Goal: Book appointment/travel/reservation

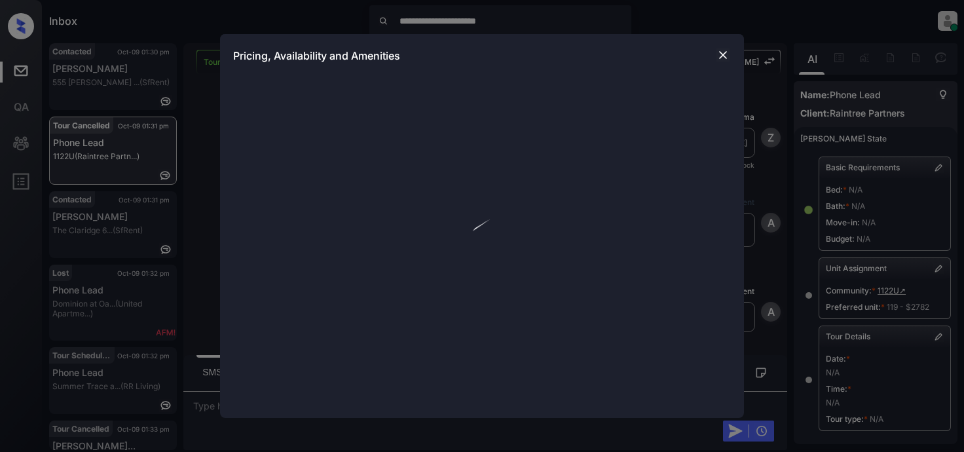
scroll to position [8391, 0]
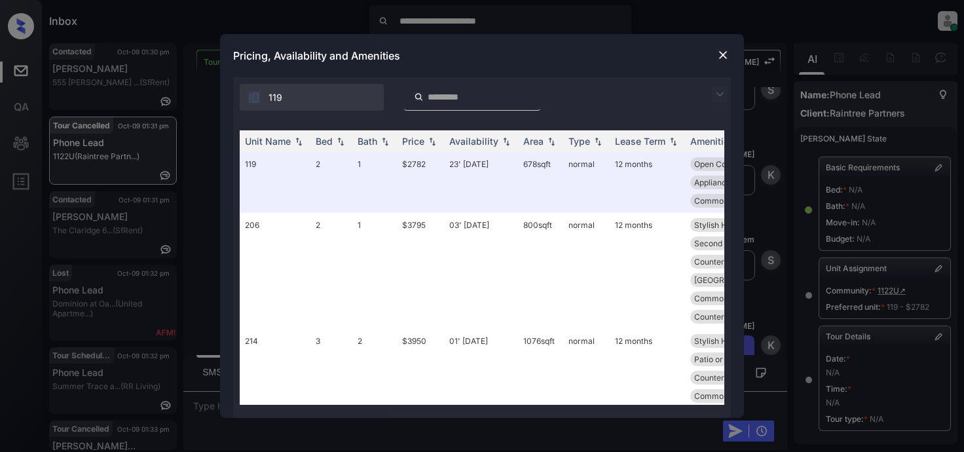
click at [718, 91] on img at bounding box center [720, 94] width 16 height 16
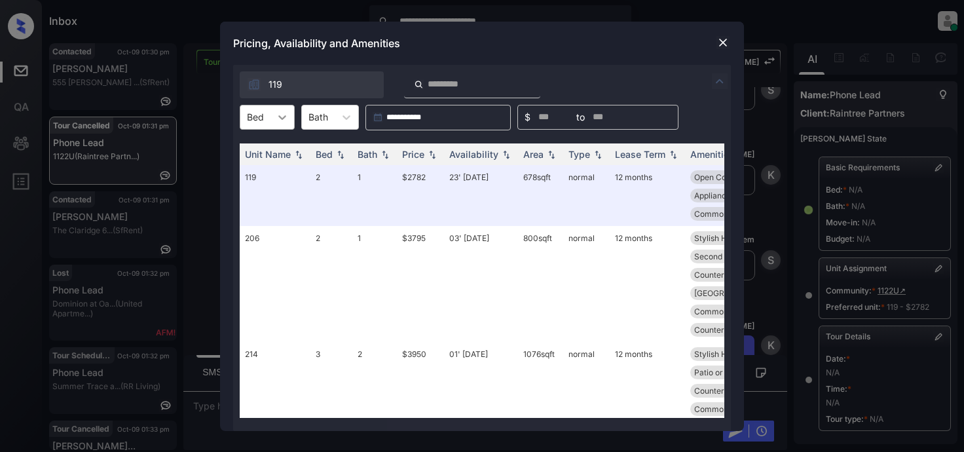
click at [277, 117] on icon at bounding box center [282, 117] width 13 height 13
click at [726, 40] on img at bounding box center [722, 42] width 13 height 13
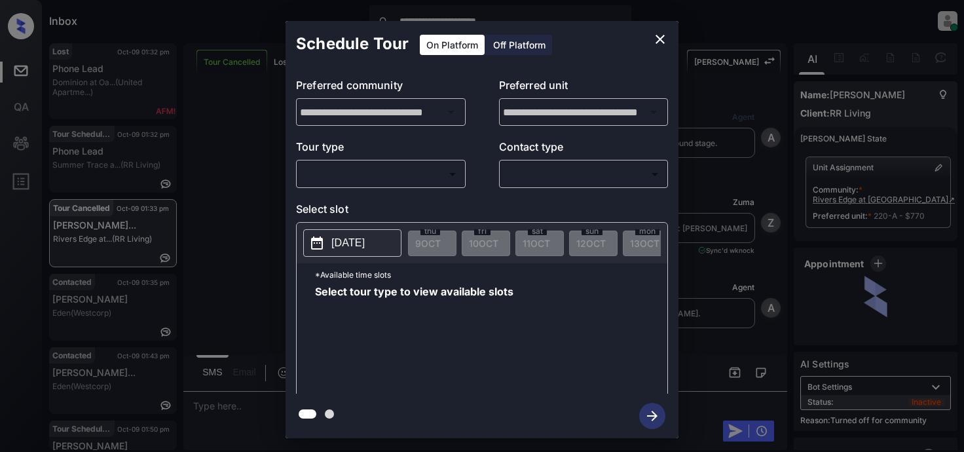
scroll to position [4546, 0]
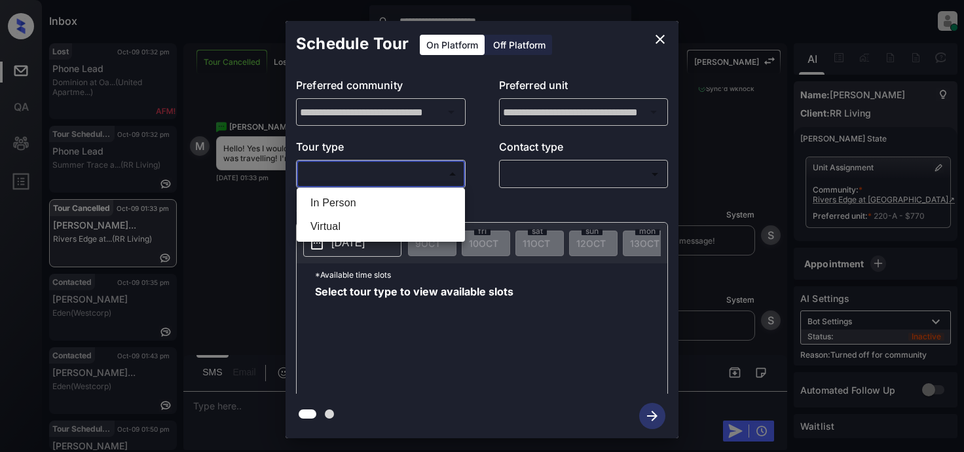
click at [377, 175] on body "**********" at bounding box center [482, 226] width 964 height 452
drag, startPoint x: 344, startPoint y: 201, endPoint x: 462, endPoint y: 193, distance: 118.8
click at [346, 201] on li "In Person" at bounding box center [381, 203] width 162 height 24
type input "********"
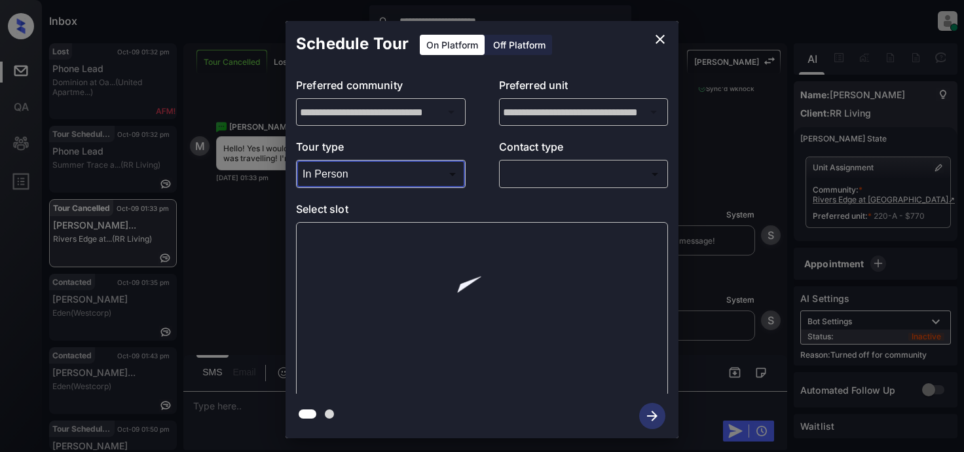
click at [542, 176] on body "**********" at bounding box center [482, 226] width 964 height 452
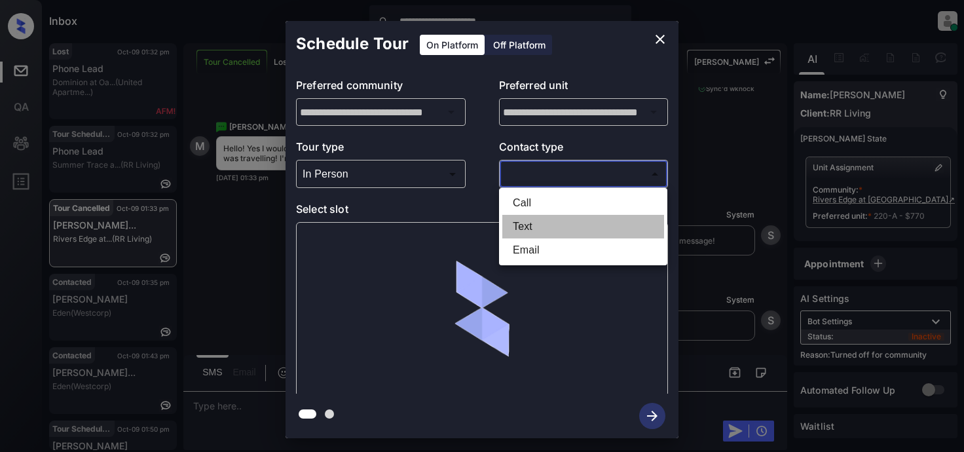
click at [530, 227] on li "Text" at bounding box center [583, 227] width 162 height 24
type input "****"
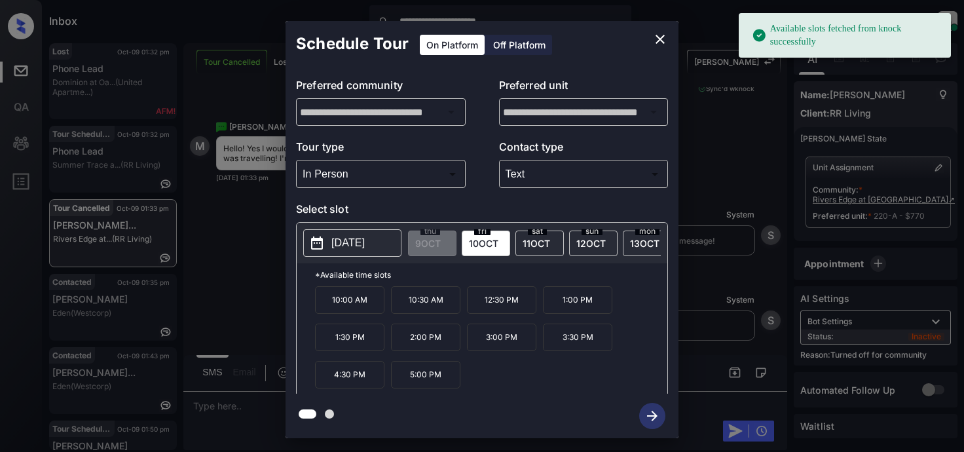
click at [352, 248] on p "2025-10-10" at bounding box center [347, 243] width 33 height 16
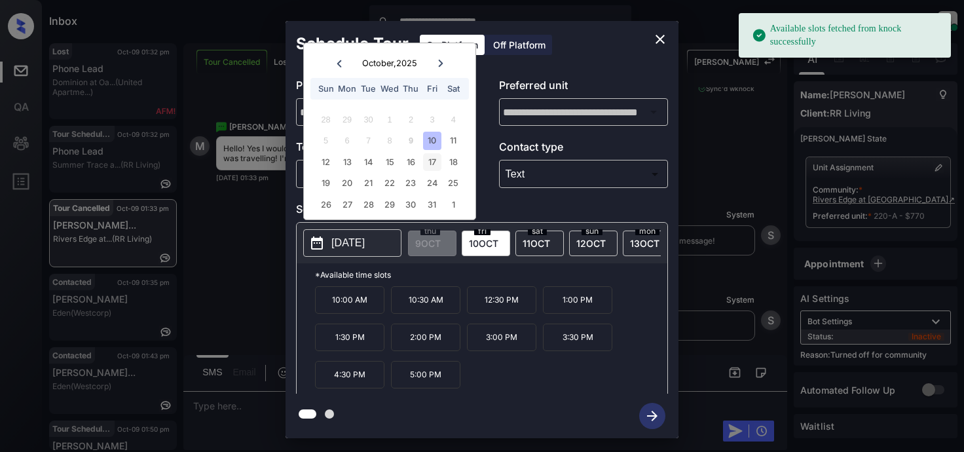
click at [430, 160] on div "17" at bounding box center [432, 162] width 18 height 18
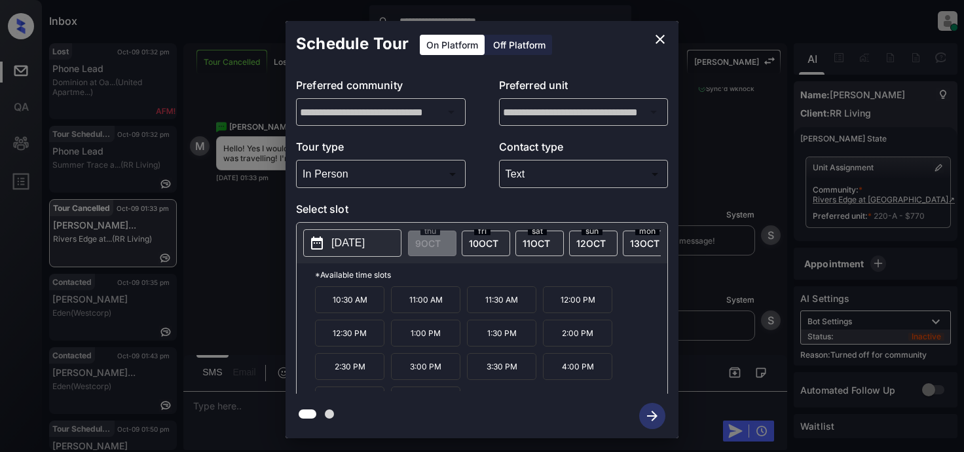
click at [350, 310] on p "10:30 AM" at bounding box center [349, 299] width 69 height 27
click at [646, 412] on icon "button" at bounding box center [652, 416] width 26 height 26
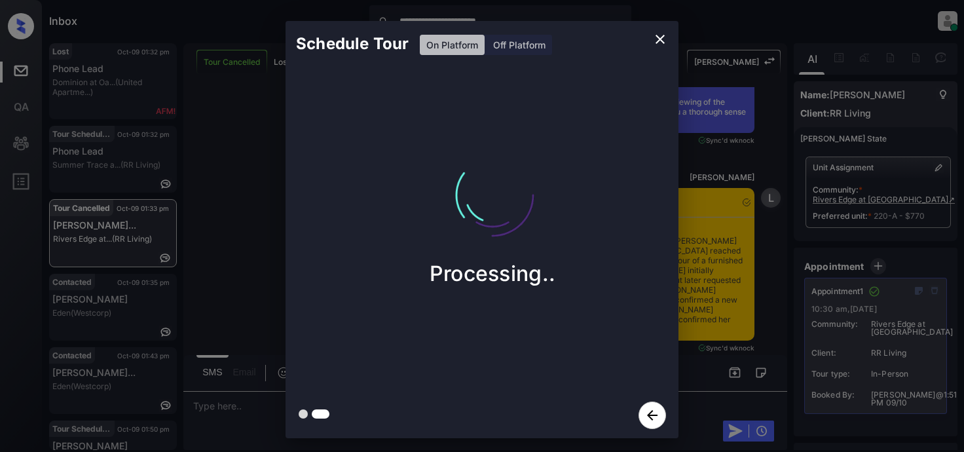
scroll to position [5143, 0]
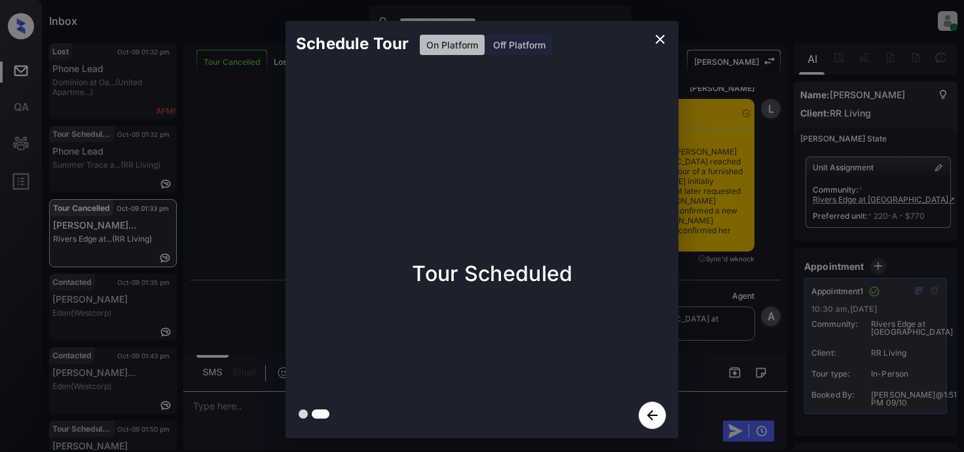
click at [662, 45] on icon "close" at bounding box center [660, 39] width 16 height 16
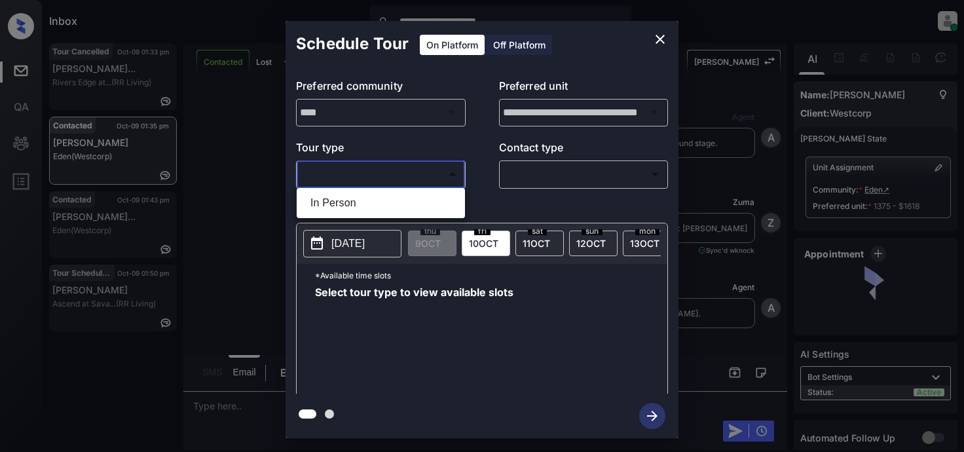
click at [413, 176] on body "**********" at bounding box center [482, 226] width 964 height 452
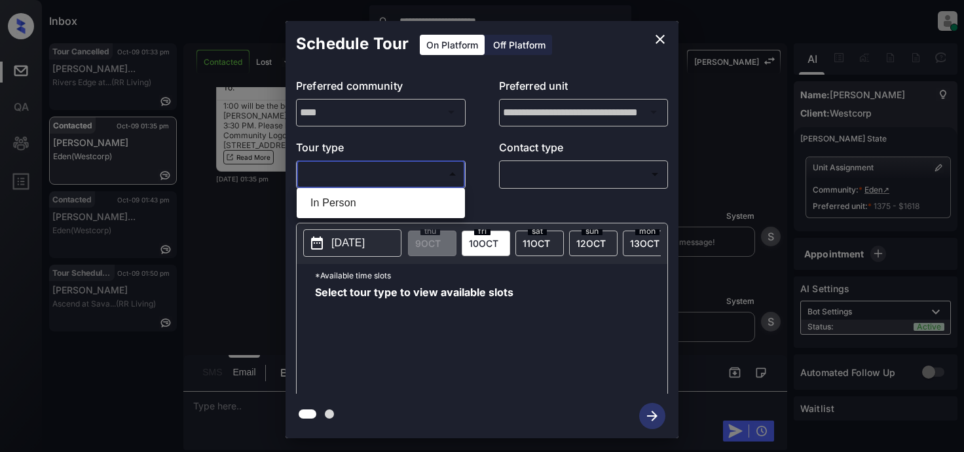
drag, startPoint x: 336, startPoint y: 201, endPoint x: 413, endPoint y: 183, distance: 78.8
click at [339, 201] on li "In Person" at bounding box center [381, 203] width 162 height 24
type input "********"
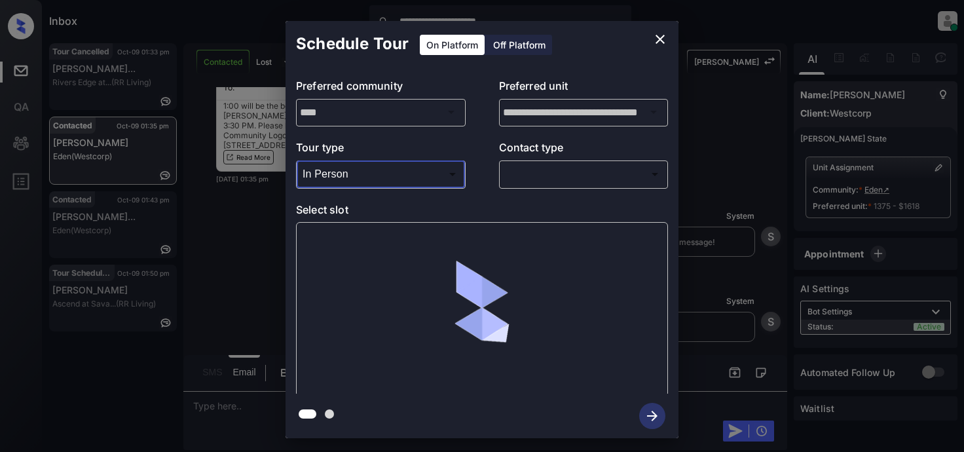
click at [528, 176] on body "**********" at bounding box center [482, 226] width 964 height 452
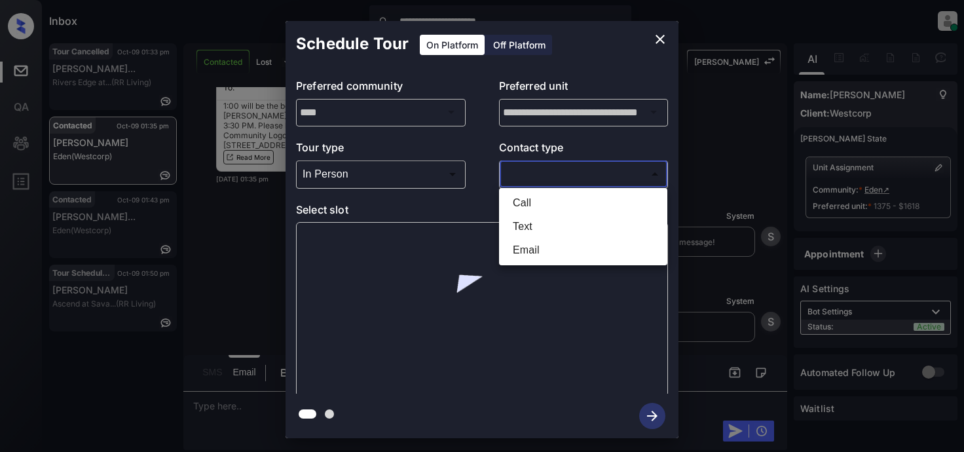
click at [530, 247] on li "Email" at bounding box center [583, 250] width 162 height 24
type input "*****"
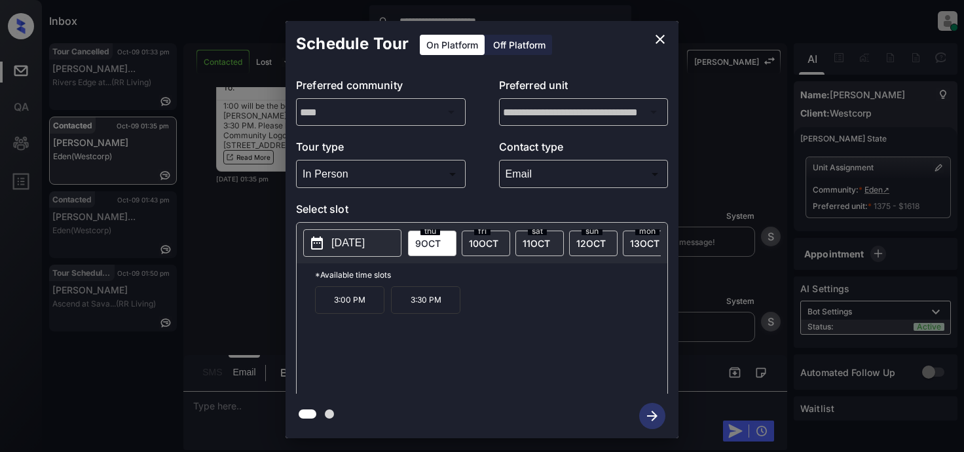
drag, startPoint x: 359, startPoint y: 244, endPoint x: 362, endPoint y: 229, distance: 14.6
click at [358, 243] on p "2025-10-09" at bounding box center [347, 243] width 33 height 16
click at [483, 239] on span "10 OCT" at bounding box center [483, 243] width 29 height 11
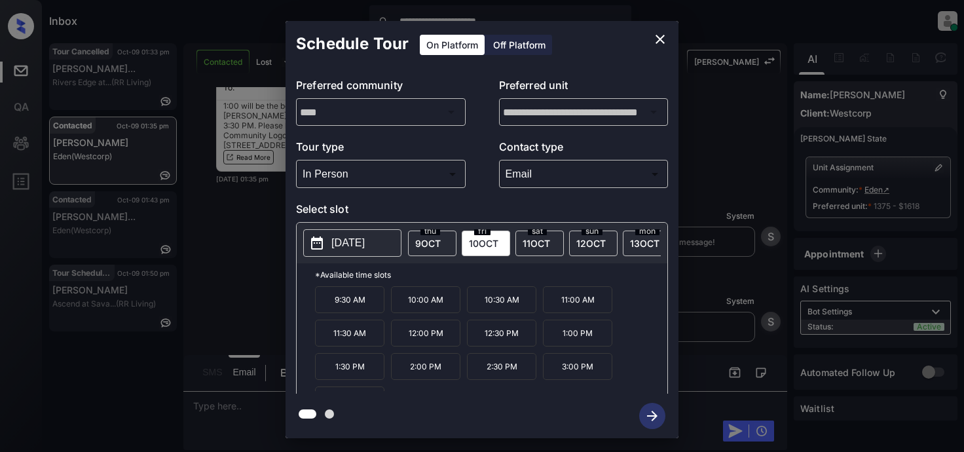
click at [574, 343] on p "1:00 PM" at bounding box center [577, 333] width 69 height 27
click at [656, 415] on icon "button" at bounding box center [652, 416] width 10 height 10
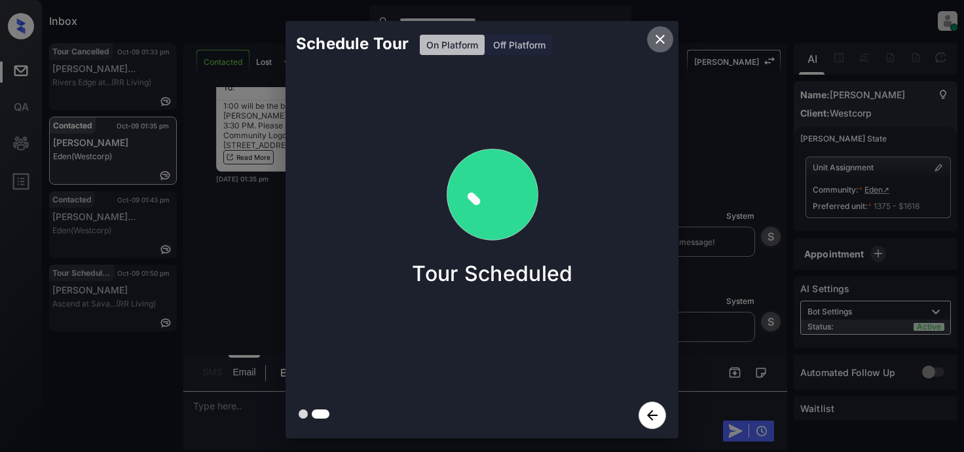
click at [662, 42] on icon "close" at bounding box center [660, 39] width 9 height 9
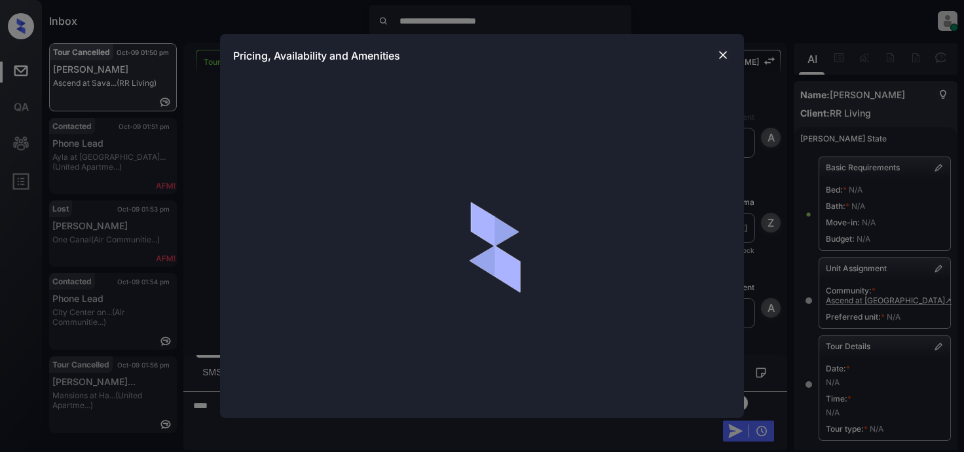
scroll to position [5303, 0]
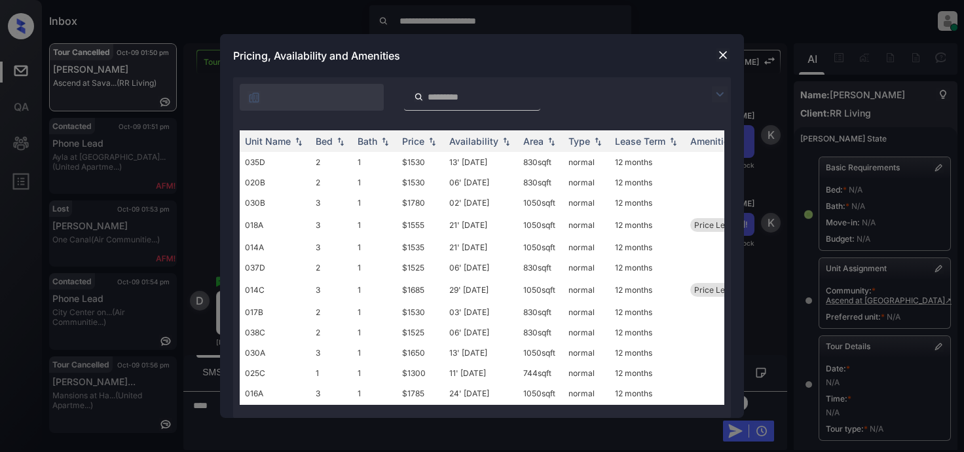
click at [715, 92] on img at bounding box center [720, 94] width 16 height 16
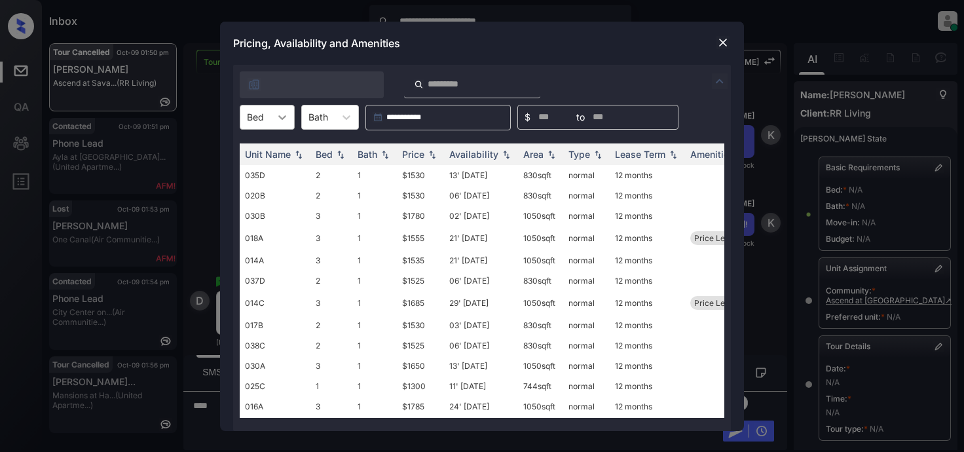
click at [282, 116] on icon at bounding box center [282, 117] width 13 height 13
click at [264, 147] on div "1" at bounding box center [267, 150] width 55 height 24
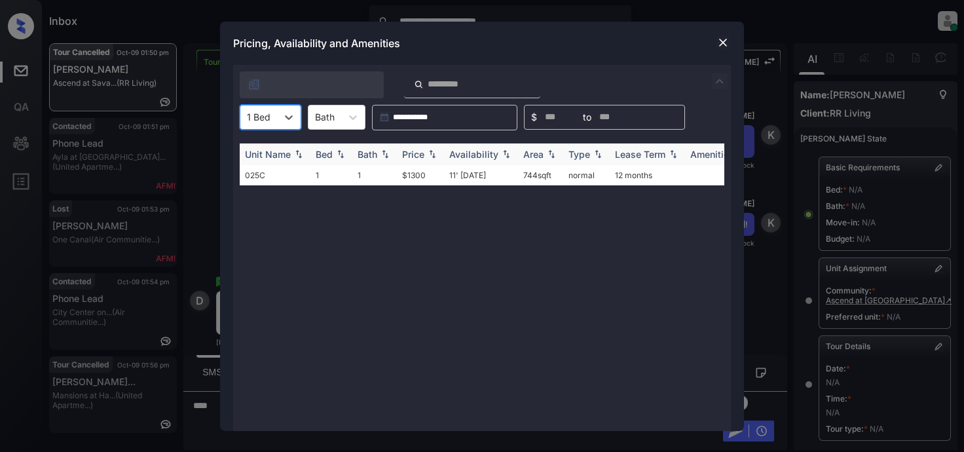
click at [401, 149] on th "Price" at bounding box center [420, 154] width 47 height 22
click at [409, 177] on td "$1300" at bounding box center [420, 175] width 47 height 20
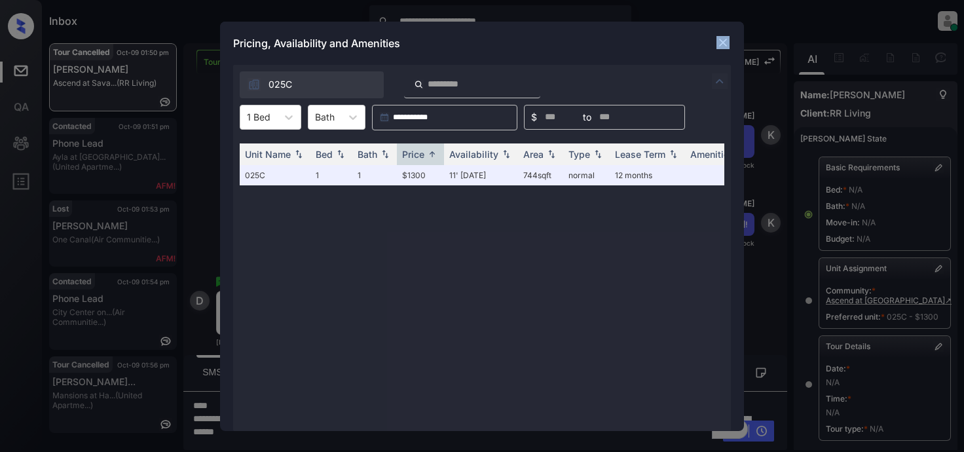
drag, startPoint x: 714, startPoint y: 45, endPoint x: 721, endPoint y: 46, distance: 6.6
click at [721, 46] on div "Pricing, Availability and Amenities" at bounding box center [482, 43] width 524 height 43
click at [721, 46] on img at bounding box center [722, 42] width 13 height 13
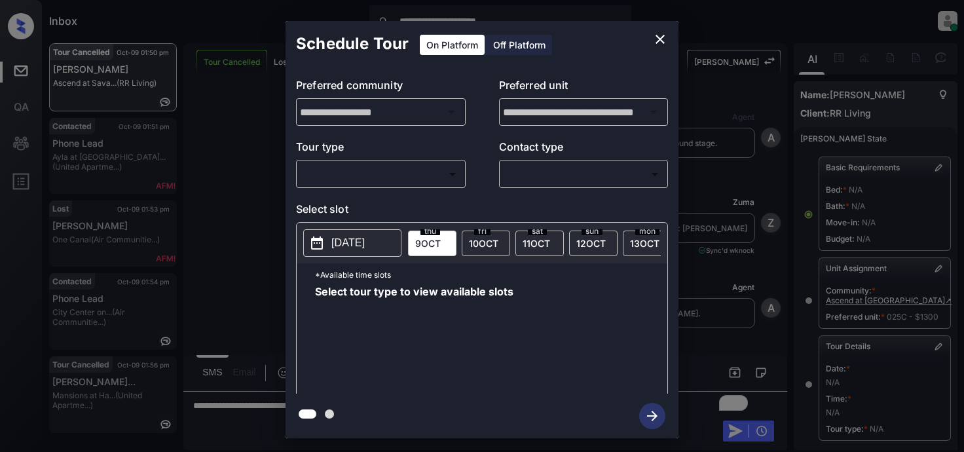
scroll to position [131, 0]
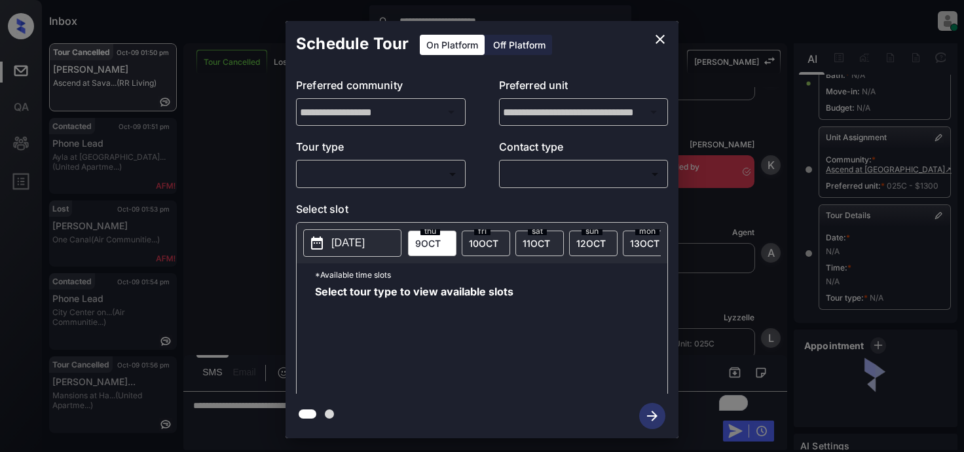
click at [398, 169] on body "**********" at bounding box center [482, 226] width 964 height 452
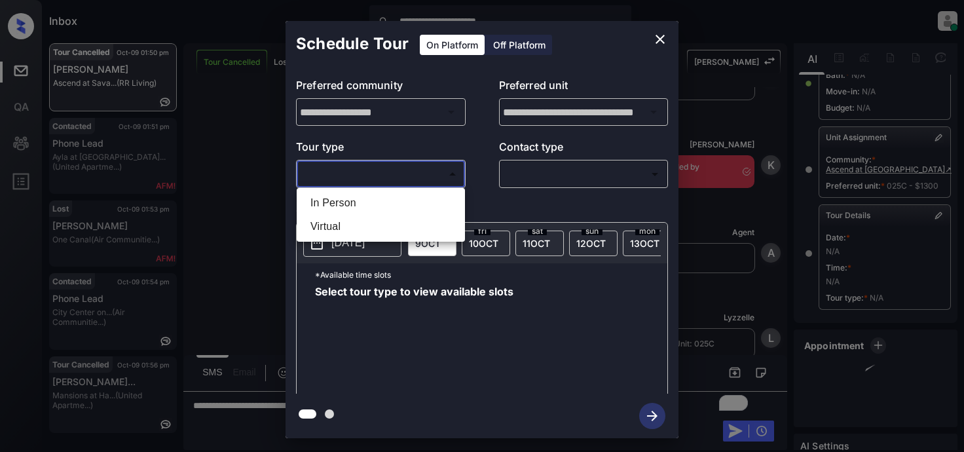
click at [335, 201] on li "In Person" at bounding box center [381, 203] width 162 height 24
type input "********"
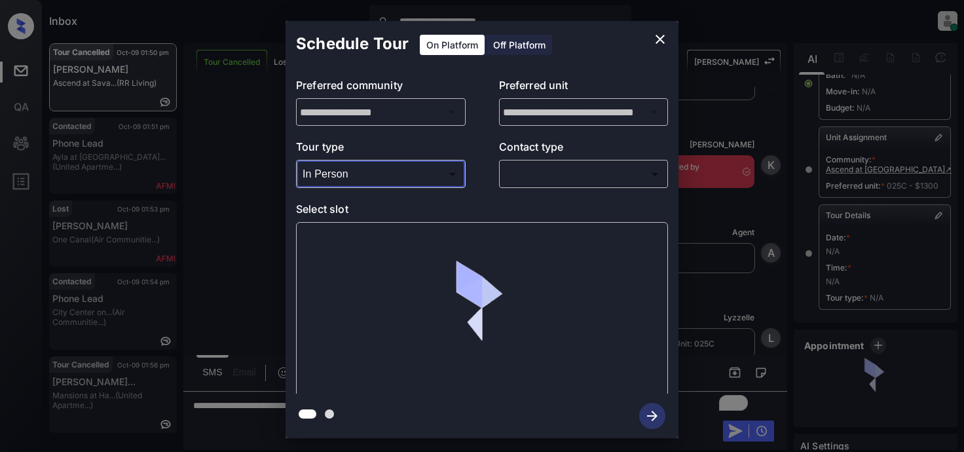
click at [537, 181] on body "**********" at bounding box center [482, 226] width 964 height 452
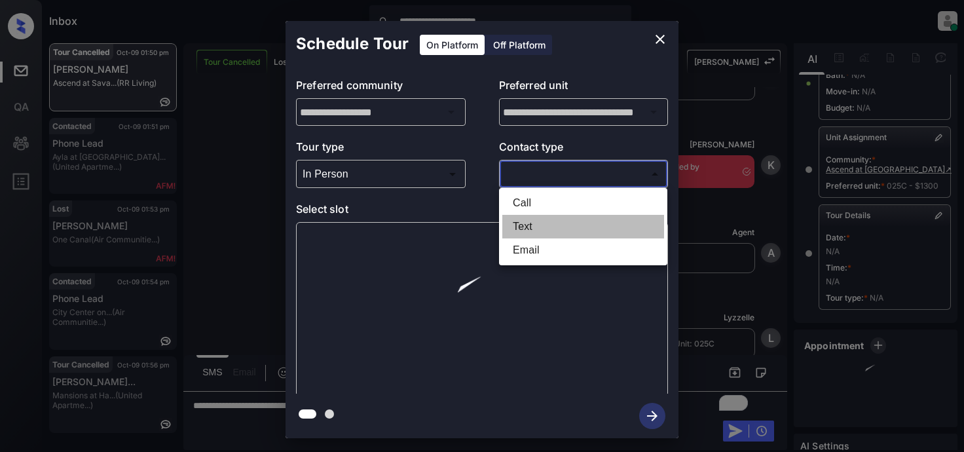
click at [532, 231] on li "Text" at bounding box center [583, 227] width 162 height 24
type input "****"
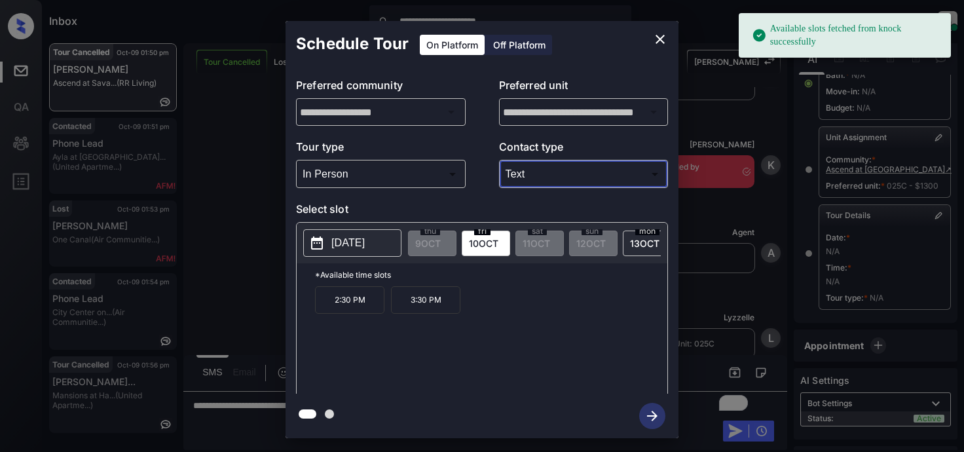
click at [346, 250] on p "2025-10-10" at bounding box center [347, 243] width 33 height 16
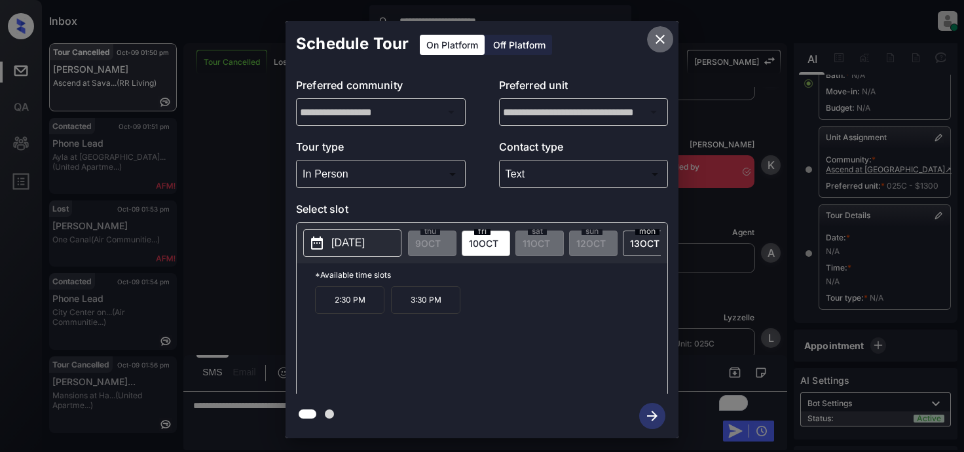
click at [655, 37] on icon "close" at bounding box center [660, 39] width 16 height 16
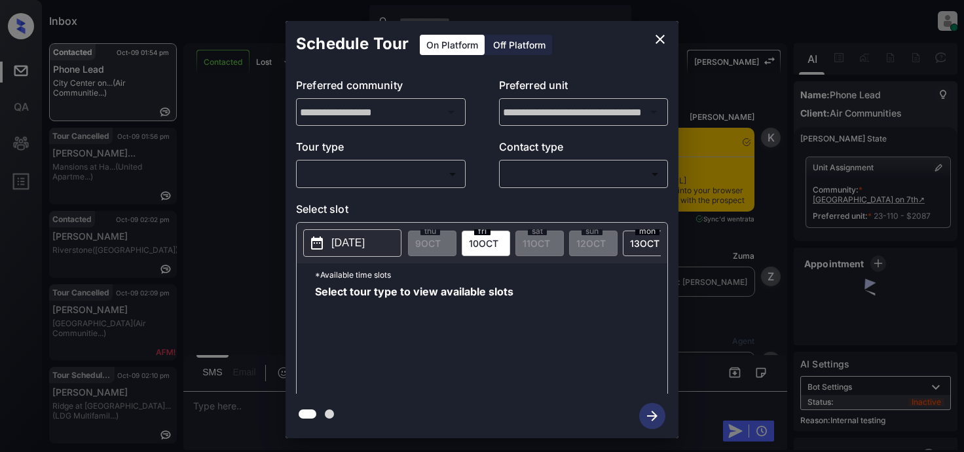
scroll to position [3124, 0]
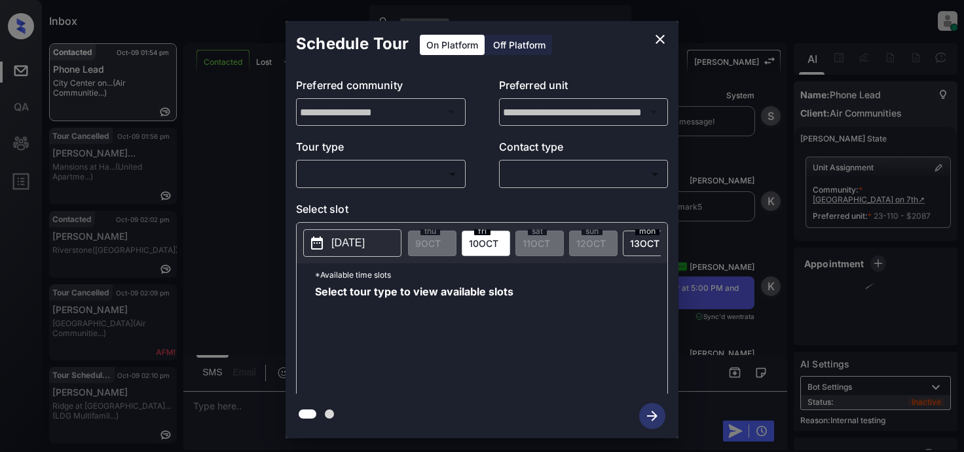
click at [407, 170] on body "Inbox Lyzzelle [PERSON_NAME] Online Set yourself offline Set yourself on break …" at bounding box center [482, 226] width 964 height 452
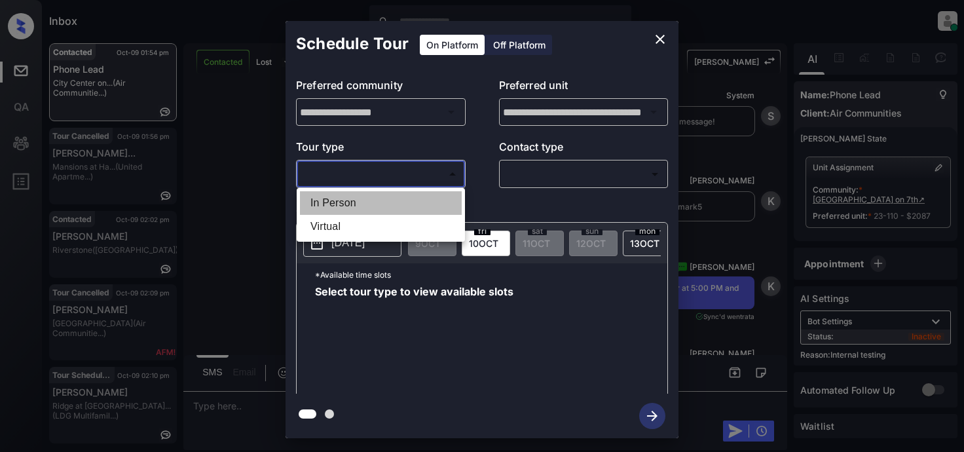
drag, startPoint x: 363, startPoint y: 202, endPoint x: 470, endPoint y: 180, distance: 108.4
click at [369, 202] on li "In Person" at bounding box center [381, 203] width 162 height 24
type input "********"
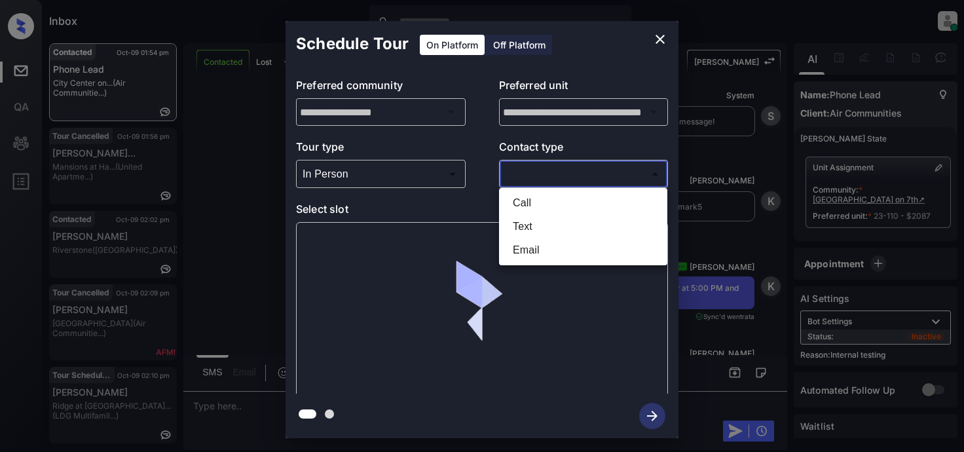
drag, startPoint x: 524, startPoint y: 177, endPoint x: 557, endPoint y: 177, distance: 32.8
click at [544, 176] on body "Inbox Lyzzelle [PERSON_NAME] Online Set yourself offline Set yourself on break …" at bounding box center [482, 226] width 964 height 452
click at [542, 227] on li "Text" at bounding box center [583, 227] width 162 height 24
type input "****"
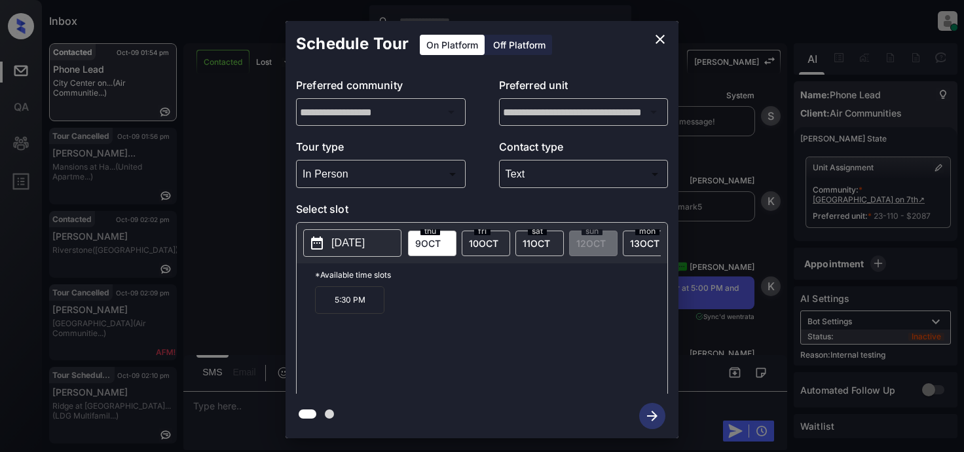
click at [354, 309] on p "5:30 PM" at bounding box center [349, 300] width 69 height 28
click at [659, 41] on icon "close" at bounding box center [660, 39] width 9 height 9
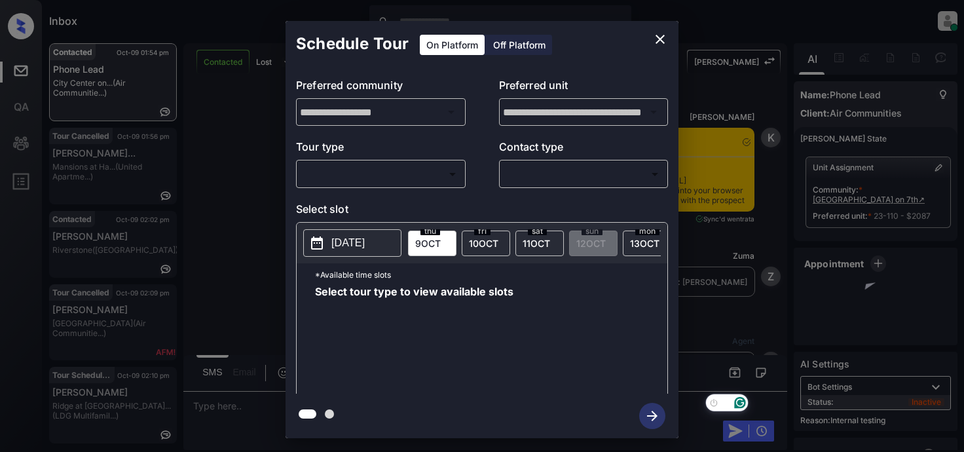
scroll to position [4774, 0]
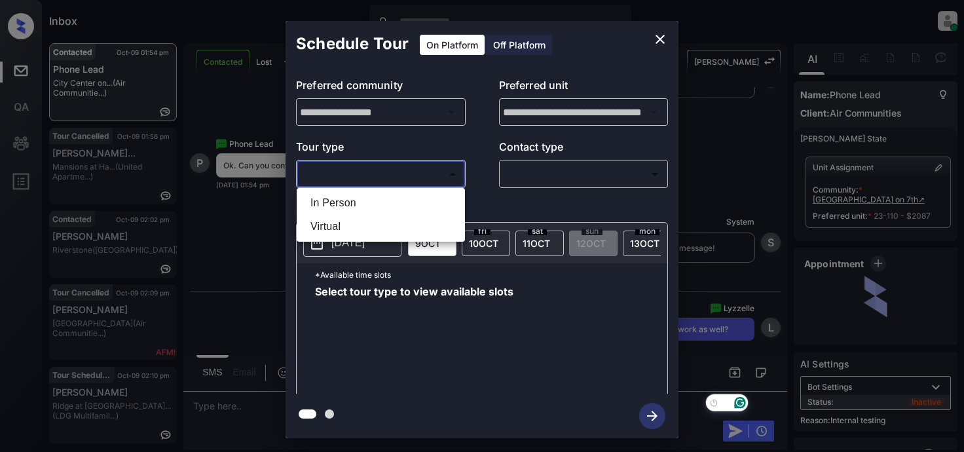
click at [399, 183] on body "Inbox Lyzzelle [PERSON_NAME] Online Set yourself offline Set yourself on break …" at bounding box center [482, 226] width 964 height 452
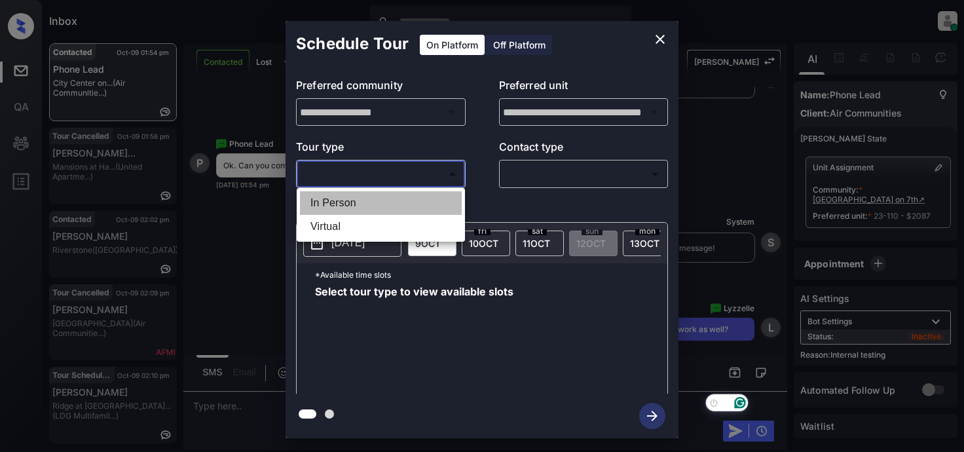
click at [356, 207] on li "In Person" at bounding box center [381, 203] width 162 height 24
type input "********"
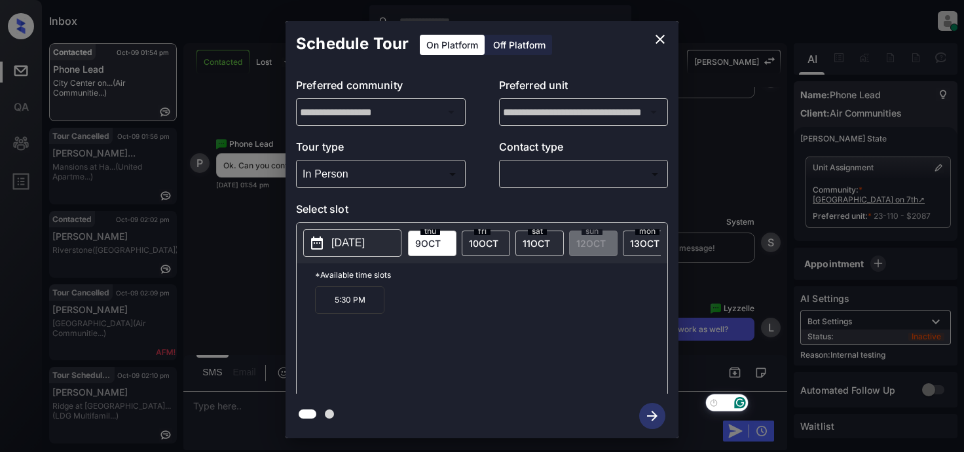
drag, startPoint x: 367, startPoint y: 248, endPoint x: 436, endPoint y: 246, distance: 68.8
click at [436, 246] on div "2025-10-09 thu 9 OCT fri 10 OCT sat 11 OCT sun 12 OCT mon 13 OCT tue 14 OCT wed…" at bounding box center [482, 243] width 371 height 41
click at [436, 246] on span "9 OCT" at bounding box center [428, 243] width 26 height 11
click at [364, 250] on p "[DATE]" at bounding box center [347, 243] width 33 height 16
click at [351, 309] on p "5:30 PM" at bounding box center [349, 300] width 69 height 28
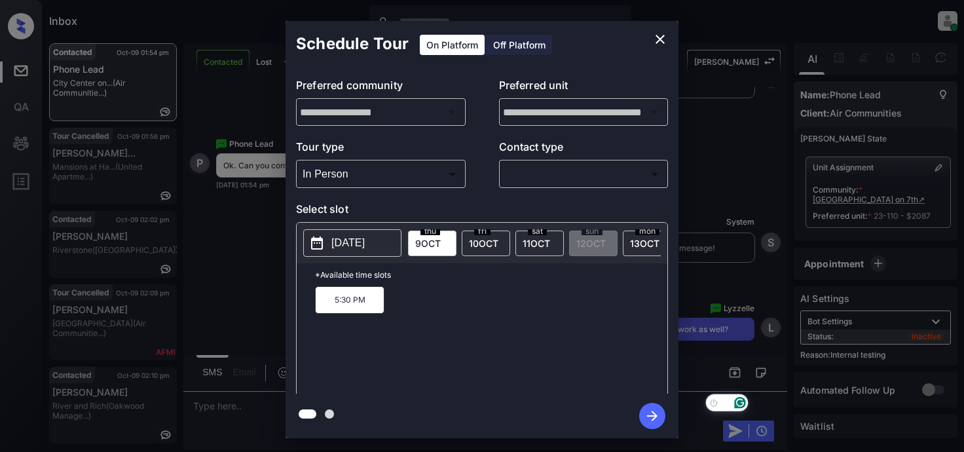
click at [660, 43] on icon "close" at bounding box center [660, 39] width 16 height 16
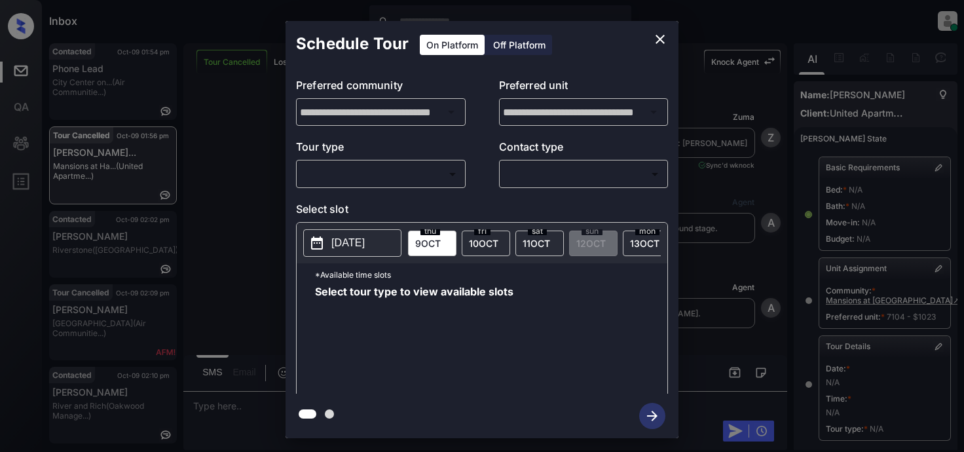
scroll to position [196, 0]
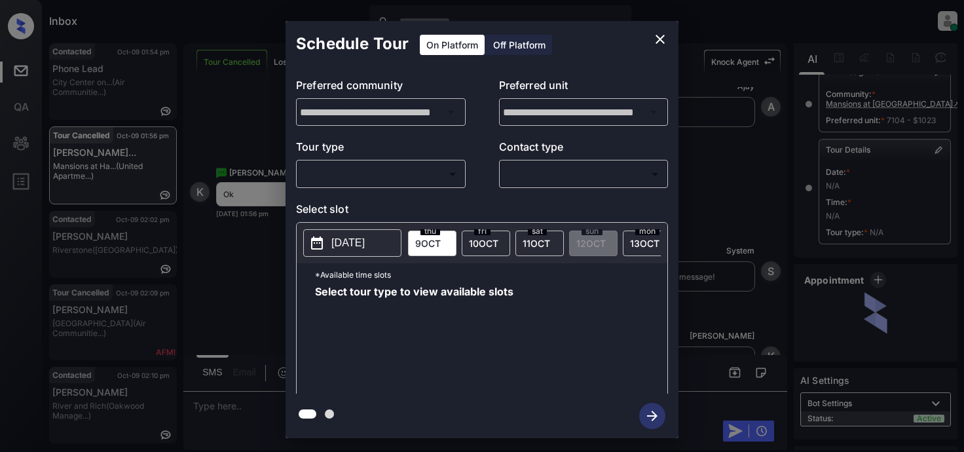
click at [411, 180] on body "Inbox Lyzzelle [PERSON_NAME] Online Set yourself offline Set yourself on break …" at bounding box center [482, 226] width 964 height 452
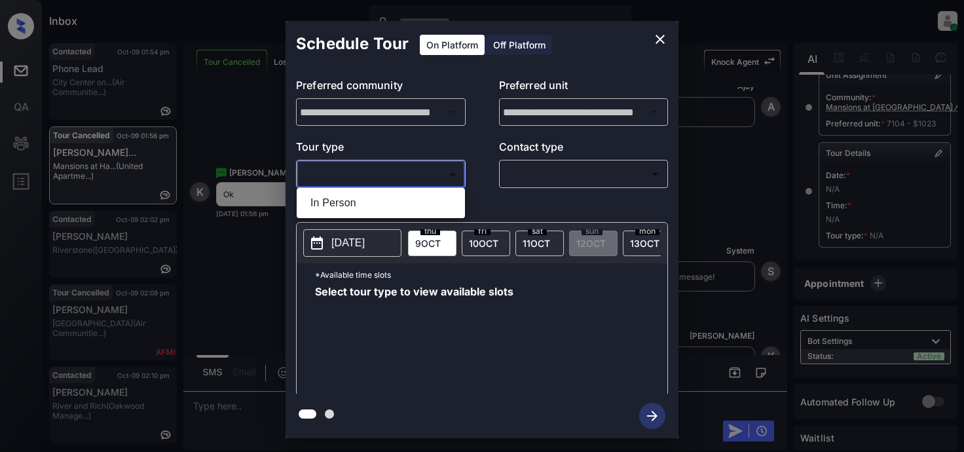
click at [363, 206] on li "In Person" at bounding box center [381, 203] width 162 height 24
type input "********"
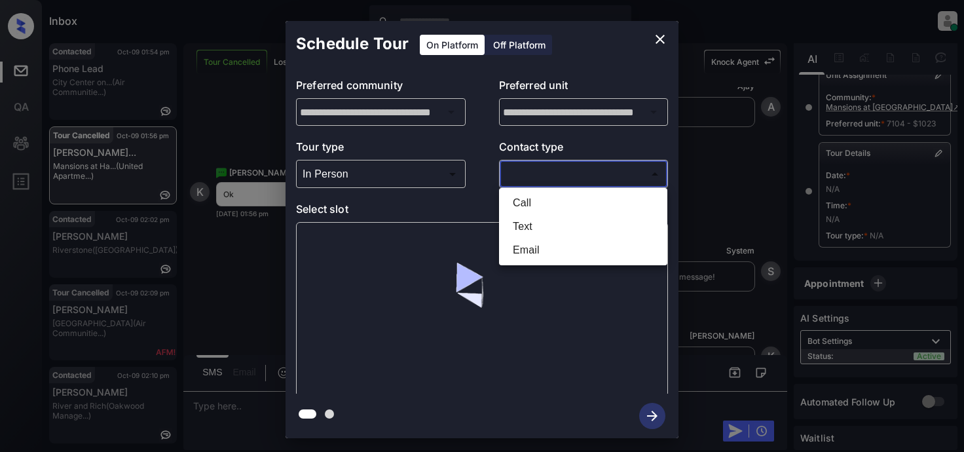
drag, startPoint x: 542, startPoint y: 175, endPoint x: 615, endPoint y: 186, distance: 74.2
click at [549, 172] on body "Inbox Lyzzelle [PERSON_NAME] Online Set yourself offline Set yourself on break …" at bounding box center [482, 226] width 964 height 452
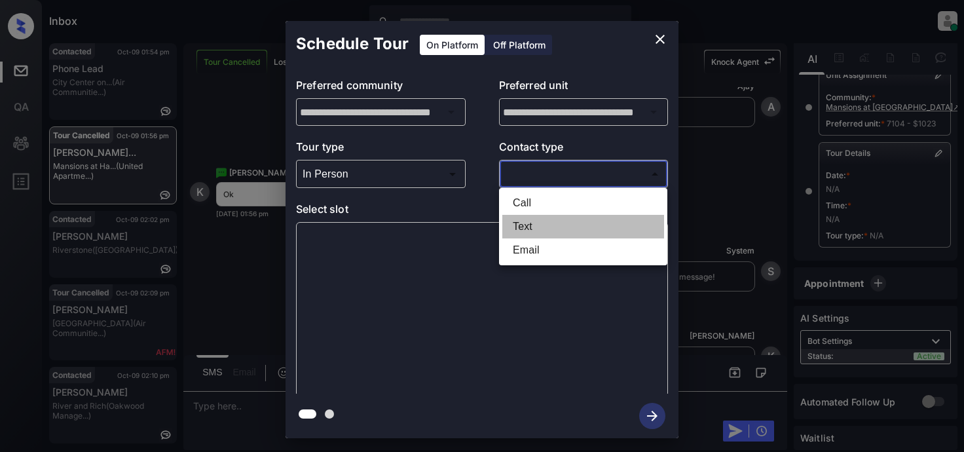
click at [540, 231] on li "Text" at bounding box center [583, 227] width 162 height 24
type input "****"
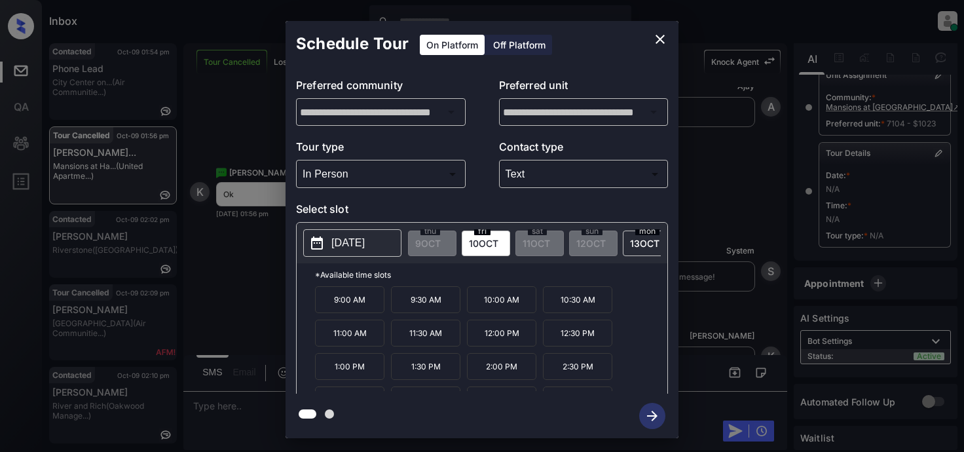
scroll to position [22, 0]
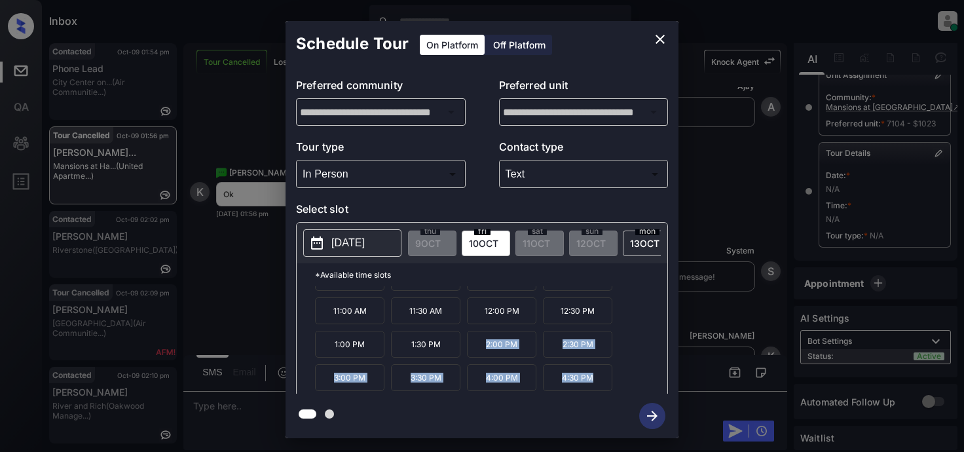
drag, startPoint x: 477, startPoint y: 352, endPoint x: 604, endPoint y: 407, distance: 138.7
click at [604, 407] on div "**********" at bounding box center [482, 229] width 393 height 417
copy div "2:00 PM 2:30 PM 3:00 PM 3:30 PM 4:00 PM 4:30 PM"
click at [218, 405] on div "**********" at bounding box center [482, 229] width 964 height 459
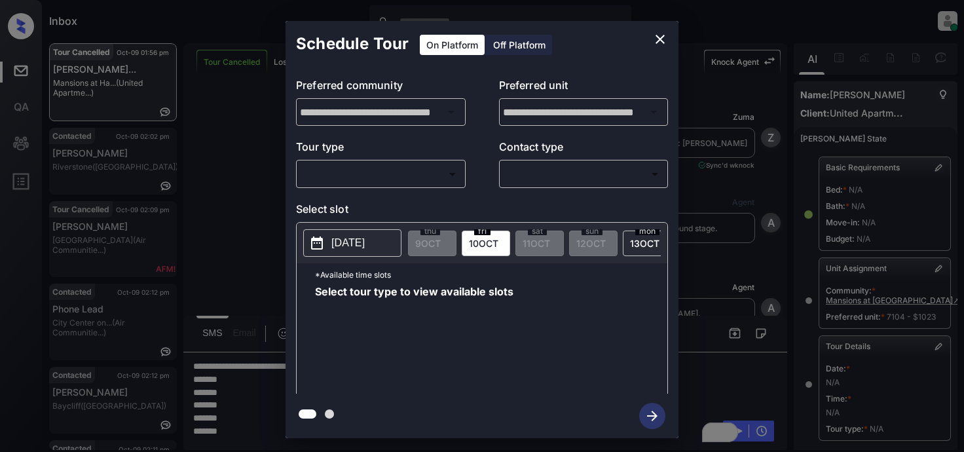
scroll to position [196, 0]
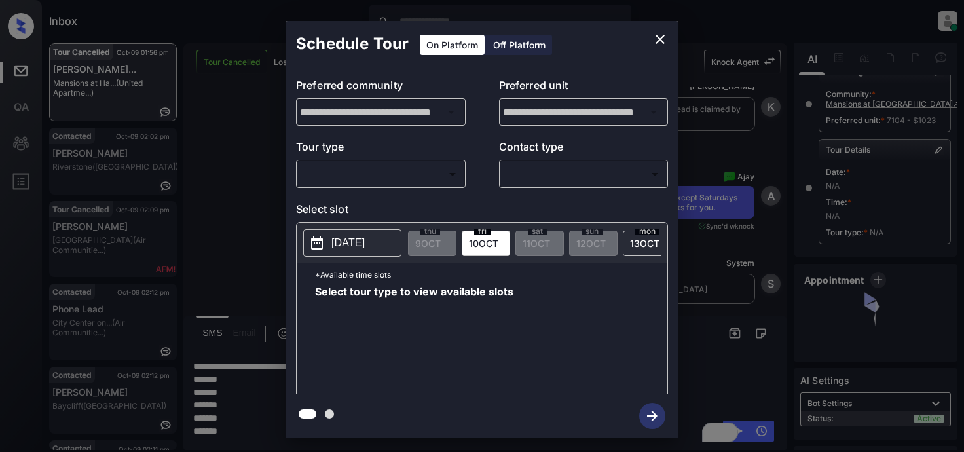
click at [388, 168] on body "Inbox Lyzzelle M. Ceralde Online Set yourself offline Set yourself on break Pro…" at bounding box center [482, 226] width 964 height 452
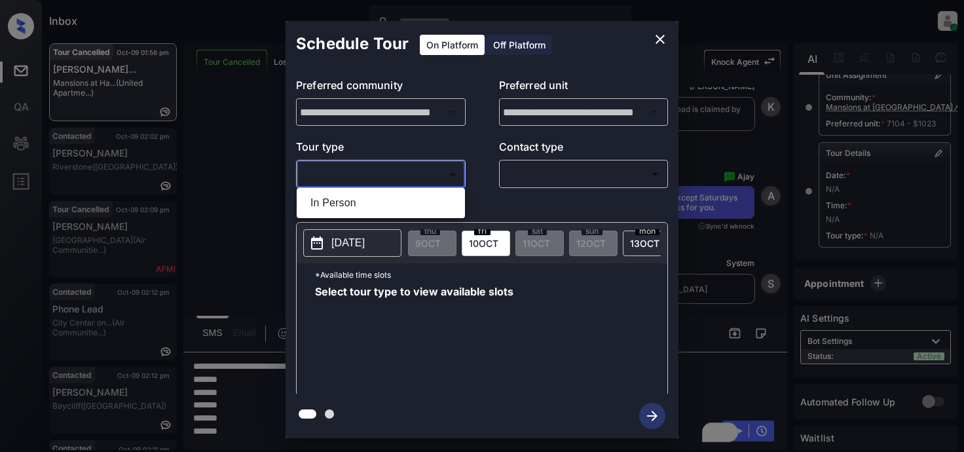
drag, startPoint x: 350, startPoint y: 202, endPoint x: 402, endPoint y: 191, distance: 53.7
click at [351, 202] on li "In Person" at bounding box center [381, 203] width 162 height 24
type input "********"
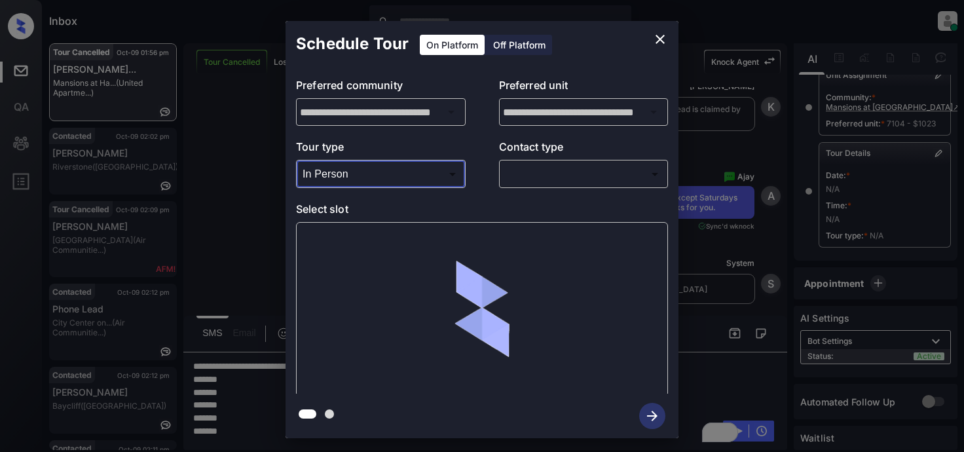
click at [540, 177] on body "Inbox Lyzzelle M. Ceralde Online Set yourself offline Set yourself on break Pro…" at bounding box center [482, 226] width 964 height 452
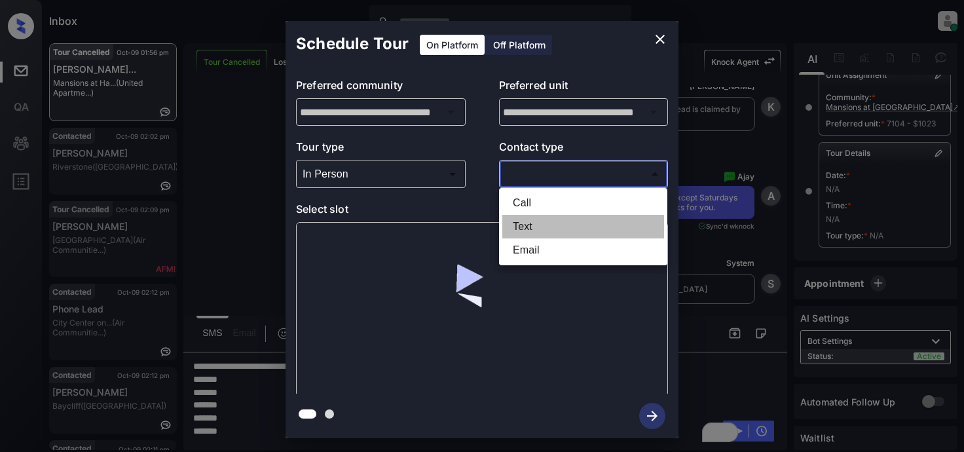
click at [539, 223] on li "Text" at bounding box center [583, 227] width 162 height 24
type input "****"
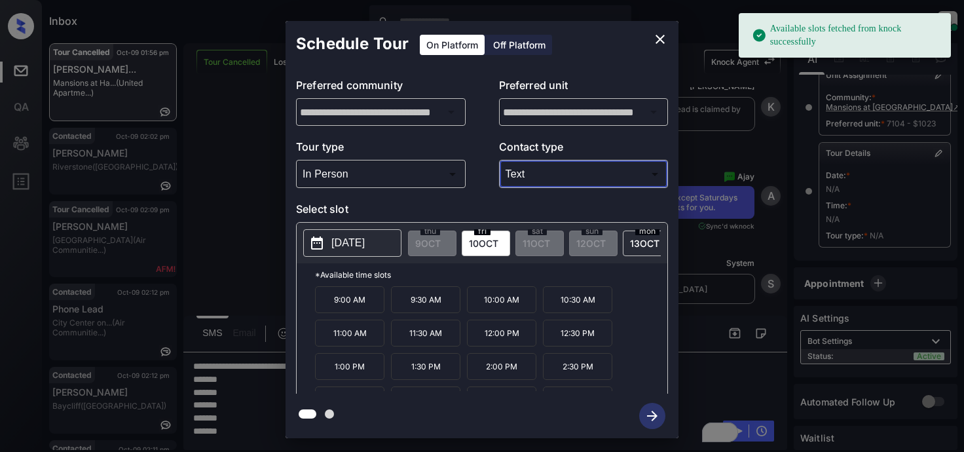
click at [356, 247] on p "[DATE]" at bounding box center [347, 243] width 33 height 16
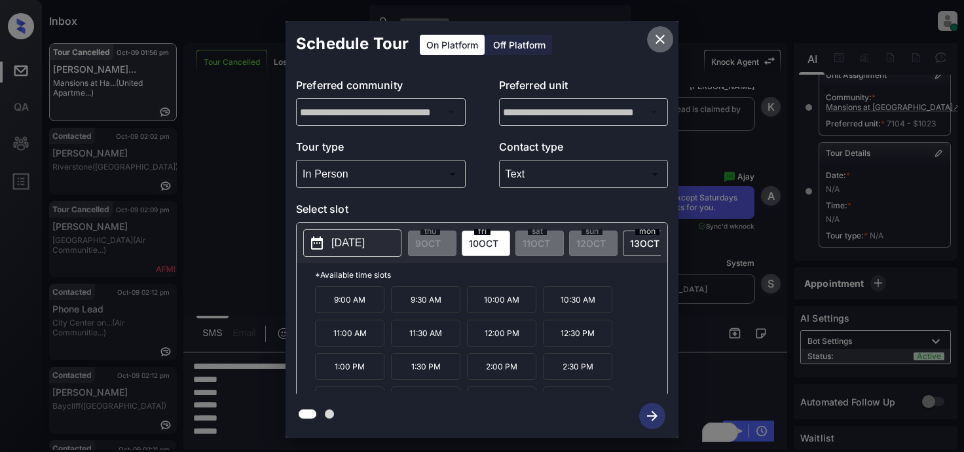
click at [661, 36] on icon "close" at bounding box center [660, 39] width 16 height 16
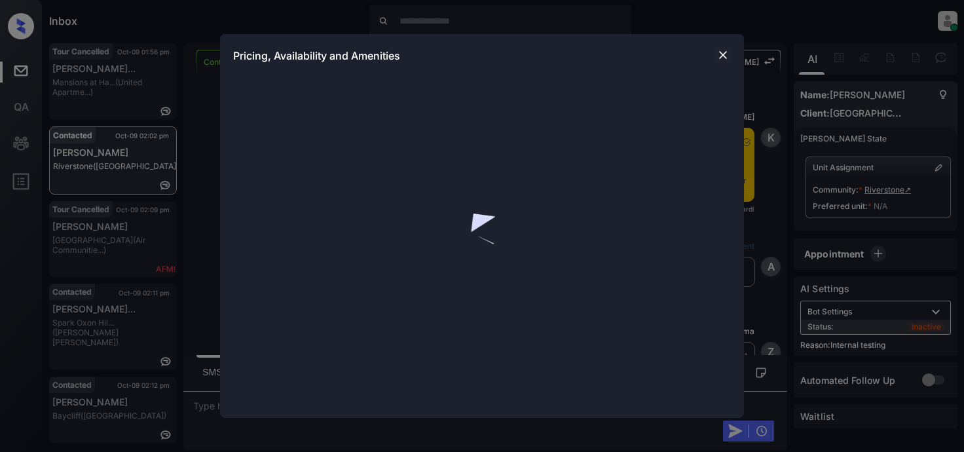
scroll to position [4451, 0]
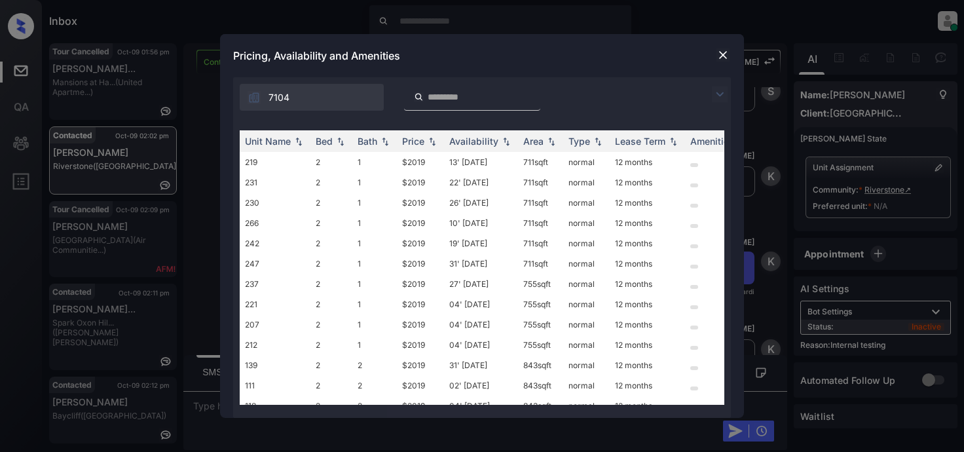
click at [714, 94] on img at bounding box center [720, 94] width 16 height 16
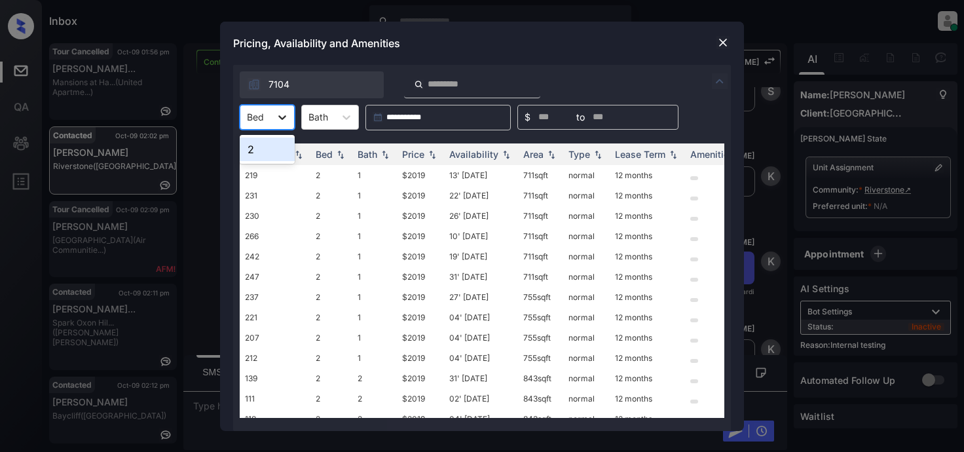
click at [283, 112] on icon at bounding box center [282, 117] width 13 height 13
click at [267, 153] on div "2" at bounding box center [267, 150] width 55 height 24
click at [419, 157] on div "Price" at bounding box center [413, 154] width 22 height 11
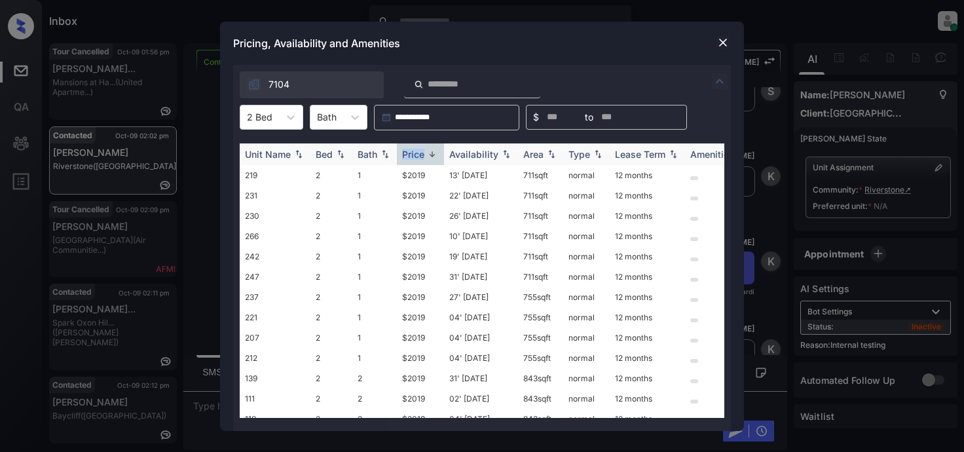
click at [419, 157] on div "Price" at bounding box center [413, 154] width 22 height 11
click at [411, 176] on td "$2019" at bounding box center [420, 175] width 47 height 20
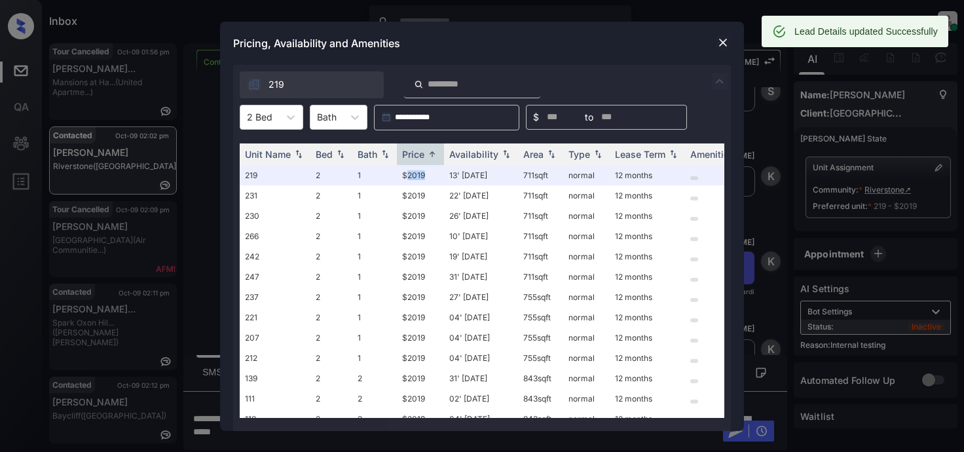
click at [720, 41] on img at bounding box center [722, 42] width 13 height 13
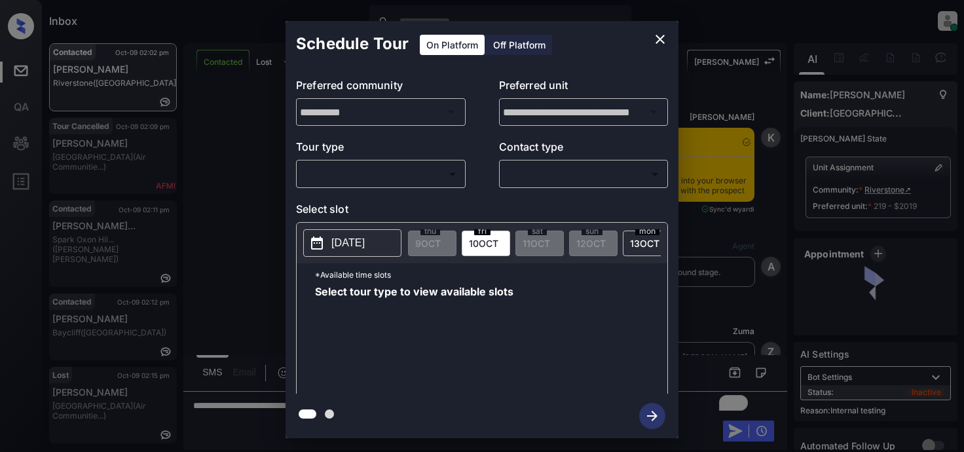
scroll to position [4732, 0]
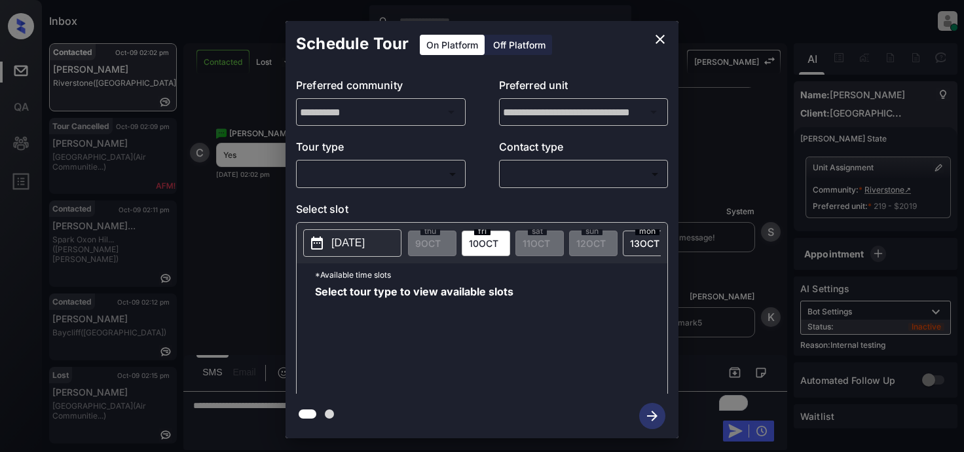
click at [373, 174] on body "Inbox Lyzzelle [PERSON_NAME] Online Set yourself offline Set yourself on break …" at bounding box center [482, 226] width 964 height 452
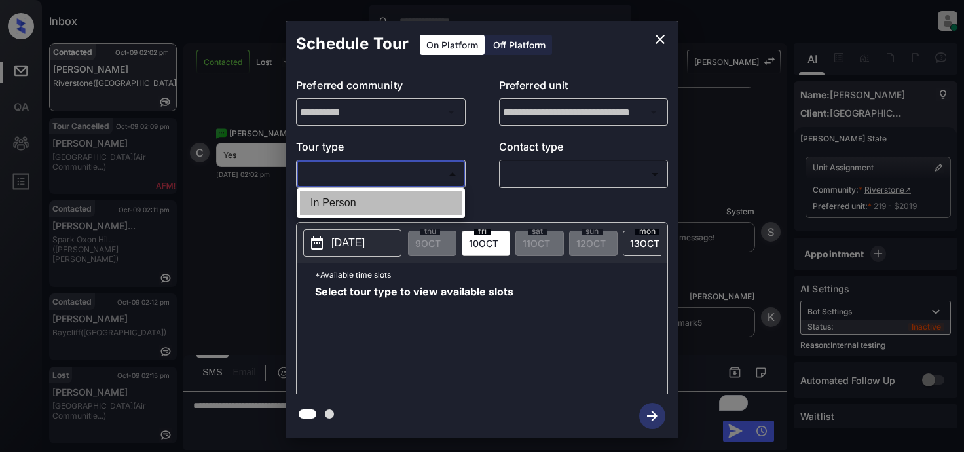
click at [356, 202] on li "In Person" at bounding box center [381, 203] width 162 height 24
type input "********"
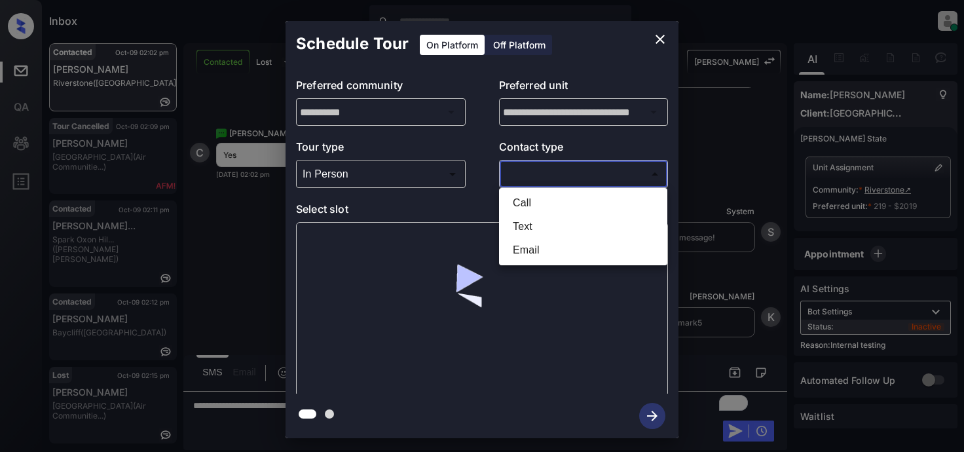
drag, startPoint x: 530, startPoint y: 175, endPoint x: 558, endPoint y: 166, distance: 29.6
click at [533, 174] on body "Inbox Lyzzelle [PERSON_NAME] Online Set yourself offline Set yourself on break …" at bounding box center [482, 226] width 964 height 452
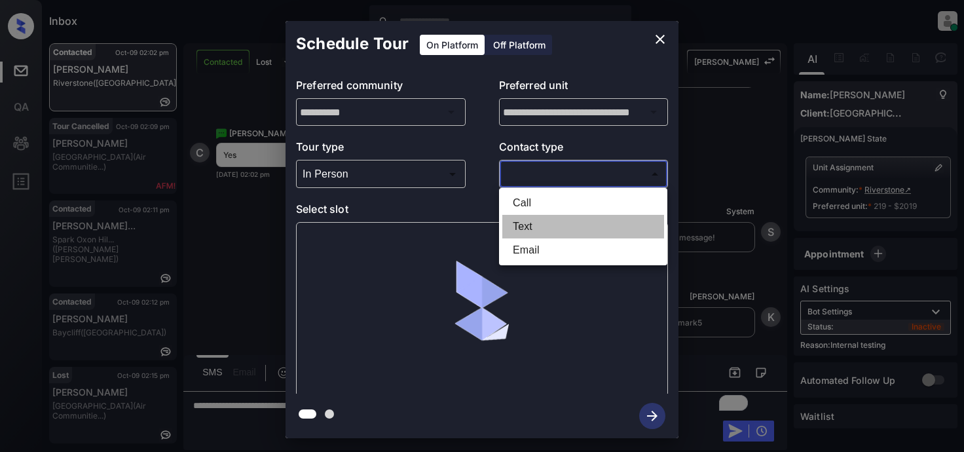
click at [532, 227] on li "Text" at bounding box center [583, 227] width 162 height 24
type input "****"
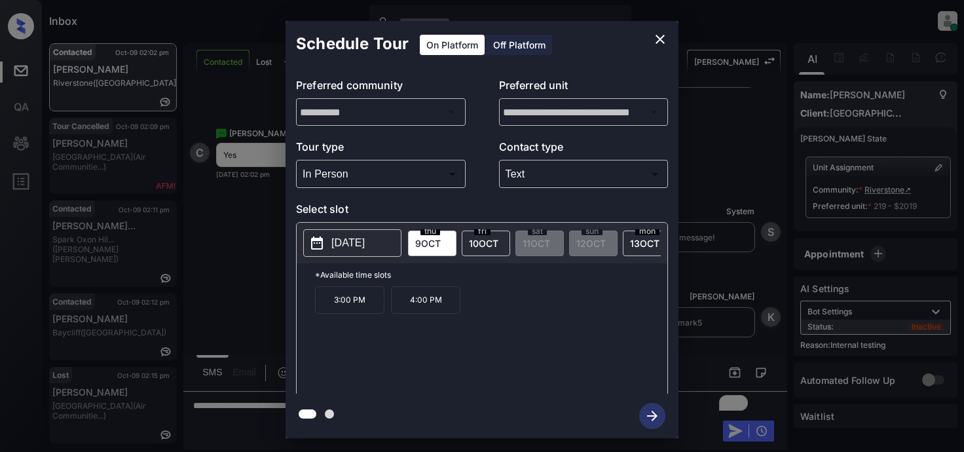
click at [476, 245] on span "10 OCT" at bounding box center [483, 243] width 29 height 11
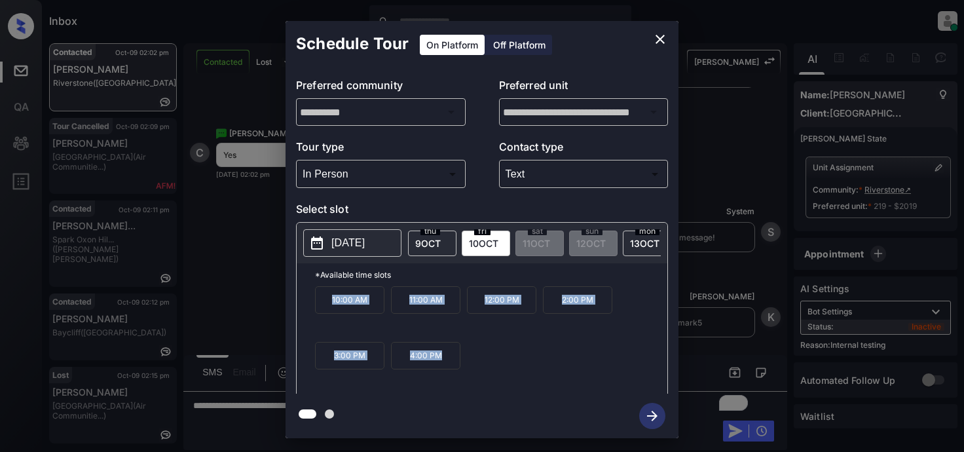
drag, startPoint x: 325, startPoint y: 305, endPoint x: 462, endPoint y: 382, distance: 157.4
click at [462, 382] on div "10:00 AM 11:00 AM 12:00 PM 2:00 PM 3:00 PM 4:00 PM" at bounding box center [491, 338] width 352 height 105
copy div "10:00 AM 11:00 AM 12:00 PM 2:00 PM 3:00 PM 4:00 PM"
click at [662, 41] on icon "close" at bounding box center [660, 39] width 9 height 9
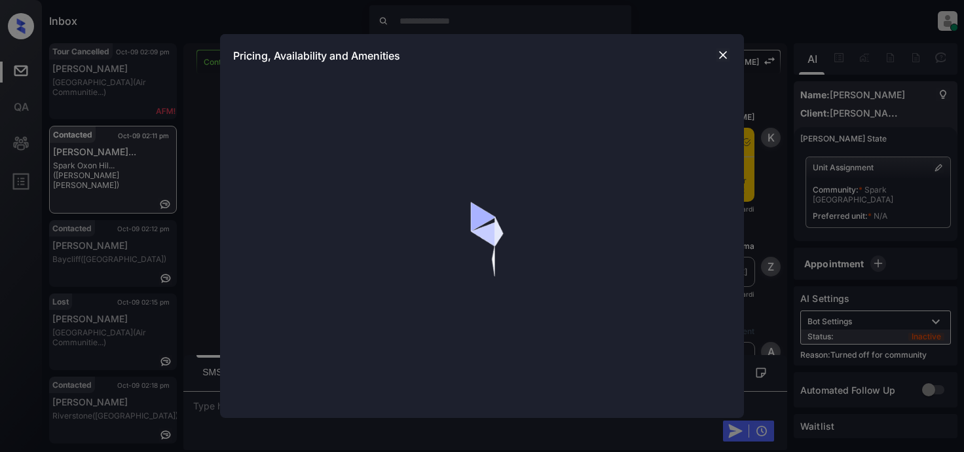
scroll to position [589, 0]
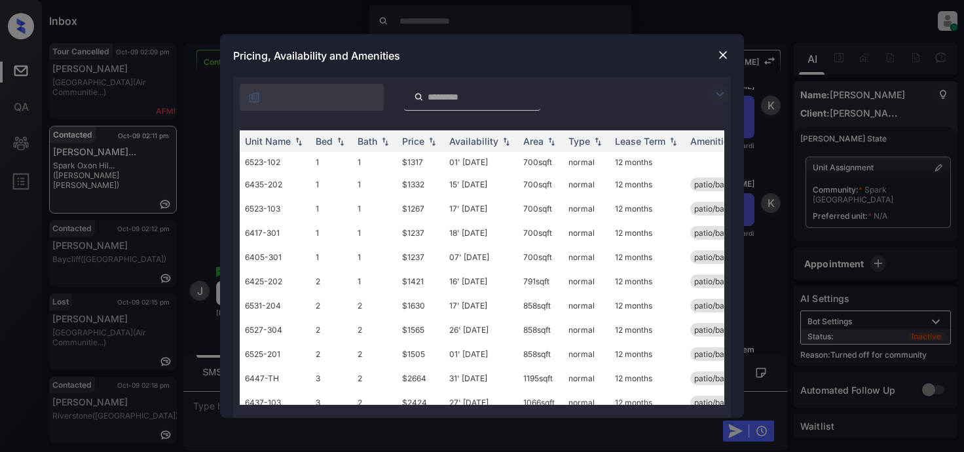
click at [721, 92] on img at bounding box center [720, 94] width 16 height 16
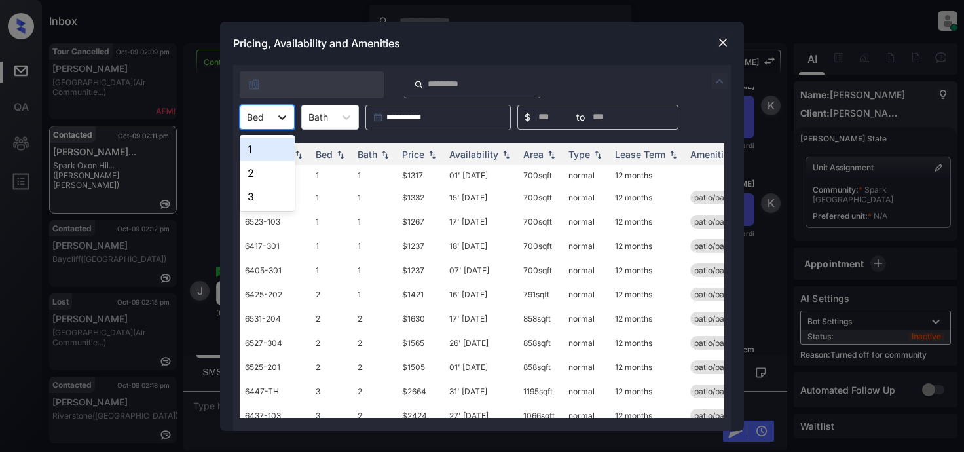
click at [287, 111] on div at bounding box center [282, 117] width 24 height 24
click at [267, 146] on div "1" at bounding box center [267, 150] width 55 height 24
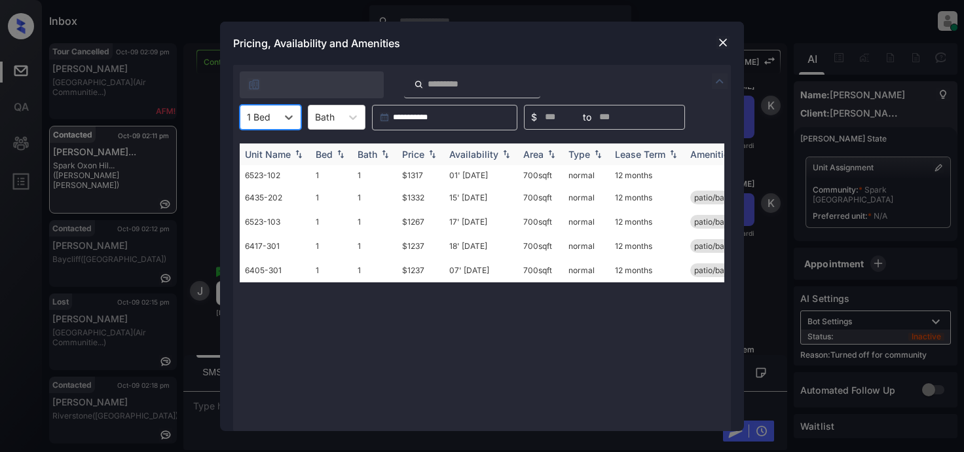
click at [413, 156] on div "Price" at bounding box center [413, 154] width 22 height 11
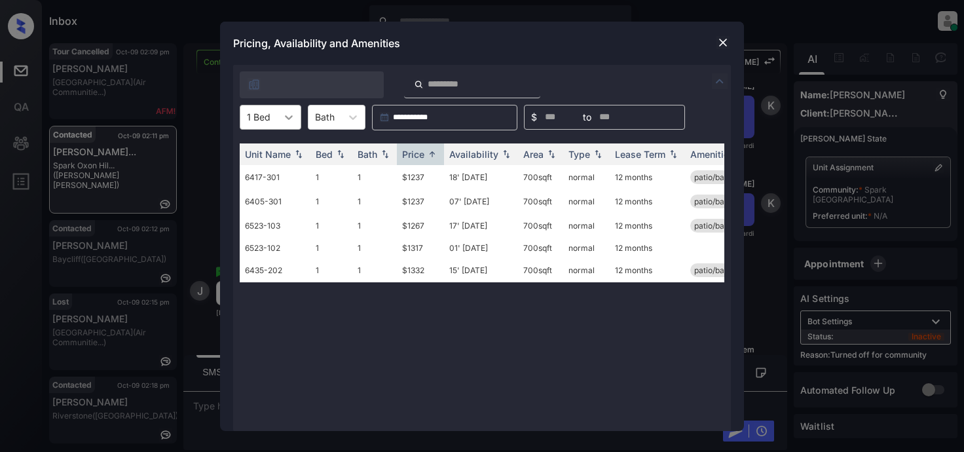
click at [292, 120] on icon at bounding box center [288, 117] width 13 height 13
click at [261, 170] on div "2" at bounding box center [271, 173] width 62 height 24
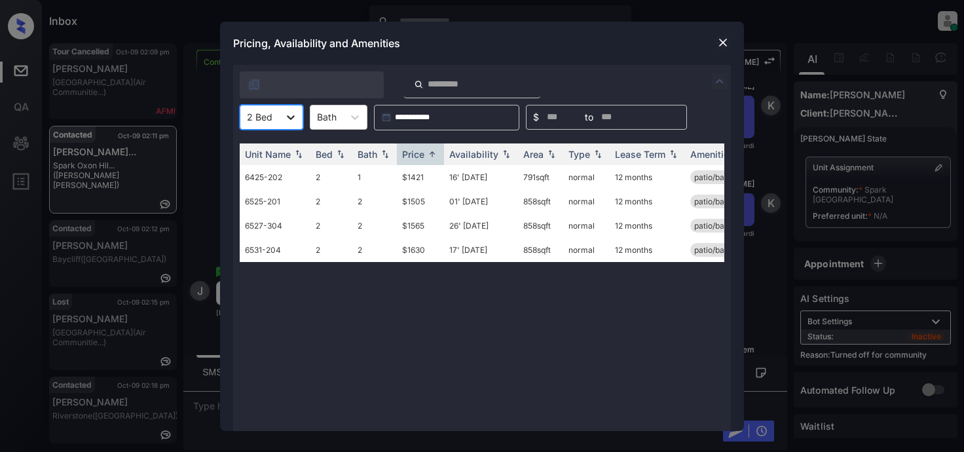
click at [290, 122] on icon at bounding box center [290, 117] width 13 height 13
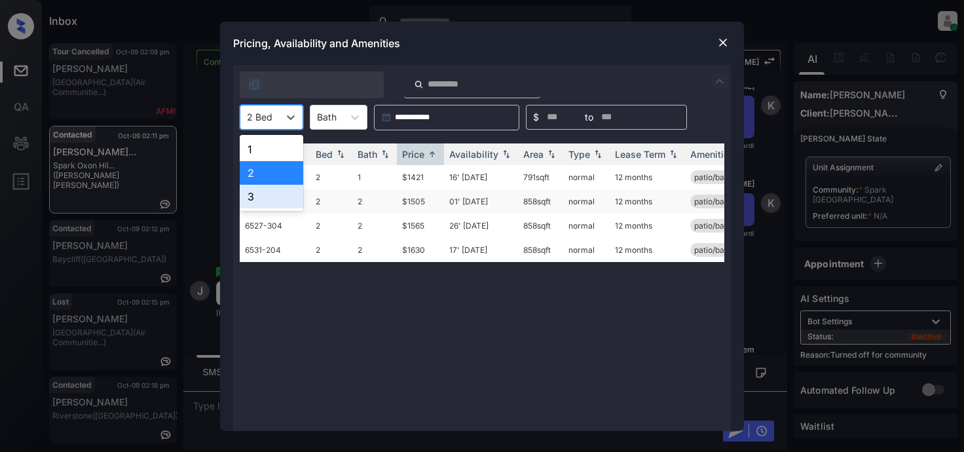
click at [265, 193] on div "3" at bounding box center [272, 197] width 64 height 24
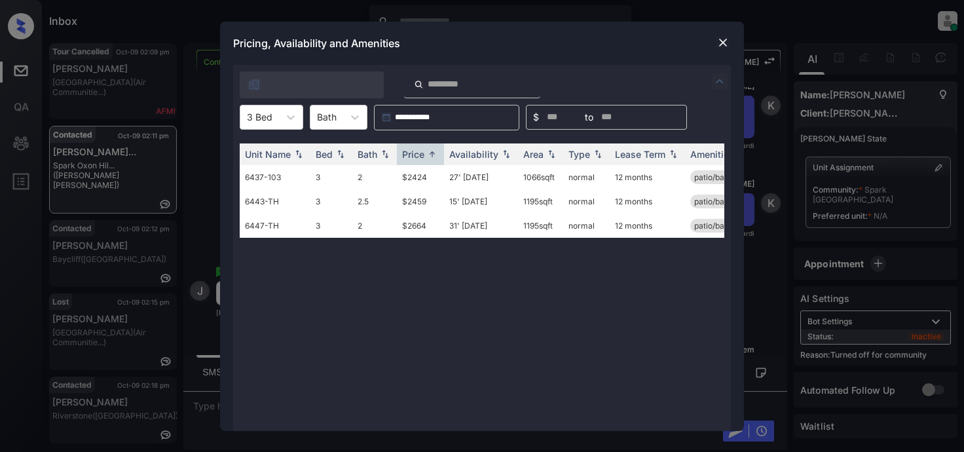
click at [718, 40] on img at bounding box center [722, 42] width 13 height 13
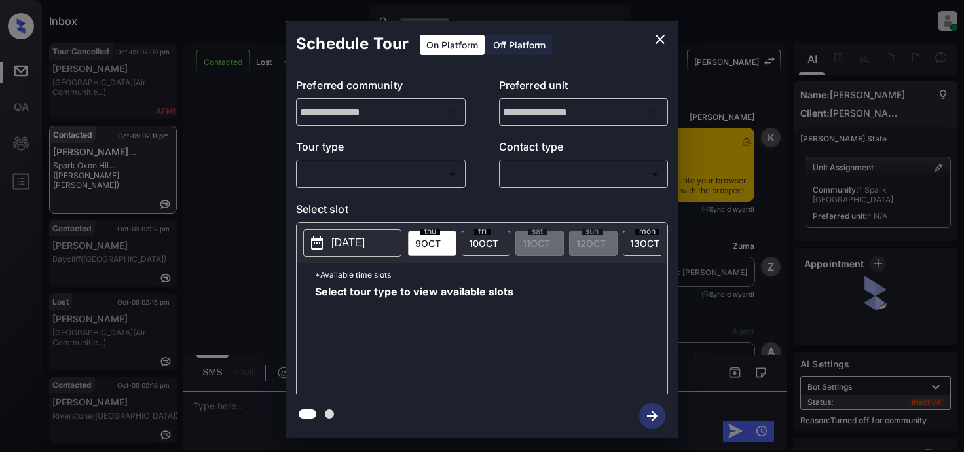
scroll to position [1759, 0]
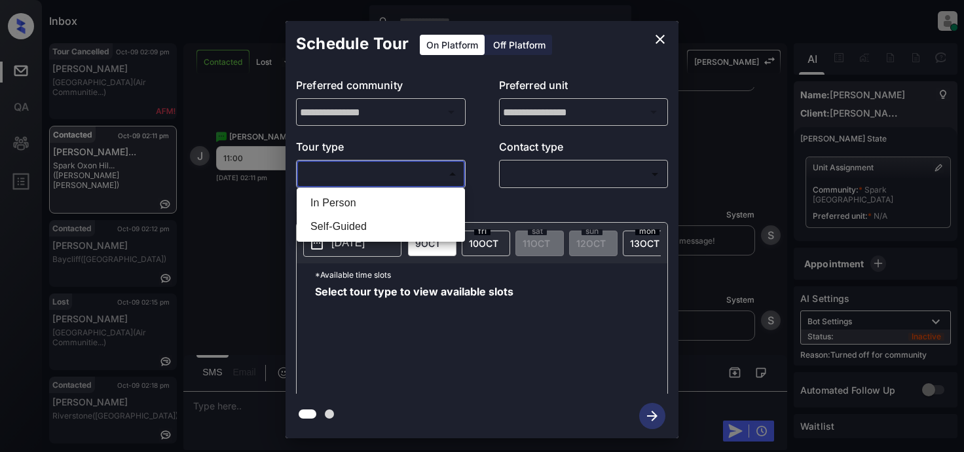
click at [408, 168] on body "Inbox Lyzzelle [PERSON_NAME] Online Set yourself offline Set yourself on break …" at bounding box center [482, 226] width 964 height 452
click at [341, 203] on li "In Person" at bounding box center [381, 203] width 162 height 24
type input "********"
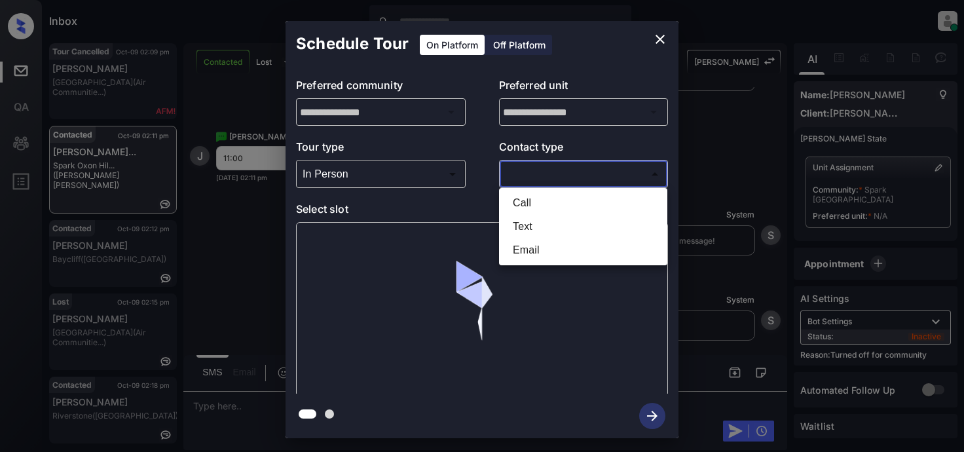
drag, startPoint x: 526, startPoint y: 168, endPoint x: 576, endPoint y: 182, distance: 51.6
click at [528, 170] on body "Inbox Lyzzelle M. Ceralde Online Set yourself offline Set yourself on break Pro…" at bounding box center [482, 226] width 964 height 452
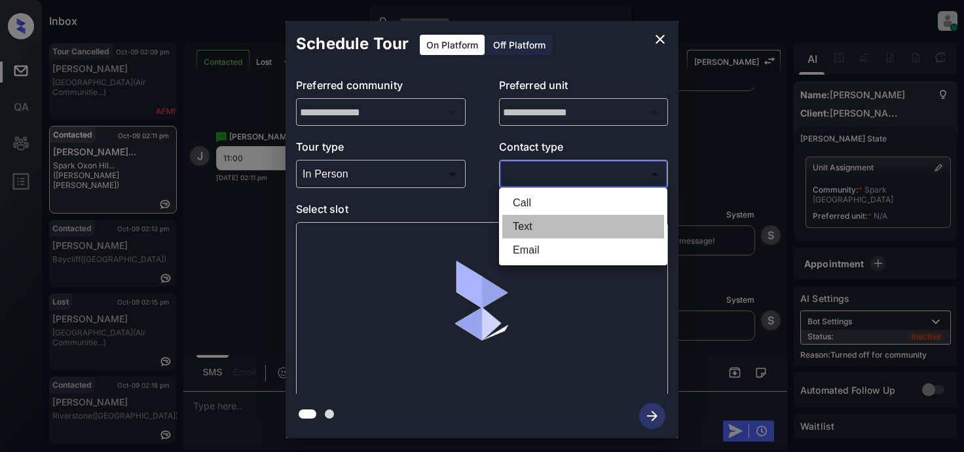
click at [532, 226] on li "Text" at bounding box center [583, 227] width 162 height 24
type input "****"
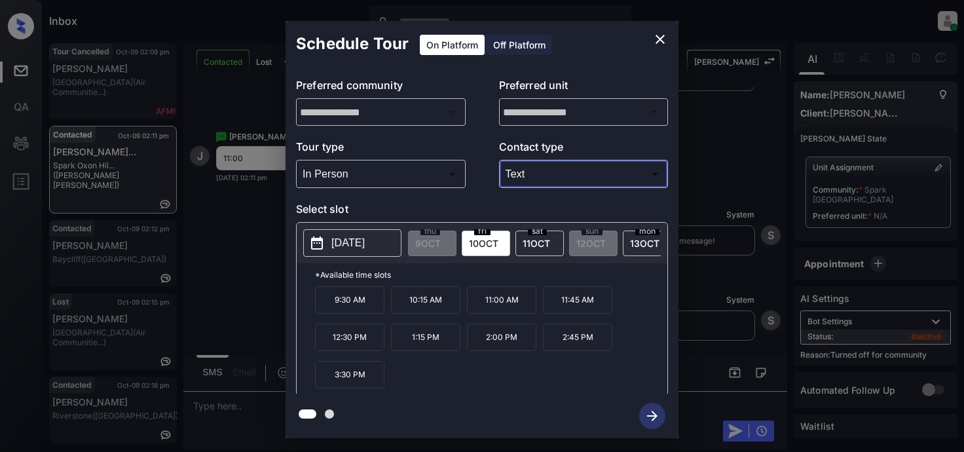
click at [663, 41] on icon "close" at bounding box center [660, 39] width 16 height 16
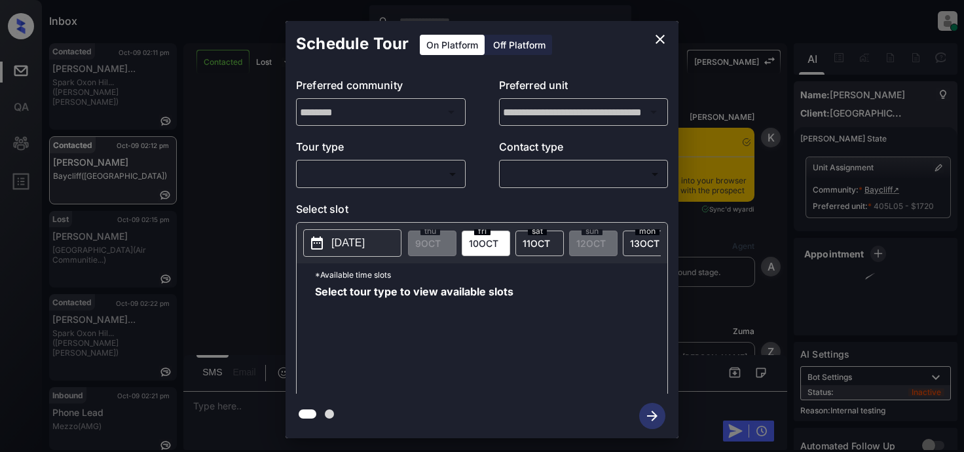
scroll to position [5257, 0]
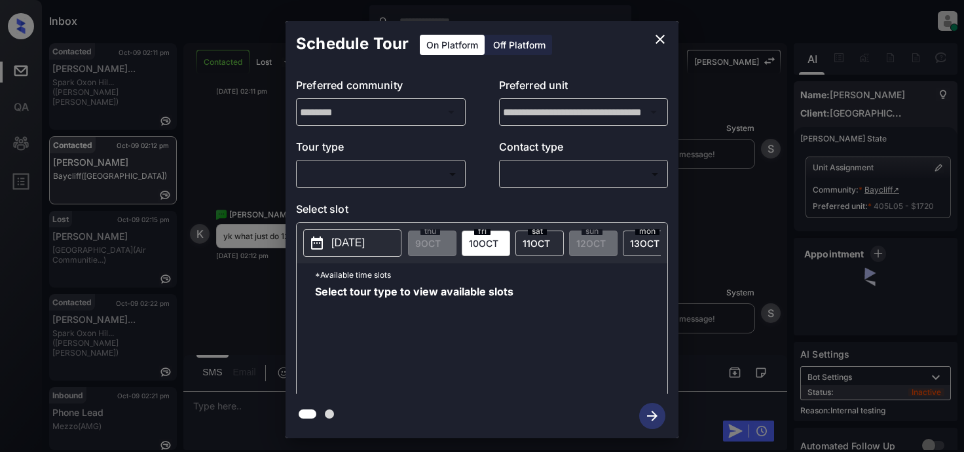
click at [421, 174] on body "Inbox Lyzzelle [PERSON_NAME] Online Set yourself offline Set yourself on break …" at bounding box center [482, 226] width 964 height 452
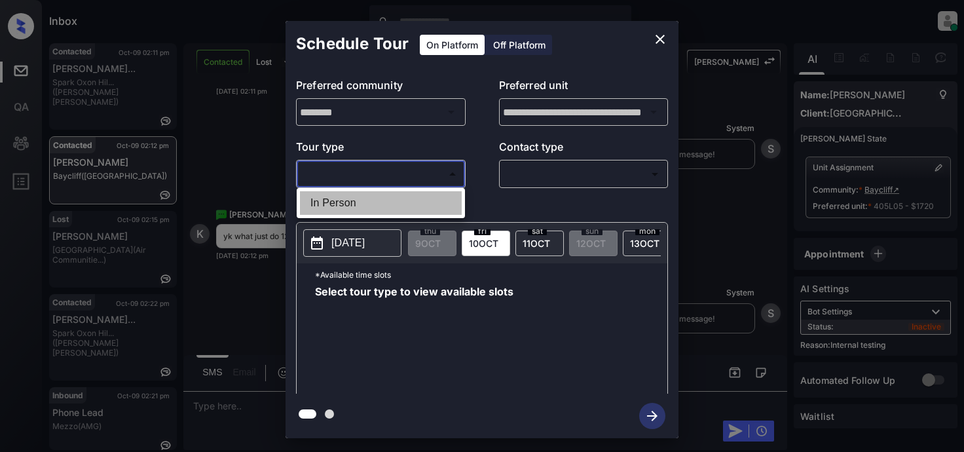
click at [360, 208] on li "In Person" at bounding box center [381, 203] width 162 height 24
type input "********"
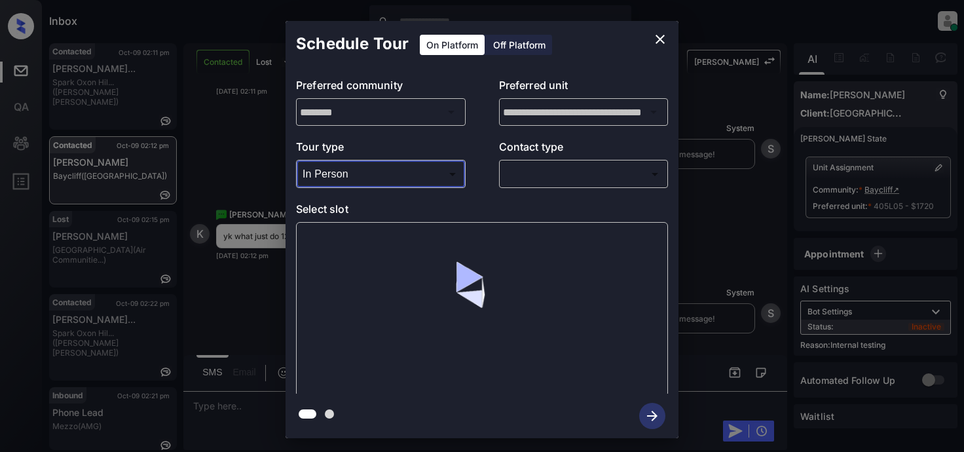
click at [559, 177] on body "Inbox Lyzzelle M. Ceralde Online Set yourself offline Set yourself on break Pro…" at bounding box center [482, 226] width 964 height 452
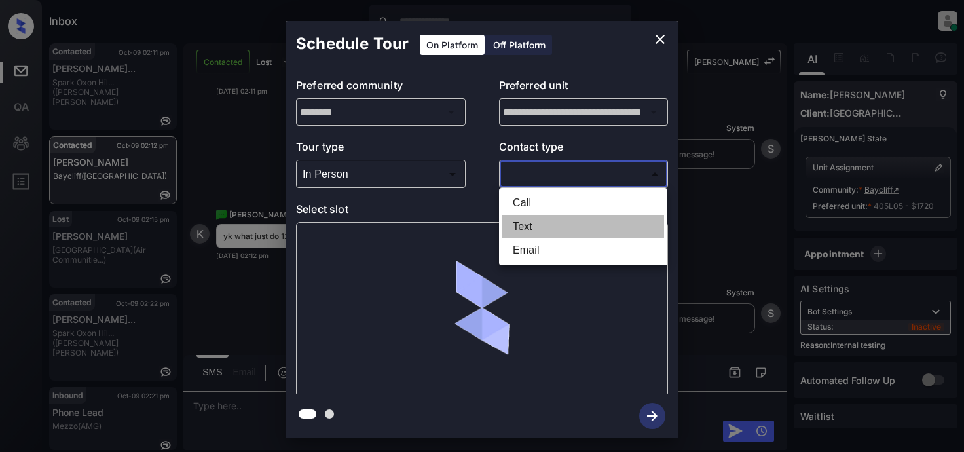
click at [535, 223] on li "Text" at bounding box center [583, 227] width 162 height 24
type input "****"
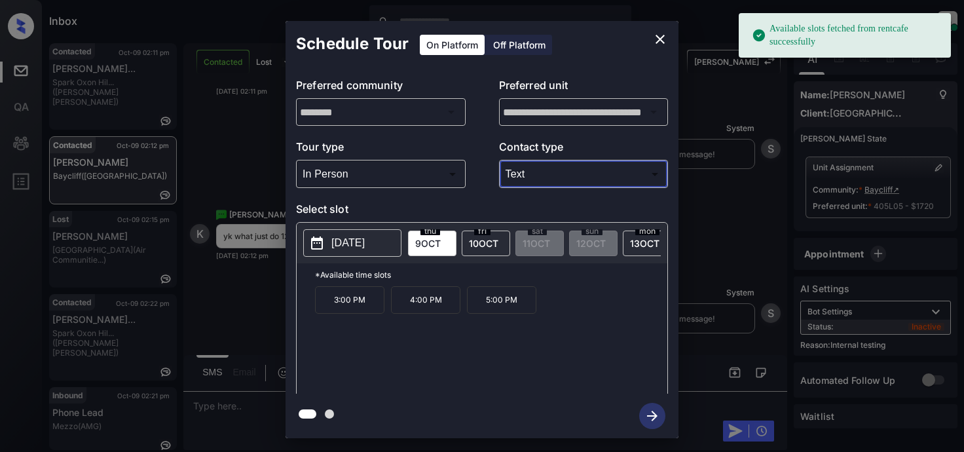
click at [360, 244] on p "2025-10-09" at bounding box center [347, 243] width 33 height 16
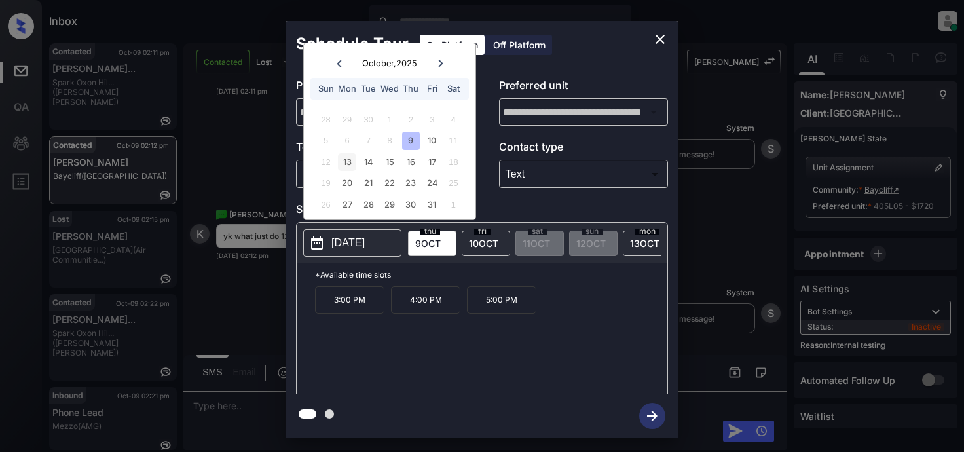
click at [342, 161] on div "13" at bounding box center [347, 162] width 18 height 18
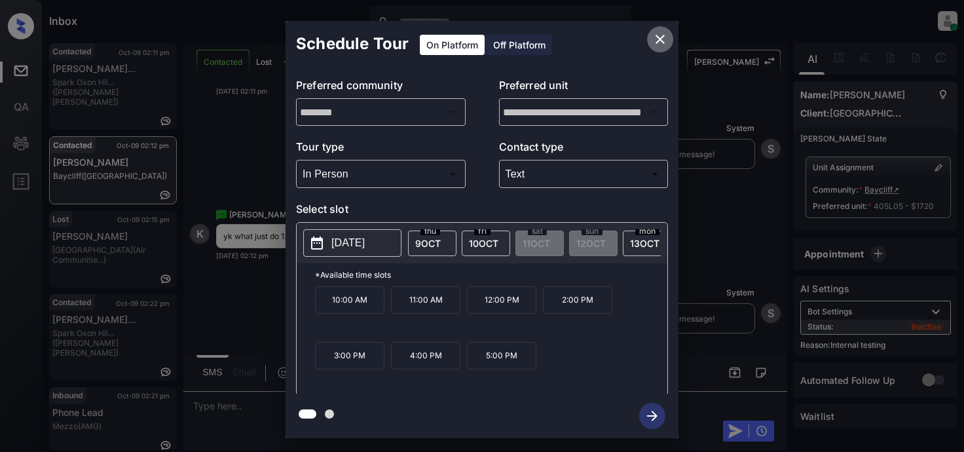
click at [658, 44] on icon "close" at bounding box center [660, 39] width 16 height 16
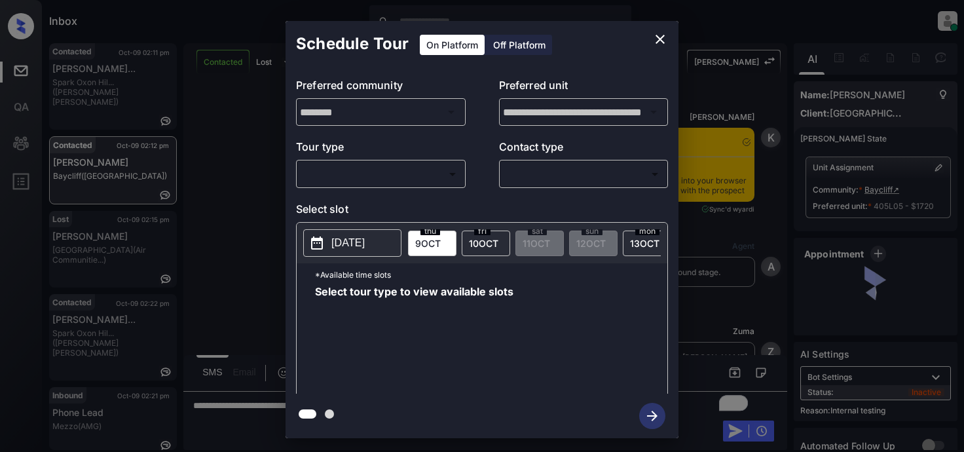
scroll to position [5323, 0]
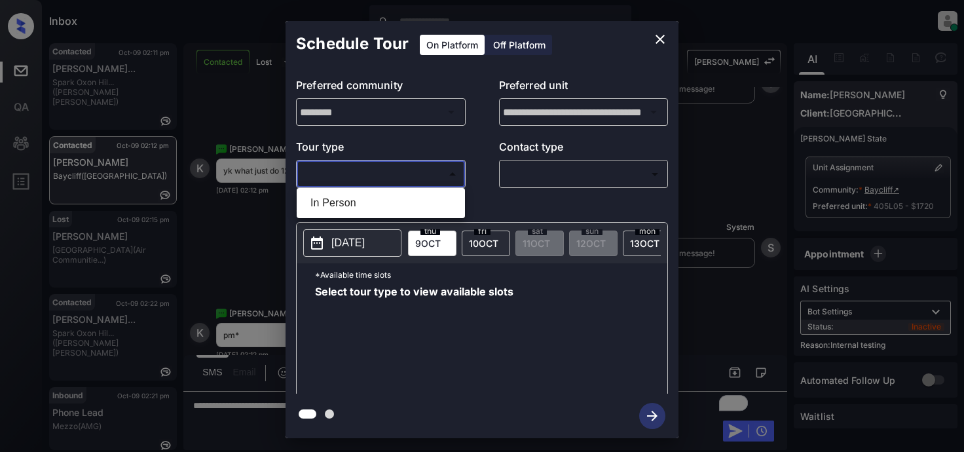
click at [377, 182] on body "Inbox Lyzzelle [PERSON_NAME] Online Set yourself offline Set yourself on break …" at bounding box center [482, 226] width 964 height 452
drag, startPoint x: 333, startPoint y: 201, endPoint x: 466, endPoint y: 174, distance: 135.1
click at [341, 200] on li "In Person" at bounding box center [381, 203] width 162 height 24
type input "********"
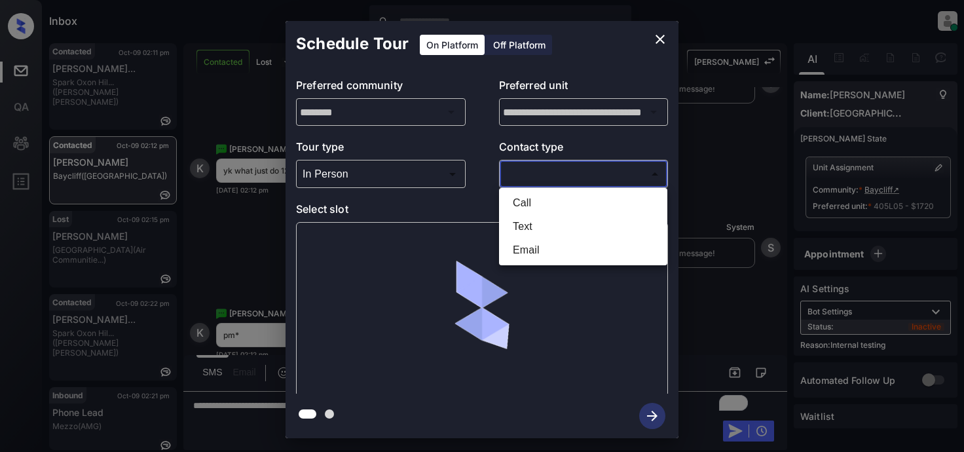
click at [547, 183] on body "Inbox Lyzzelle [PERSON_NAME] Online Set yourself offline Set yourself on break …" at bounding box center [482, 226] width 964 height 452
click at [528, 227] on li "Text" at bounding box center [583, 227] width 162 height 24
type input "****"
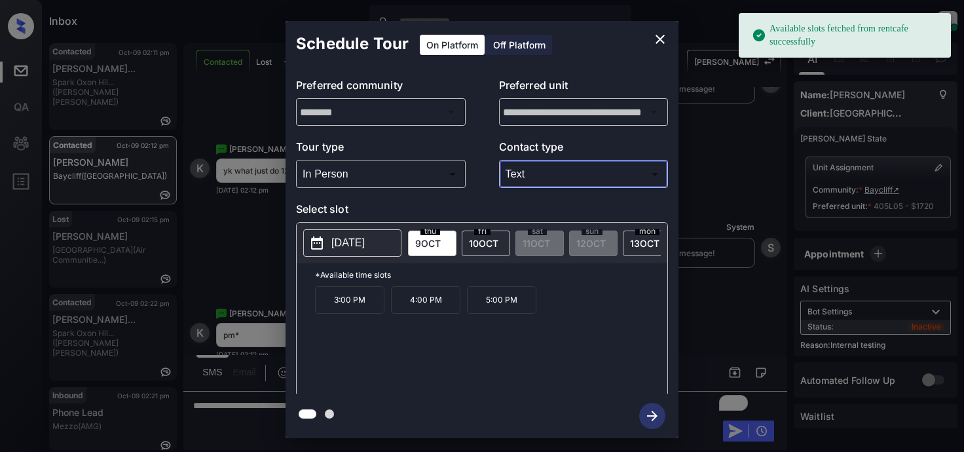
click at [354, 244] on p "[DATE]" at bounding box center [347, 243] width 33 height 16
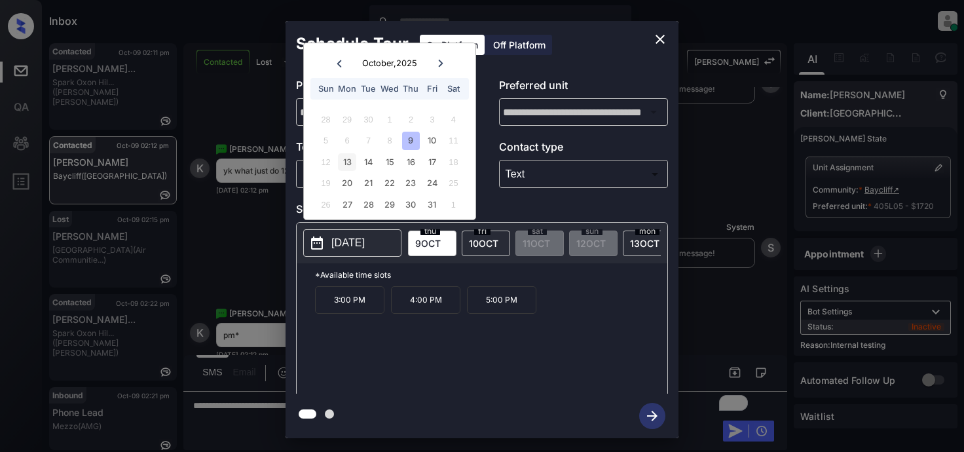
click at [347, 162] on div "13" at bounding box center [347, 162] width 18 height 18
click at [657, 42] on icon "close" at bounding box center [660, 39] width 16 height 16
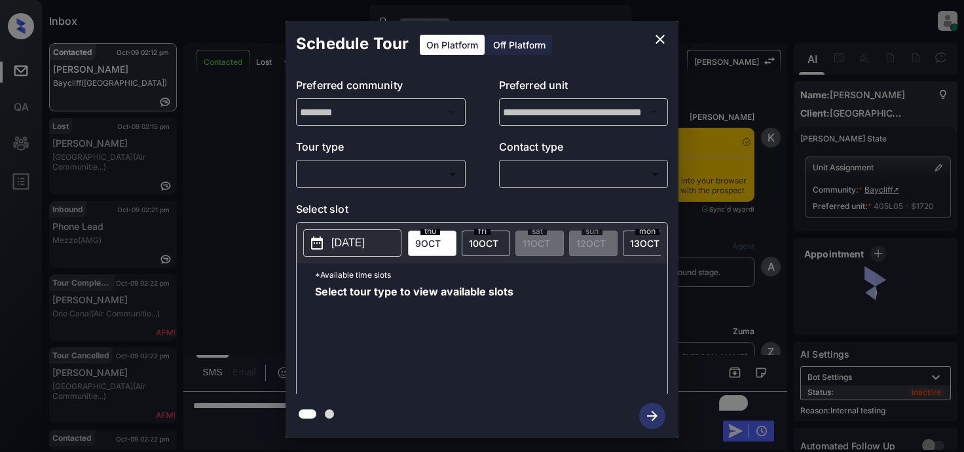
scroll to position [4930, 0]
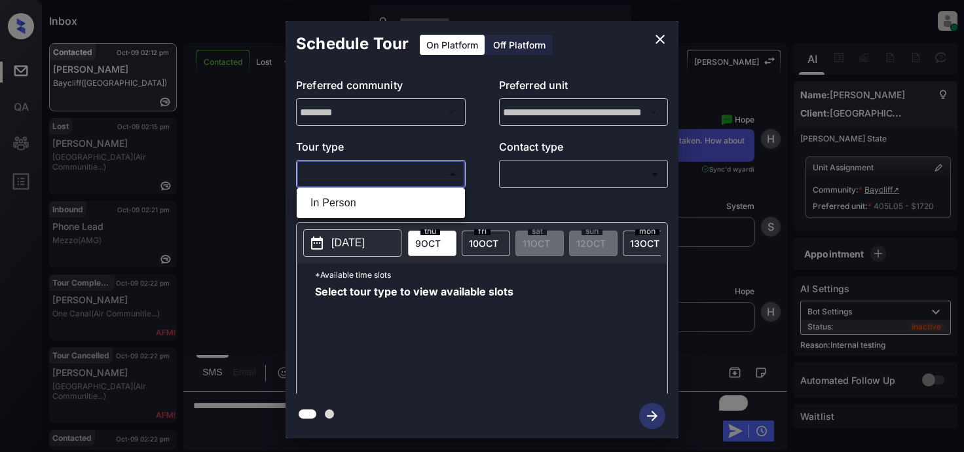
click at [333, 178] on body "Inbox Lyzzelle [PERSON_NAME] Online Set yourself offline Set yourself on break …" at bounding box center [482, 226] width 964 height 452
drag, startPoint x: 337, startPoint y: 204, endPoint x: 408, endPoint y: 194, distance: 72.1
click at [341, 204] on li "In Person" at bounding box center [381, 203] width 162 height 24
type input "********"
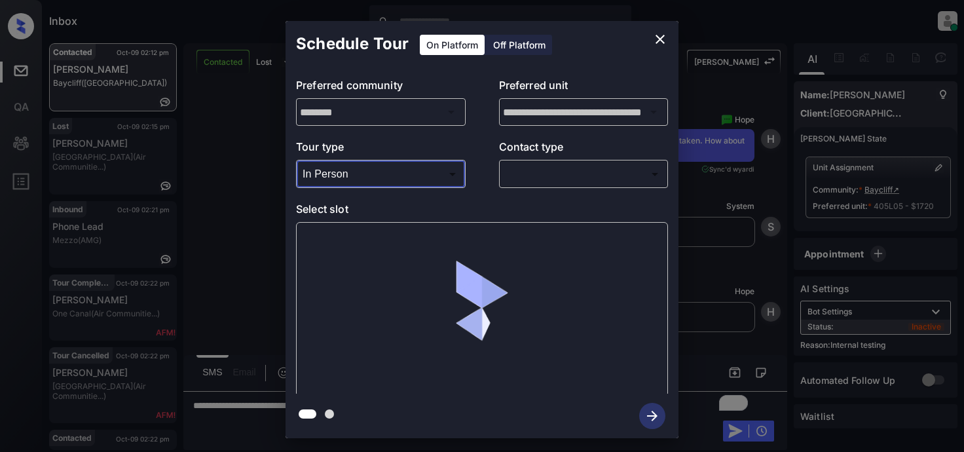
click at [536, 172] on body "Inbox Lyzzelle [PERSON_NAME] Online Set yourself offline Set yourself on break …" at bounding box center [482, 226] width 964 height 452
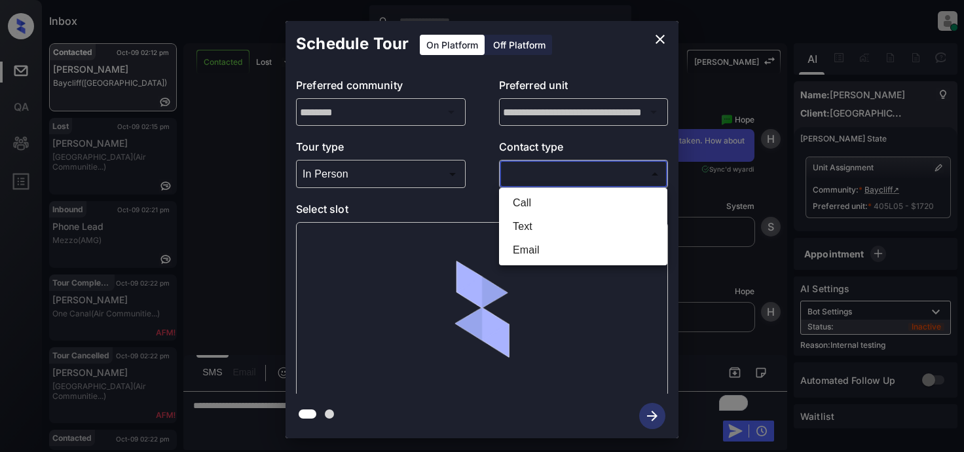
drag, startPoint x: 510, startPoint y: 227, endPoint x: 518, endPoint y: 228, distance: 8.0
click at [512, 227] on li "Text" at bounding box center [583, 227] width 162 height 24
type input "****"
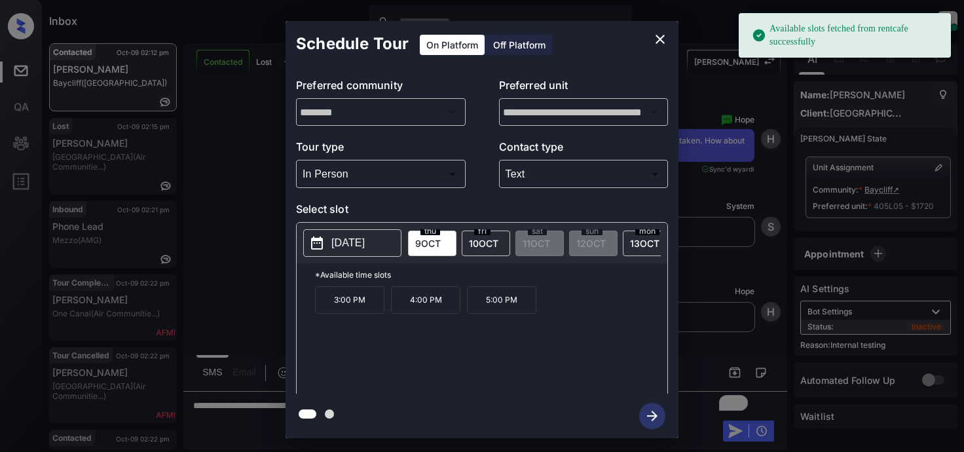
click at [339, 248] on p "[DATE]" at bounding box center [347, 243] width 33 height 16
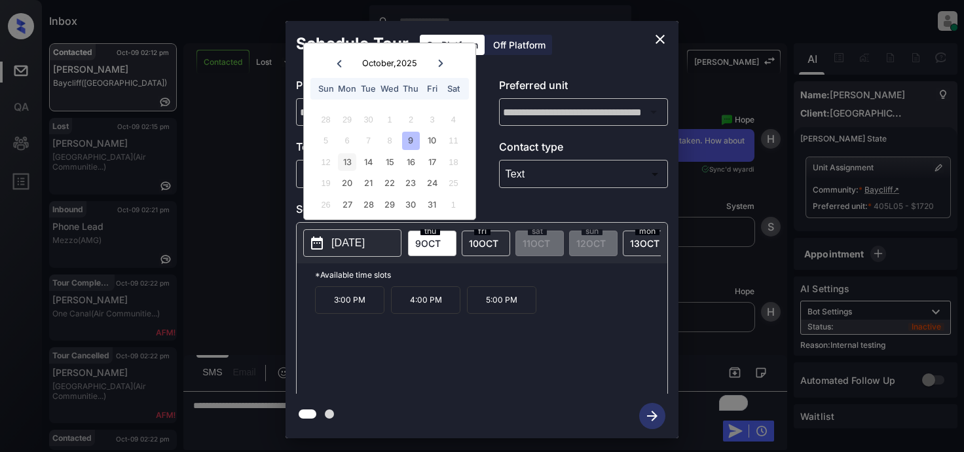
click at [344, 164] on div "13" at bounding box center [347, 162] width 18 height 18
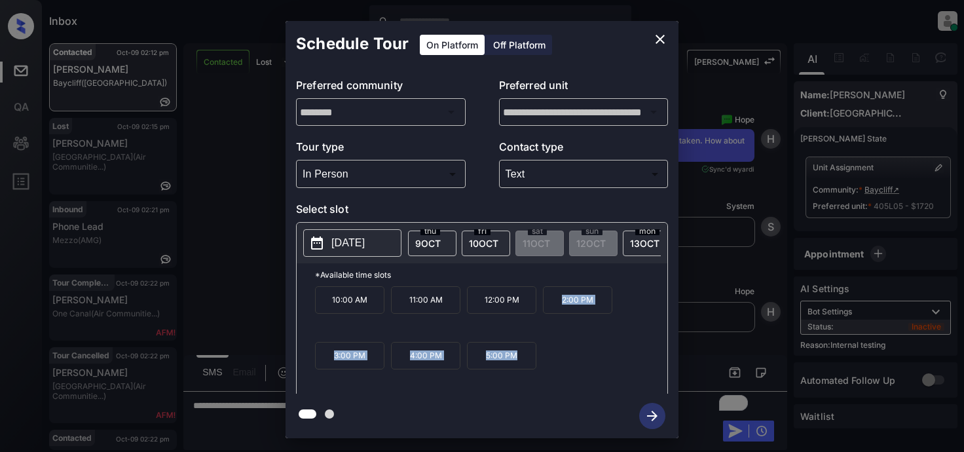
drag, startPoint x: 553, startPoint y: 308, endPoint x: 654, endPoint y: 239, distance: 122.1
click at [563, 366] on div "10:00 AM 11:00 AM 12:00 PM 2:00 PM 3:00 PM 4:00 PM 5:00 PM" at bounding box center [491, 338] width 352 height 105
click at [656, 43] on icon "close" at bounding box center [660, 39] width 16 height 16
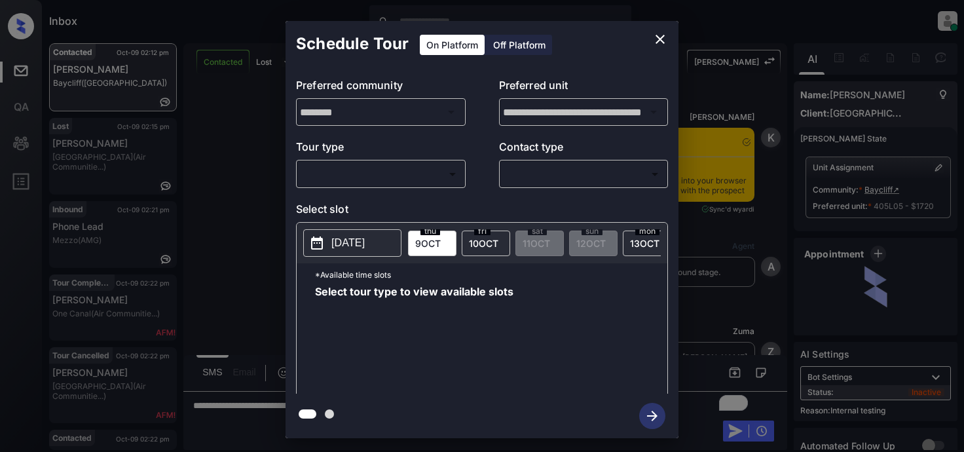
scroll to position [4930, 0]
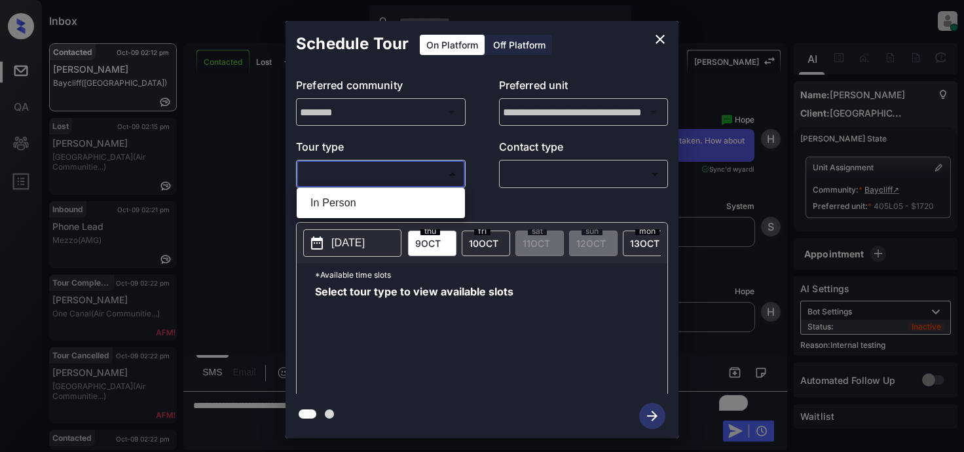
click at [406, 178] on body "Inbox Lyzzelle [PERSON_NAME] Online Set yourself offline Set yourself on break …" at bounding box center [482, 226] width 964 height 452
drag, startPoint x: 356, startPoint y: 201, endPoint x: 414, endPoint y: 184, distance: 60.7
click at [358, 201] on li "In Person" at bounding box center [381, 203] width 162 height 24
type input "********"
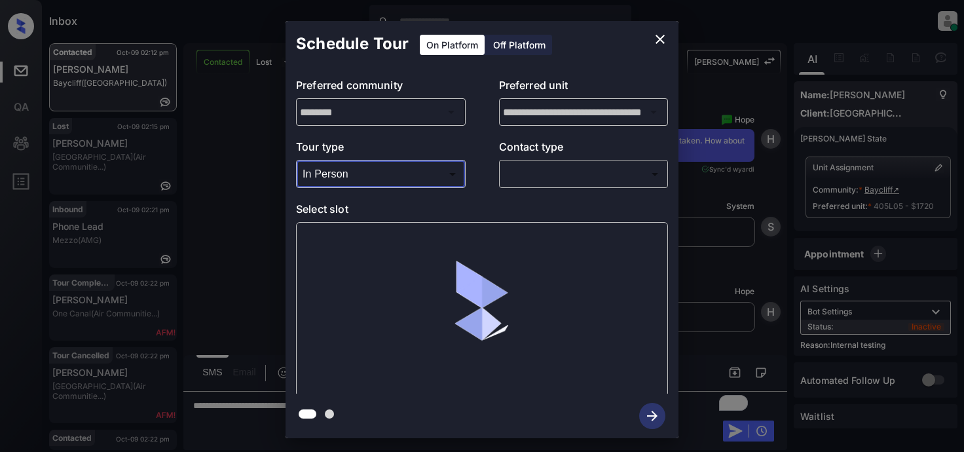
click at [522, 170] on body "Inbox Lyzzelle M. Ceralde Online Set yourself offline Set yourself on break Pro…" at bounding box center [482, 226] width 964 height 452
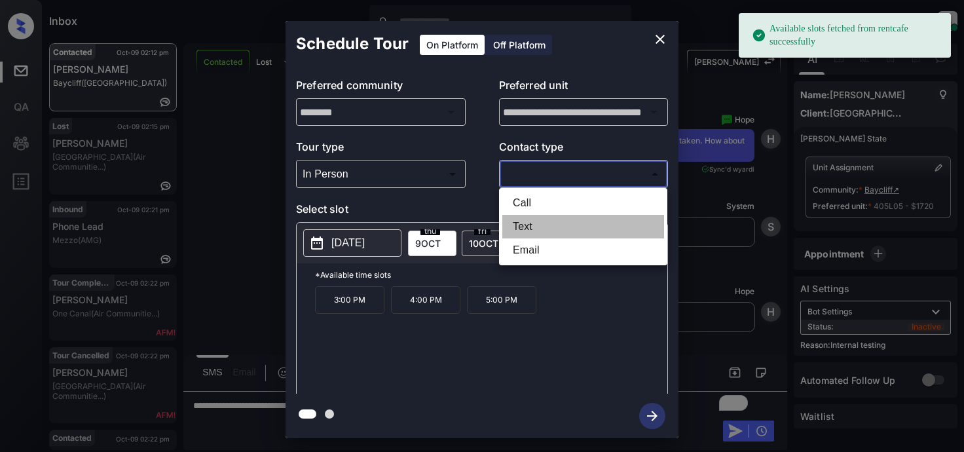
click at [523, 226] on li "Text" at bounding box center [583, 227] width 162 height 24
type input "****"
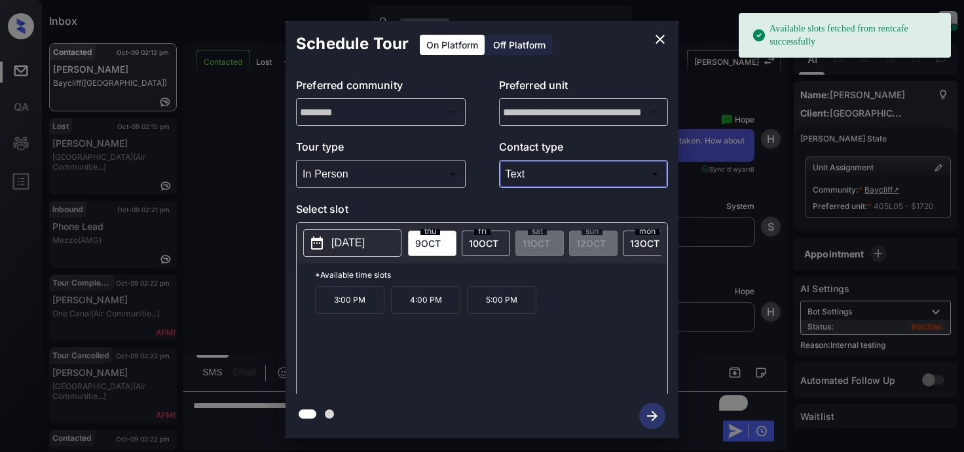
click at [365, 244] on p "2025-10-09" at bounding box center [347, 243] width 33 height 16
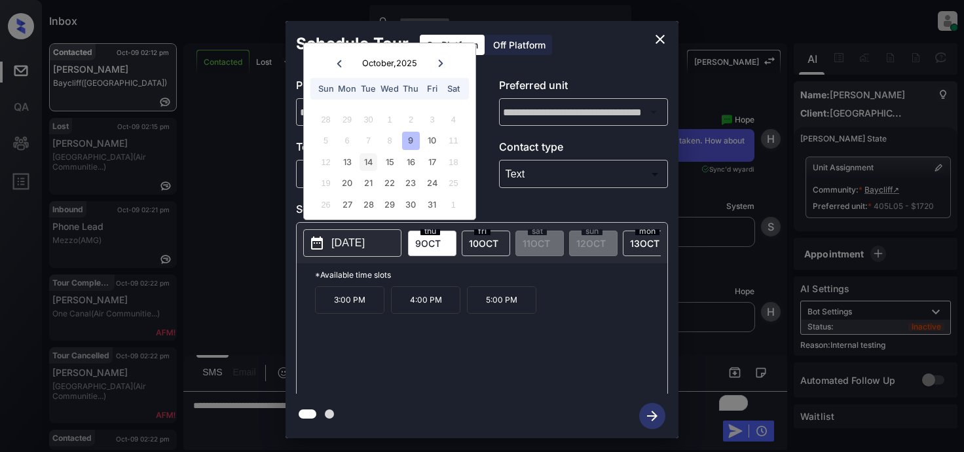
click at [369, 162] on div "14" at bounding box center [369, 162] width 18 height 18
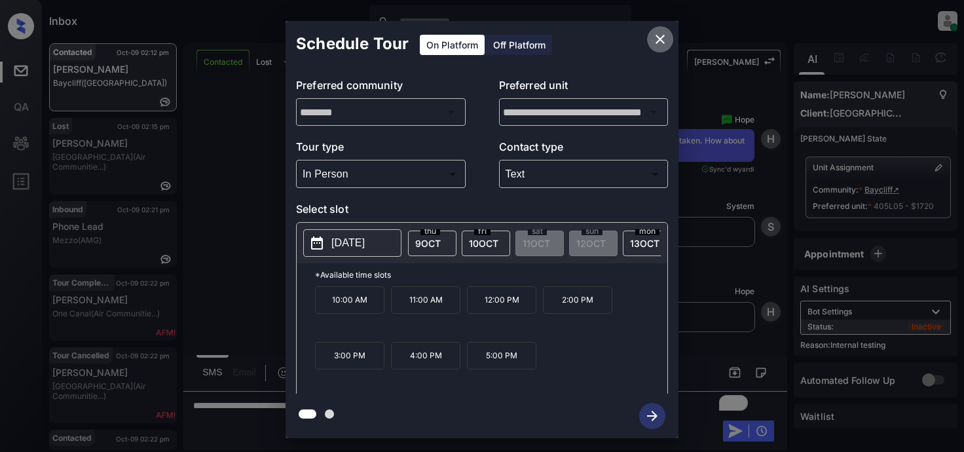
click at [662, 39] on icon "close" at bounding box center [660, 39] width 16 height 16
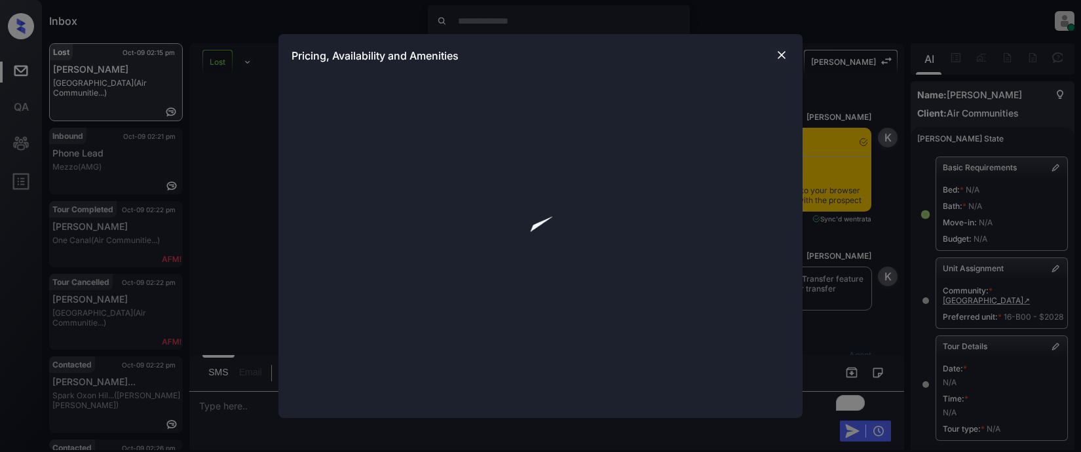
scroll to position [4915, 0]
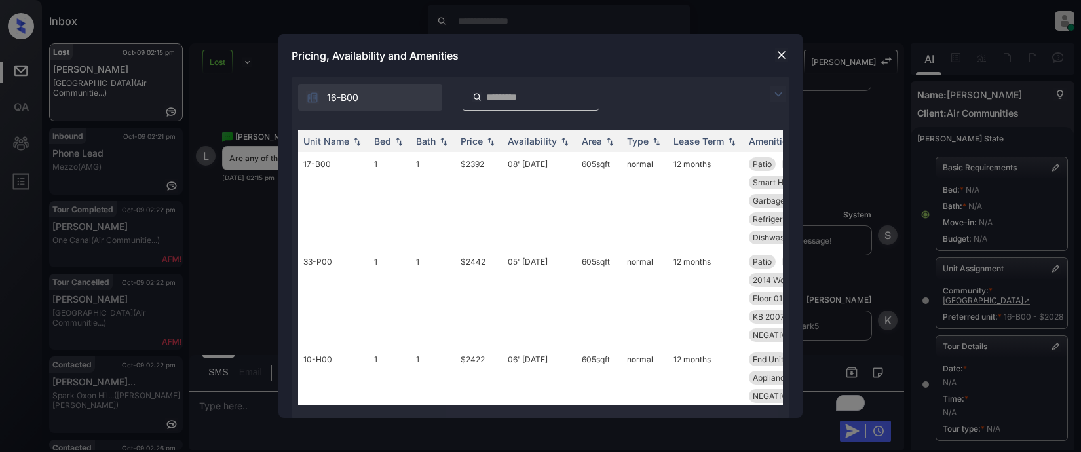
click at [775, 94] on img at bounding box center [778, 94] width 16 height 16
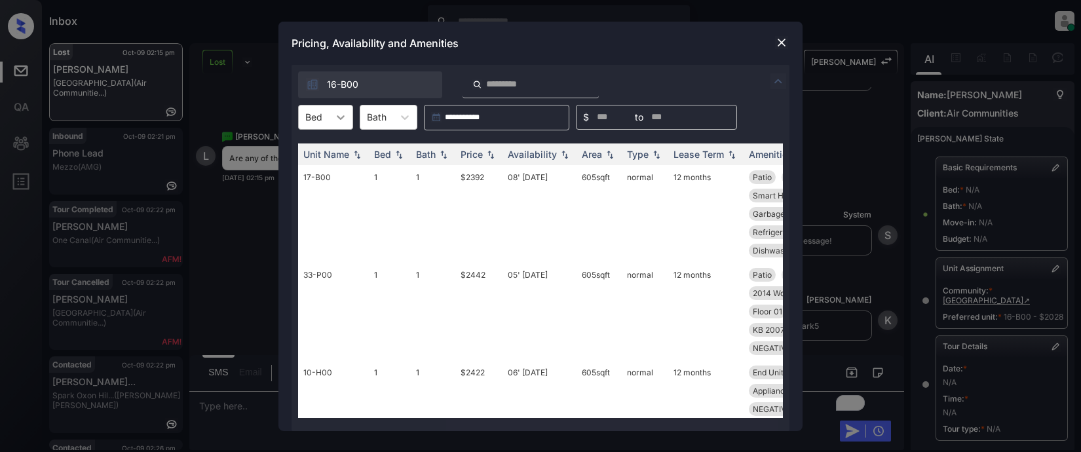
click at [341, 117] on icon at bounding box center [341, 117] width 8 height 5
click at [310, 174] on div "2" at bounding box center [325, 173] width 55 height 24
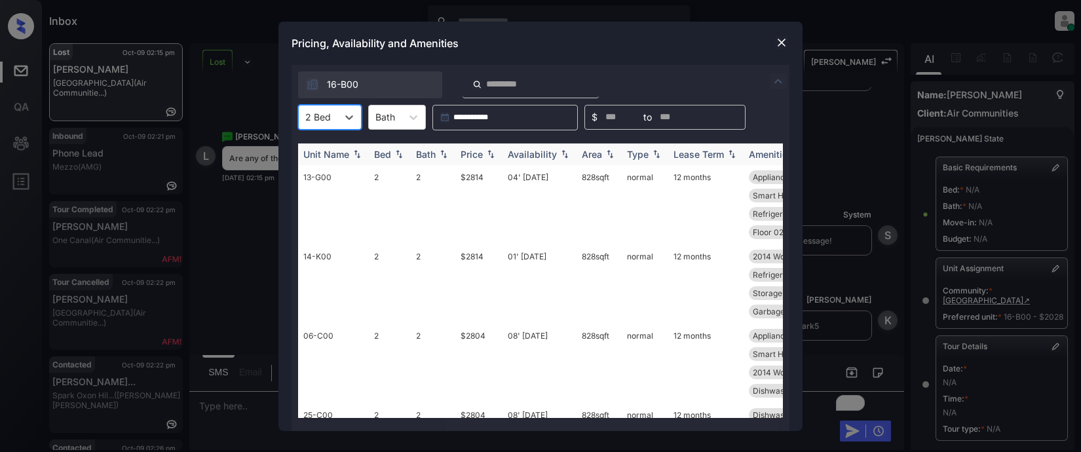
click at [471, 151] on div "Price" at bounding box center [471, 154] width 22 height 11
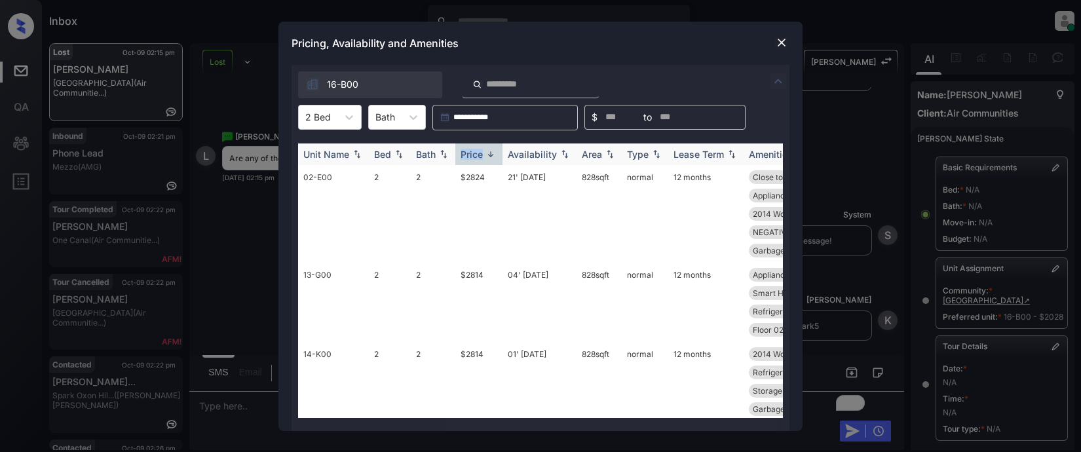
drag, startPoint x: 471, startPoint y: 151, endPoint x: 481, endPoint y: 143, distance: 13.1
click at [471, 150] on div "Price" at bounding box center [471, 154] width 22 height 11
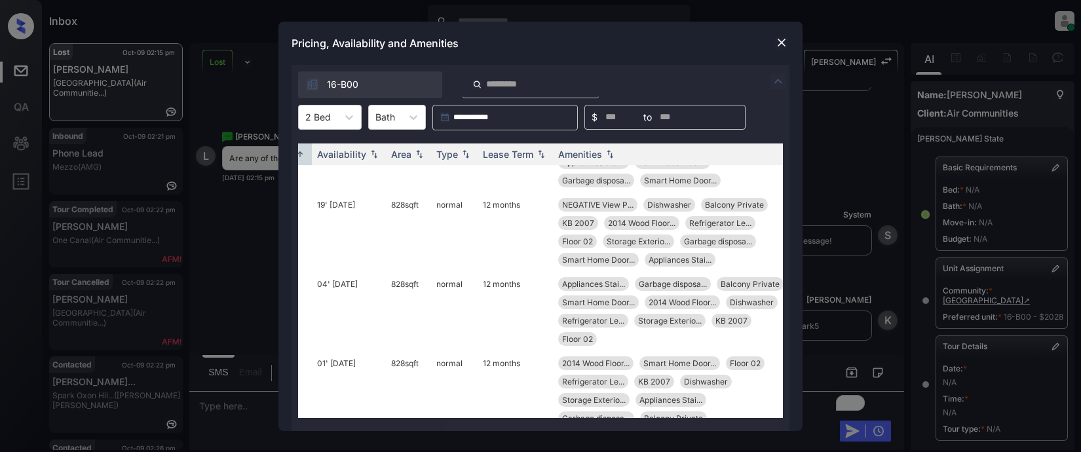
scroll to position [131, 210]
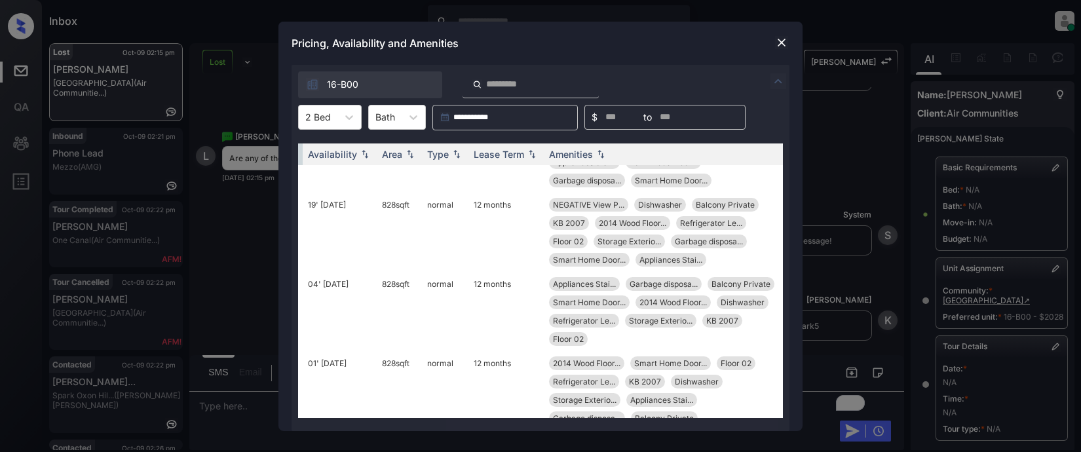
click at [782, 38] on img at bounding box center [781, 42] width 13 height 13
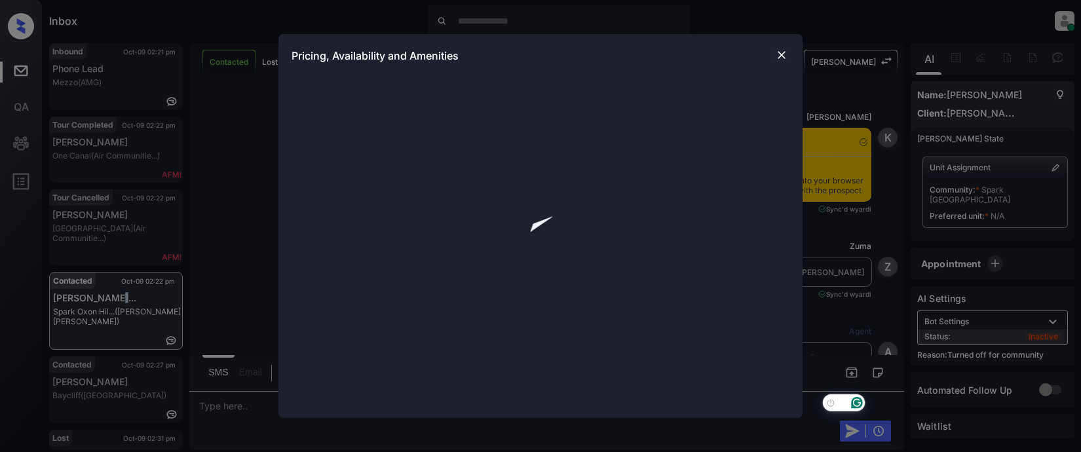
scroll to position [2267, 0]
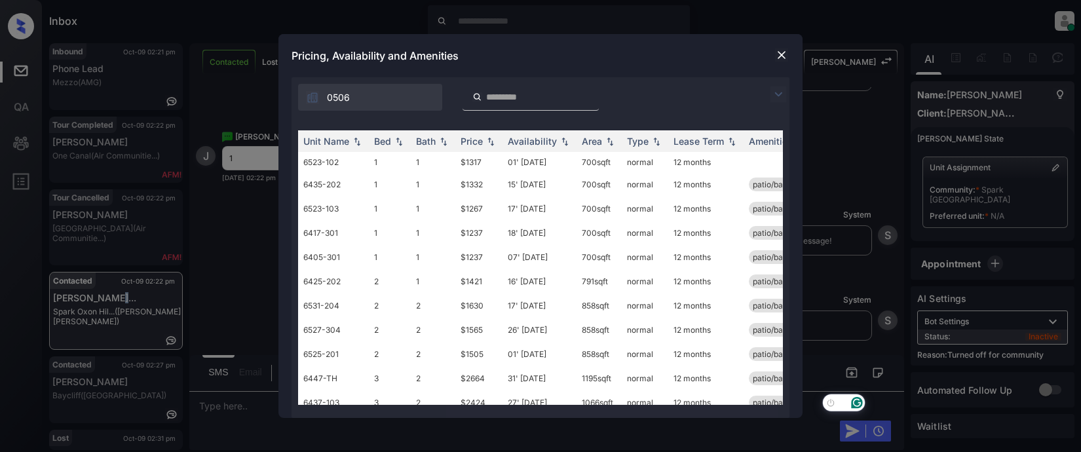
click at [778, 99] on img at bounding box center [778, 94] width 16 height 16
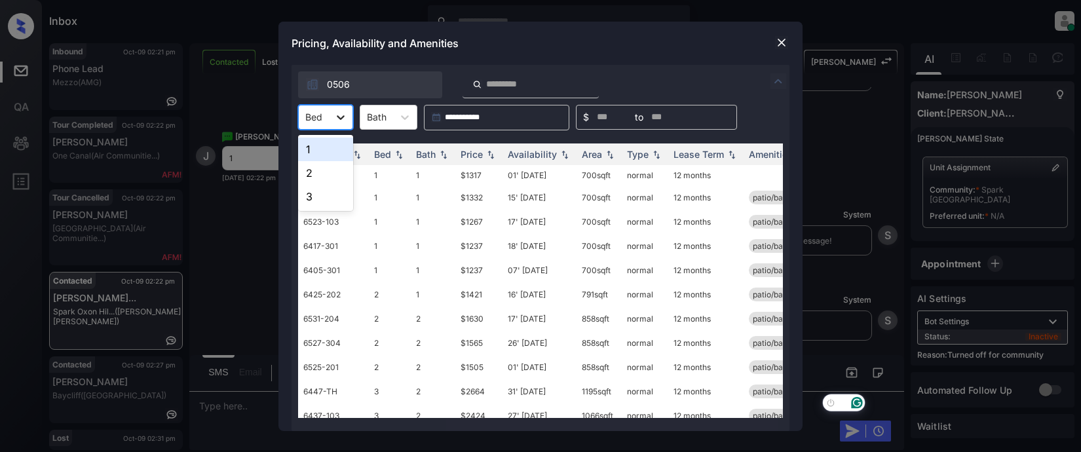
click at [350, 115] on div at bounding box center [341, 117] width 24 height 24
drag, startPoint x: 320, startPoint y: 147, endPoint x: 331, endPoint y: 145, distance: 11.2
click at [323, 147] on div "1" at bounding box center [325, 150] width 55 height 24
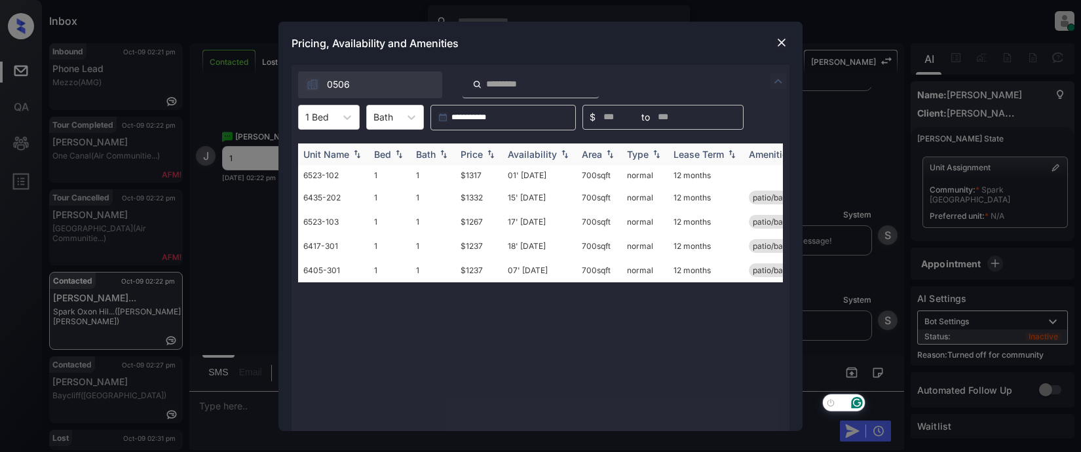
click at [473, 153] on div "Price" at bounding box center [471, 154] width 22 height 11
drag, startPoint x: 473, startPoint y: 152, endPoint x: 487, endPoint y: 146, distance: 14.4
click at [474, 152] on div "Price" at bounding box center [471, 154] width 22 height 11
click at [469, 251] on td "$1317" at bounding box center [478, 248] width 47 height 20
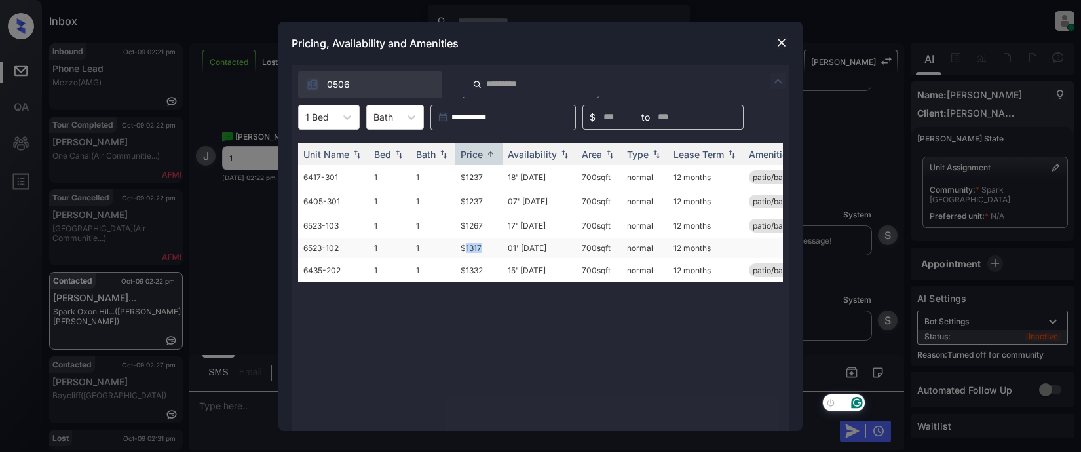
click at [469, 251] on td "$1317" at bounding box center [478, 248] width 47 height 20
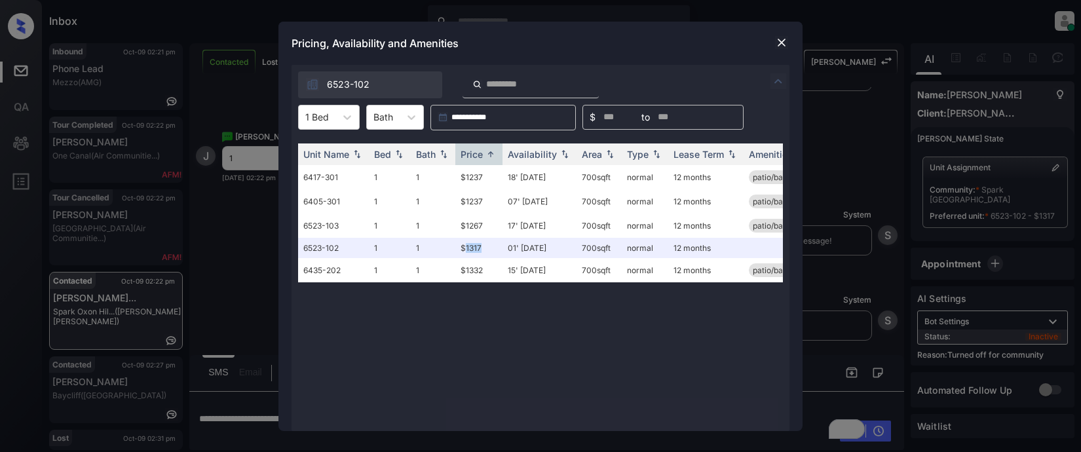
click at [779, 39] on img at bounding box center [781, 42] width 13 height 13
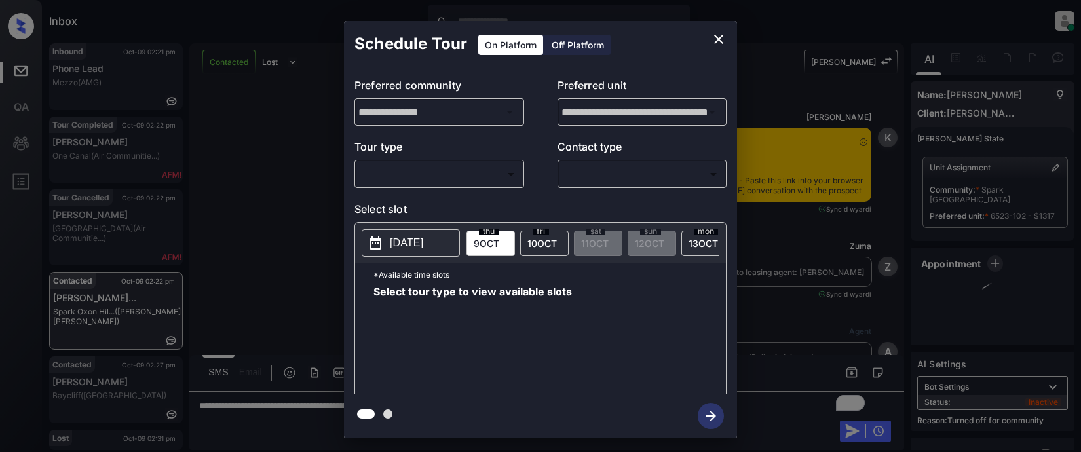
scroll to position [1435, 0]
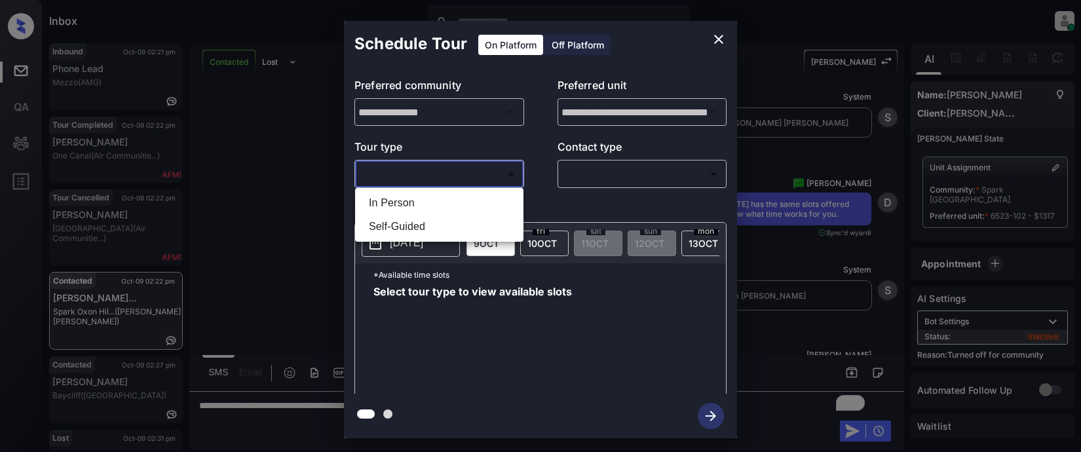
click at [454, 179] on body "Inbox Lyzzelle [PERSON_NAME] Online Set yourself offline Set yourself on break …" at bounding box center [540, 226] width 1081 height 452
drag, startPoint x: 407, startPoint y: 200, endPoint x: 497, endPoint y: 191, distance: 90.8
click at [411, 202] on li "In Person" at bounding box center [439, 203] width 162 height 24
type input "********"
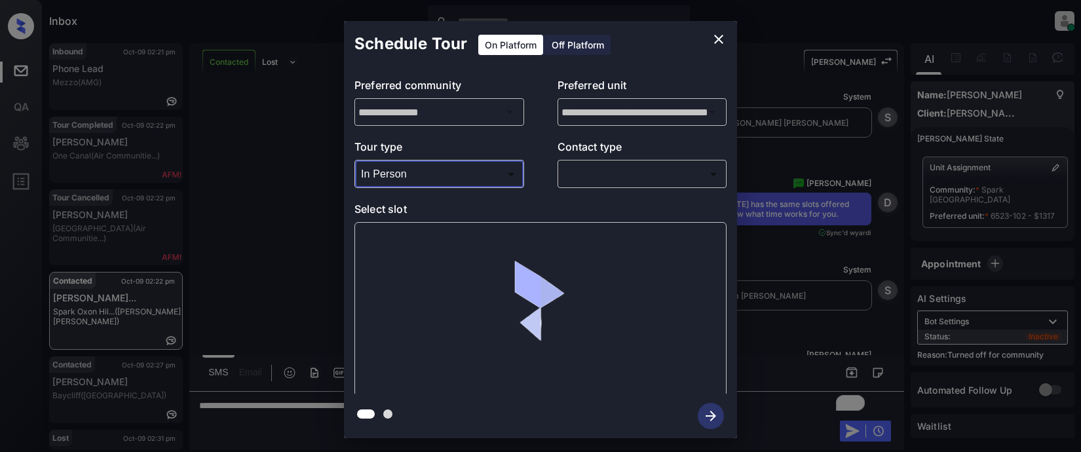
click at [617, 175] on body "Inbox Lyzzelle M. Ceralde Online Set yourself offline Set yourself on break Pro…" at bounding box center [540, 226] width 1081 height 452
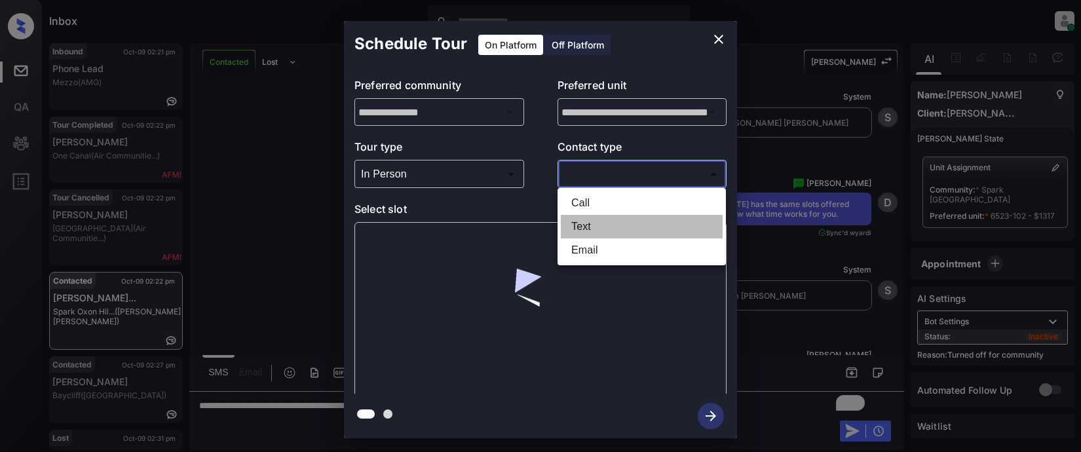
click at [577, 224] on li "Text" at bounding box center [642, 227] width 162 height 24
type input "****"
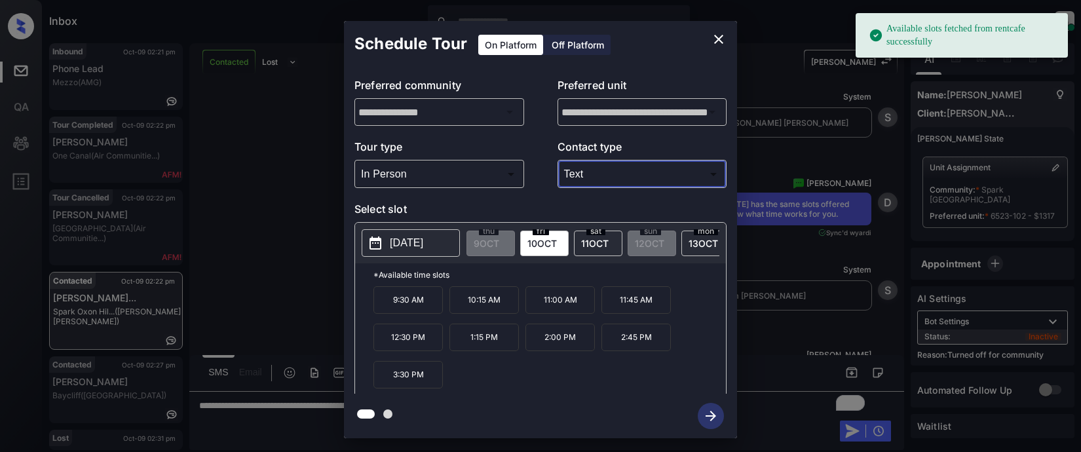
click at [417, 244] on p "[DATE]" at bounding box center [406, 243] width 33 height 16
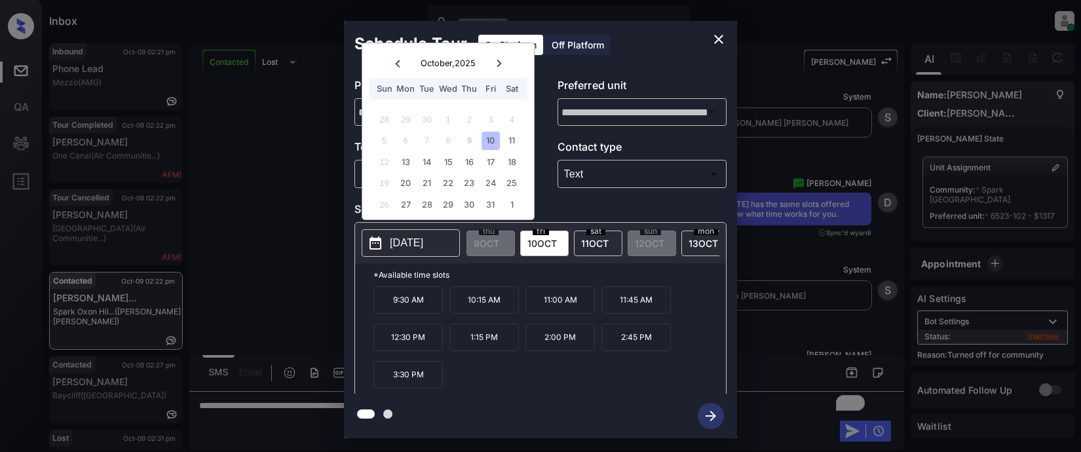
click at [489, 143] on div "10" at bounding box center [490, 141] width 18 height 18
click at [570, 312] on p "11:00 AM" at bounding box center [559, 300] width 69 height 28
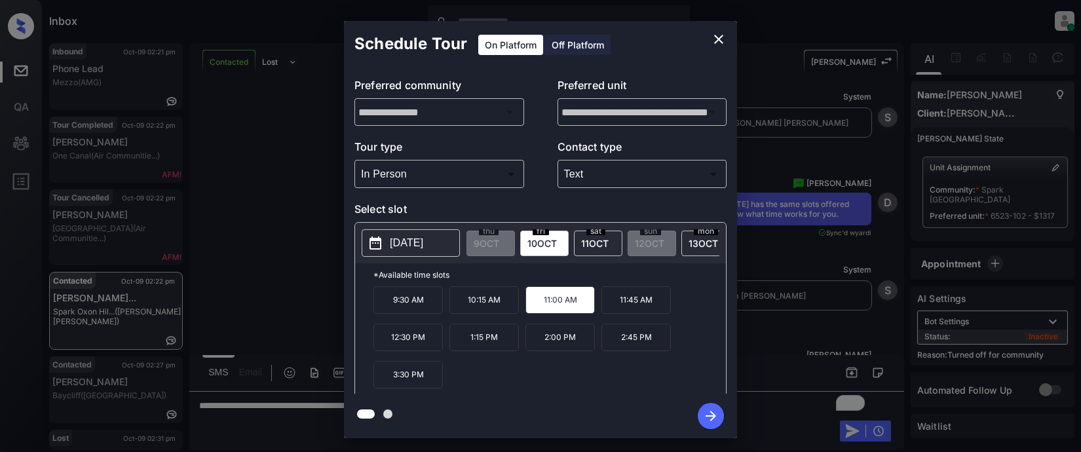
click at [711, 414] on icon "button" at bounding box center [710, 416] width 26 height 26
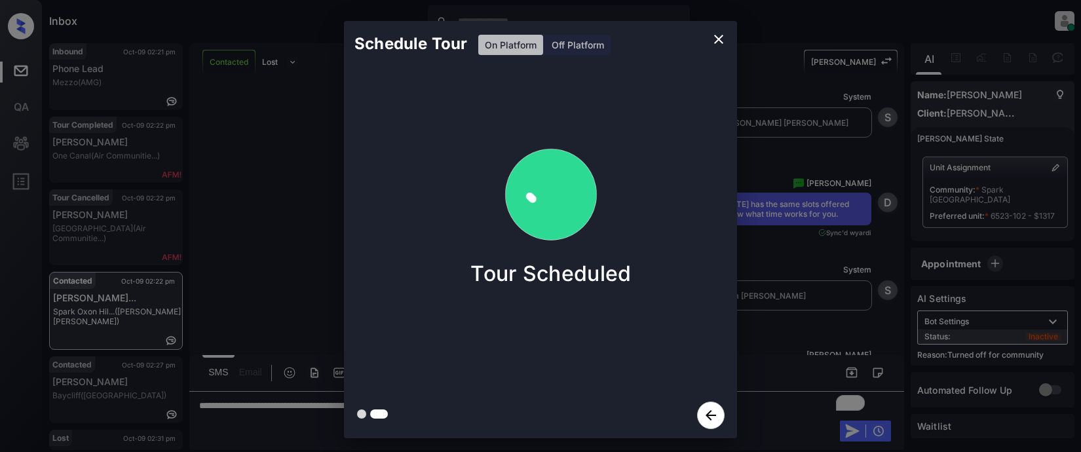
click at [718, 37] on icon "close" at bounding box center [719, 39] width 16 height 16
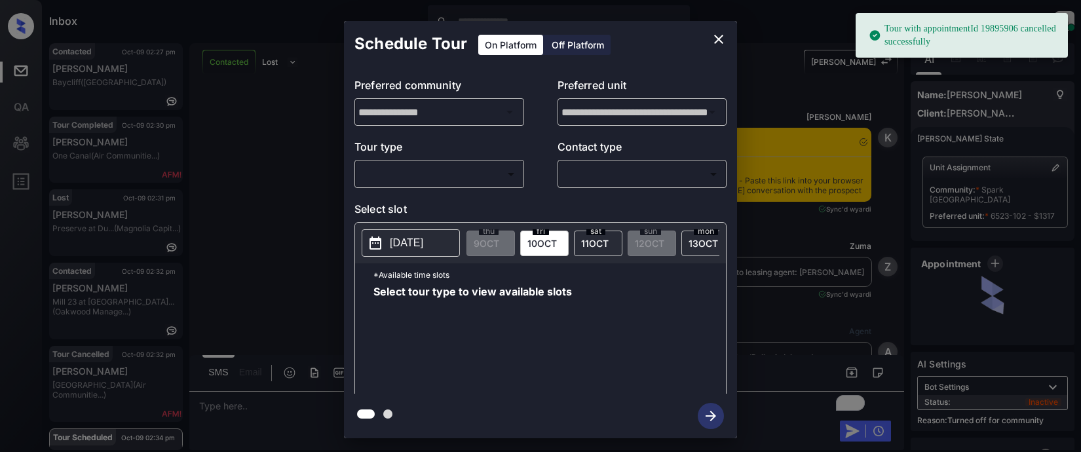
scroll to position [2909, 0]
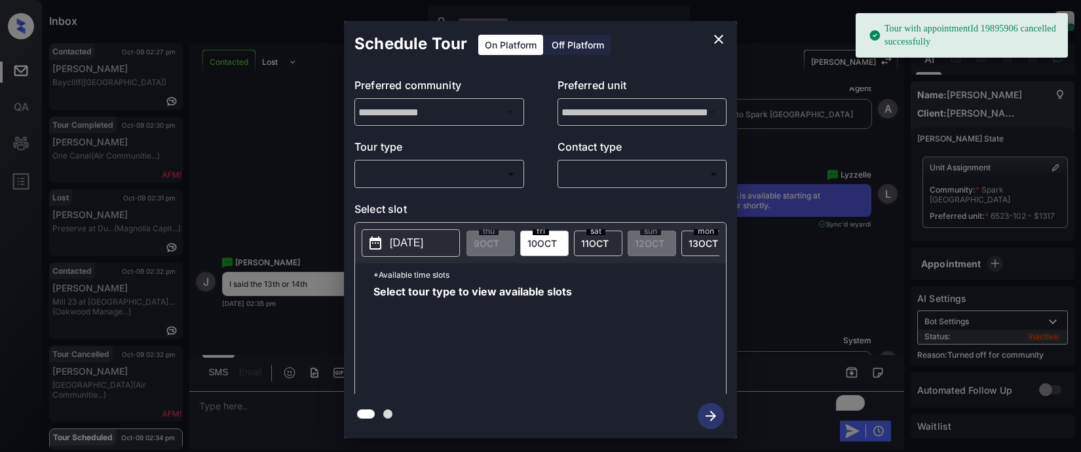
click at [462, 170] on body "Tour with appointmentId 19895906 cancelled successfully Inbox [PERSON_NAME] Onl…" at bounding box center [540, 226] width 1081 height 452
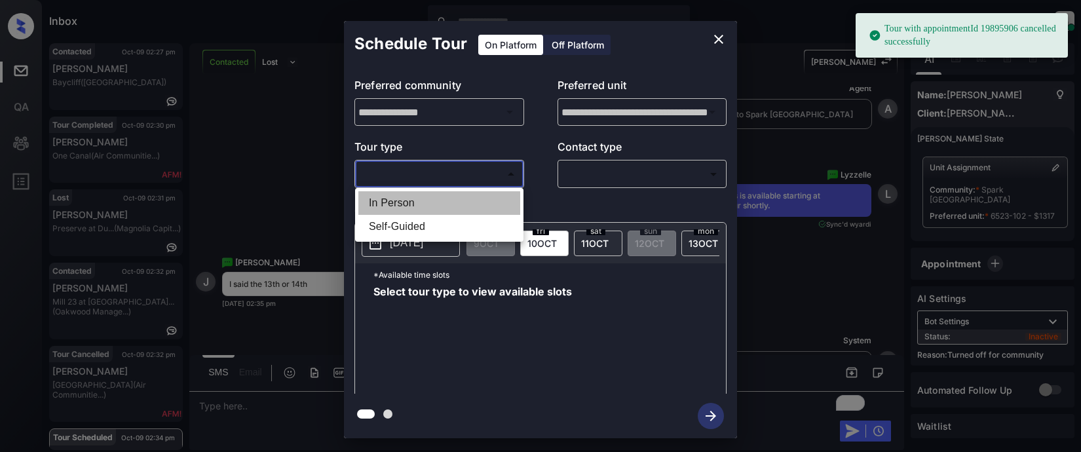
drag, startPoint x: 407, startPoint y: 198, endPoint x: 527, endPoint y: 190, distance: 119.4
click at [412, 202] on li "In Person" at bounding box center [439, 203] width 162 height 24
type input "********"
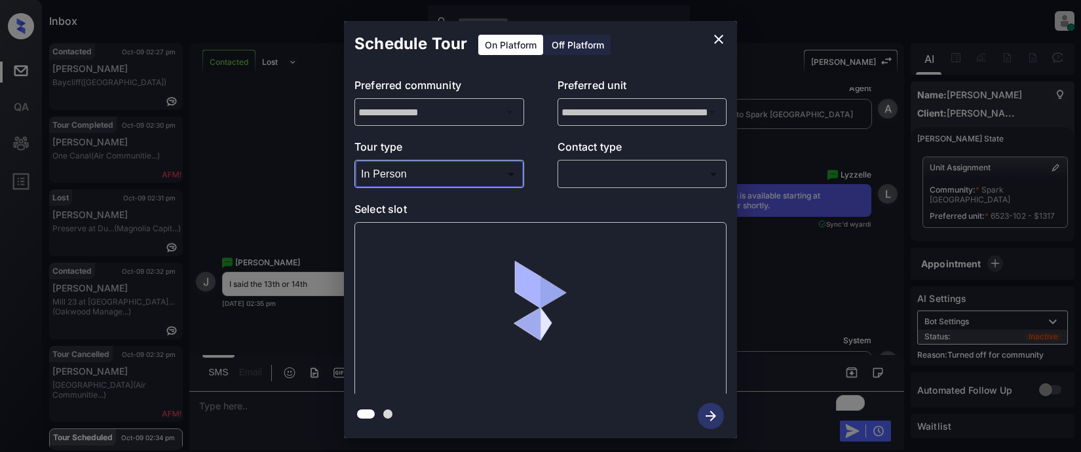
click at [604, 176] on body "Tour with appointmentId 19895906 cancelled successfully Inbox [PERSON_NAME] Onl…" at bounding box center [540, 226] width 1081 height 452
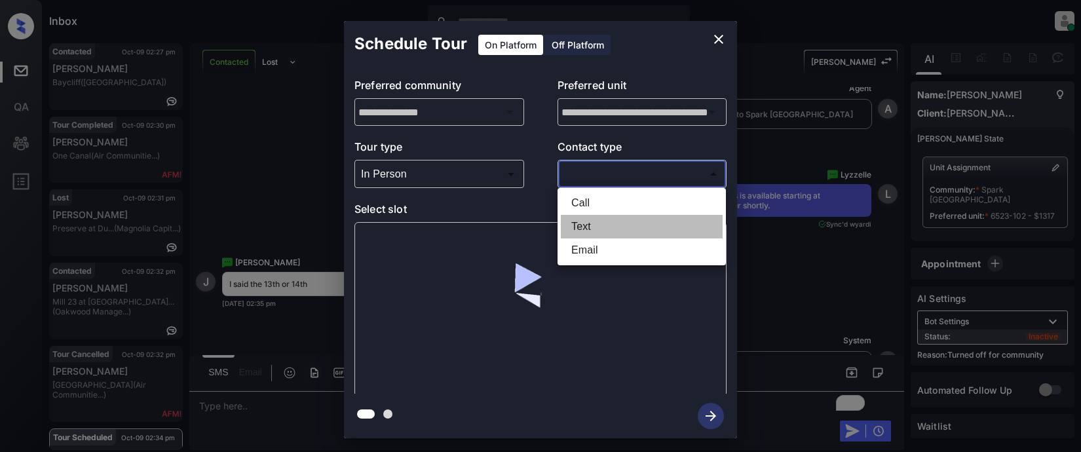
click at [586, 229] on li "Text" at bounding box center [642, 227] width 162 height 24
type input "****"
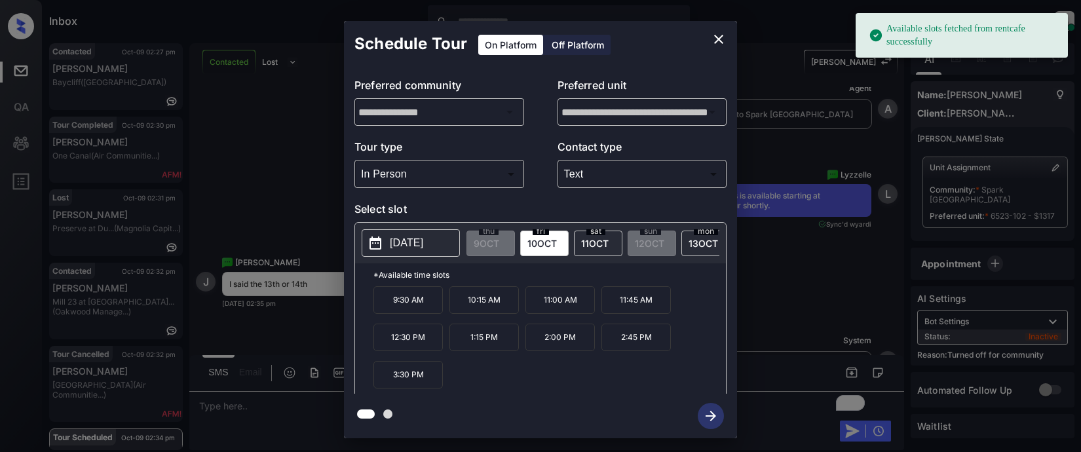
click at [403, 246] on p "[DATE]" at bounding box center [406, 243] width 33 height 16
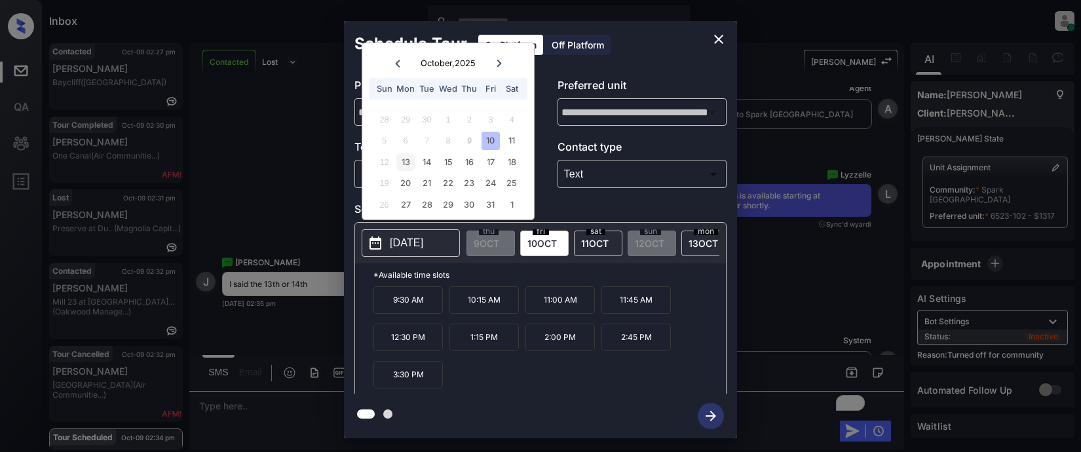
click at [404, 166] on div "13" at bounding box center [405, 162] width 18 height 18
click at [426, 164] on div "14" at bounding box center [427, 162] width 18 height 18
click at [718, 46] on icon "close" at bounding box center [719, 39] width 16 height 16
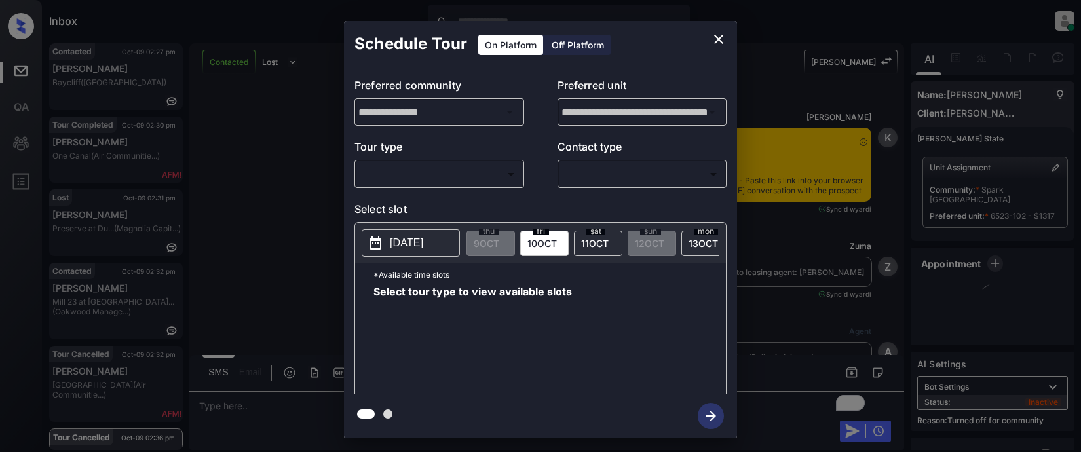
scroll to position [2174, 0]
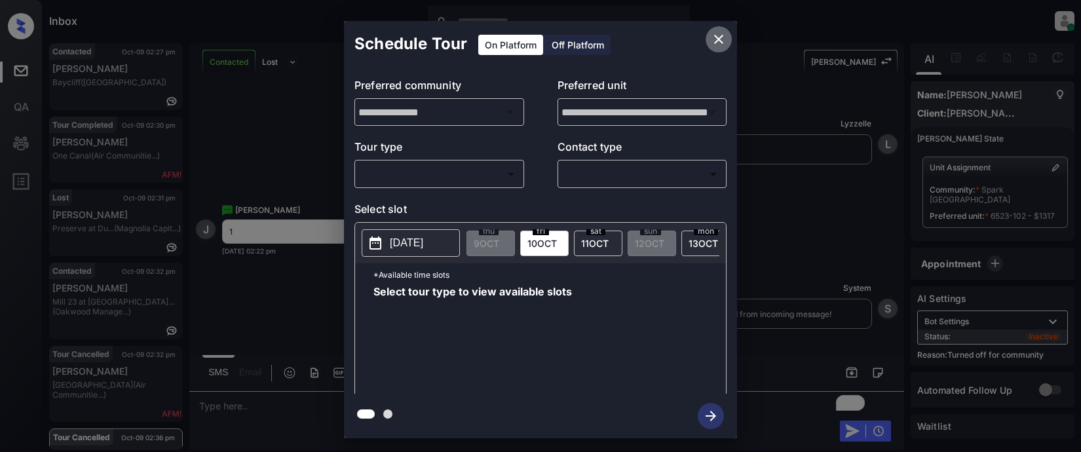
click at [716, 44] on icon "close" at bounding box center [719, 39] width 16 height 16
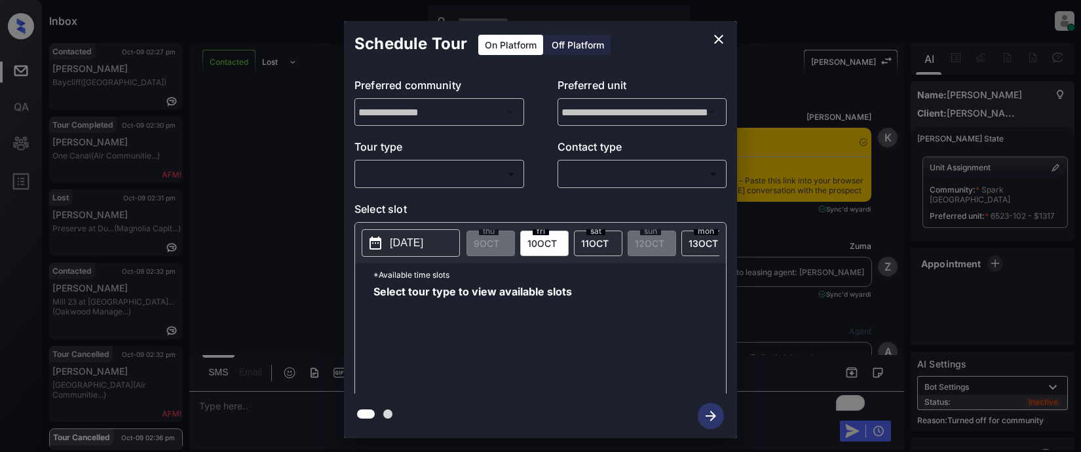
scroll to position [2436, 0]
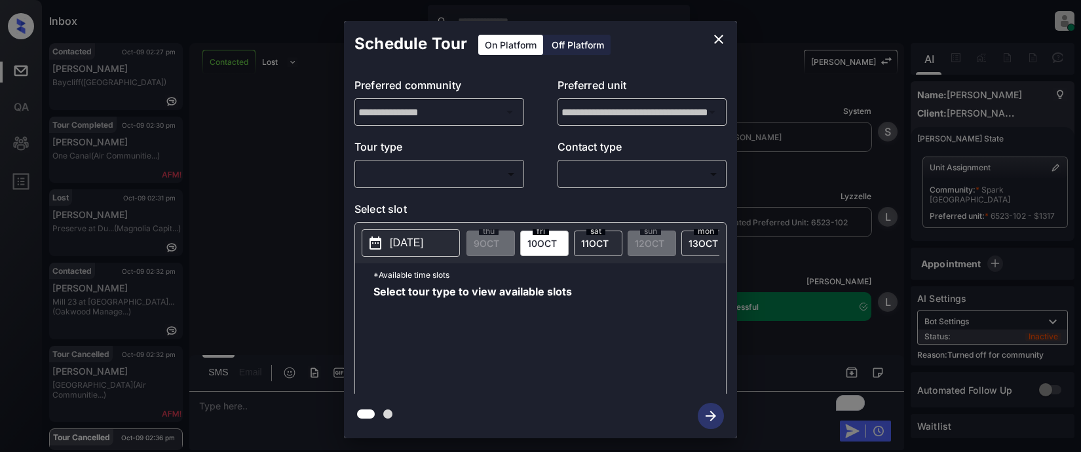
click at [409, 174] on body "Inbox Lyzzelle M. Ceralde Online Set yourself offline Set yourself on break Pro…" at bounding box center [540, 226] width 1081 height 452
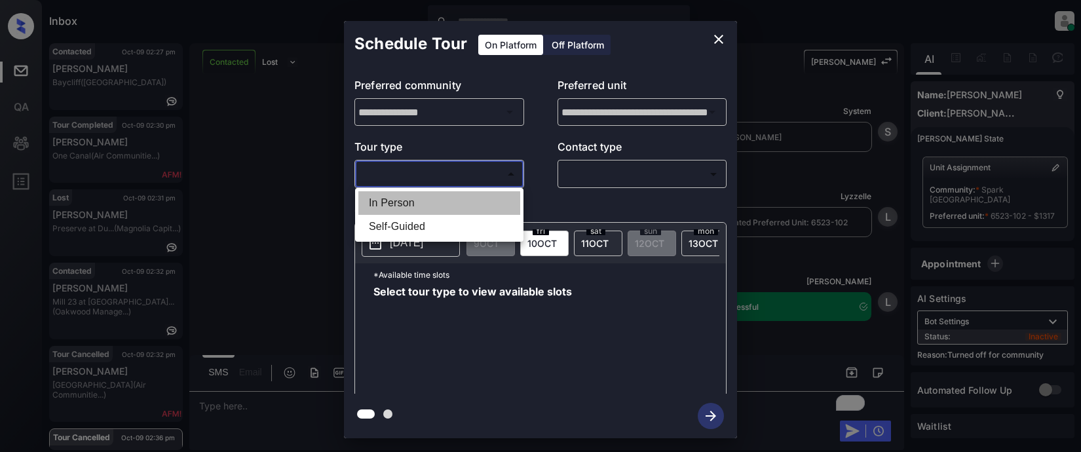
drag, startPoint x: 399, startPoint y: 201, endPoint x: 477, endPoint y: 189, distance: 78.2
click at [403, 200] on li "In Person" at bounding box center [439, 203] width 162 height 24
type input "********"
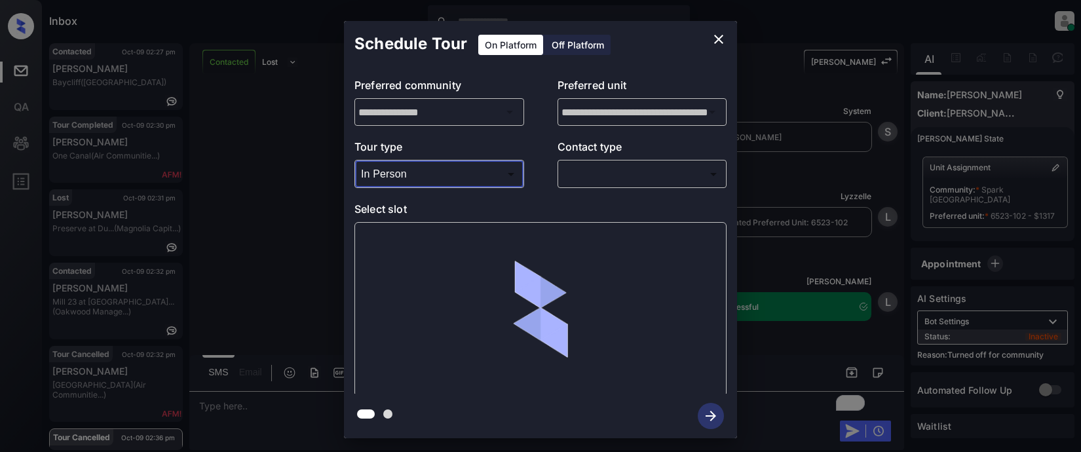
click at [582, 171] on body "Inbox Lyzzelle M. Ceralde Online Set yourself offline Set yourself on break Pro…" at bounding box center [540, 226] width 1081 height 452
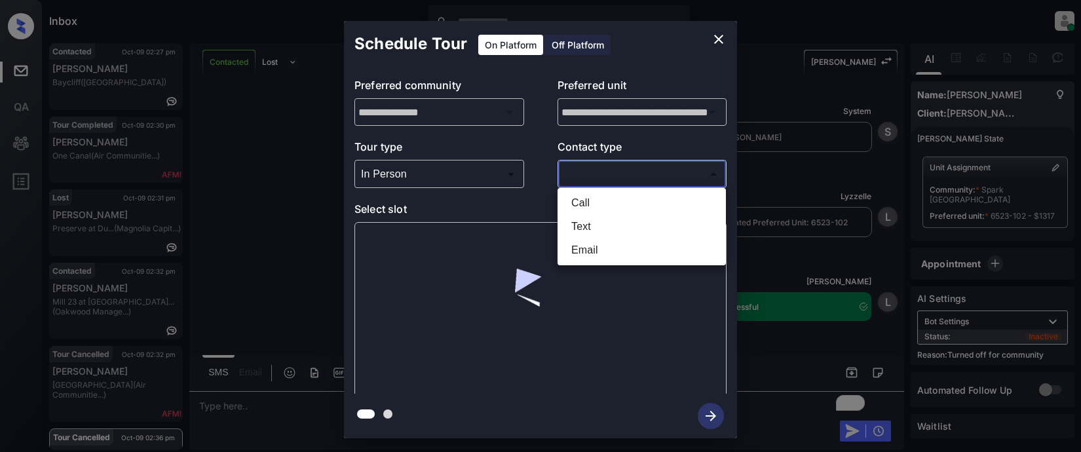
click at [589, 227] on li "Text" at bounding box center [642, 227] width 162 height 24
type input "****"
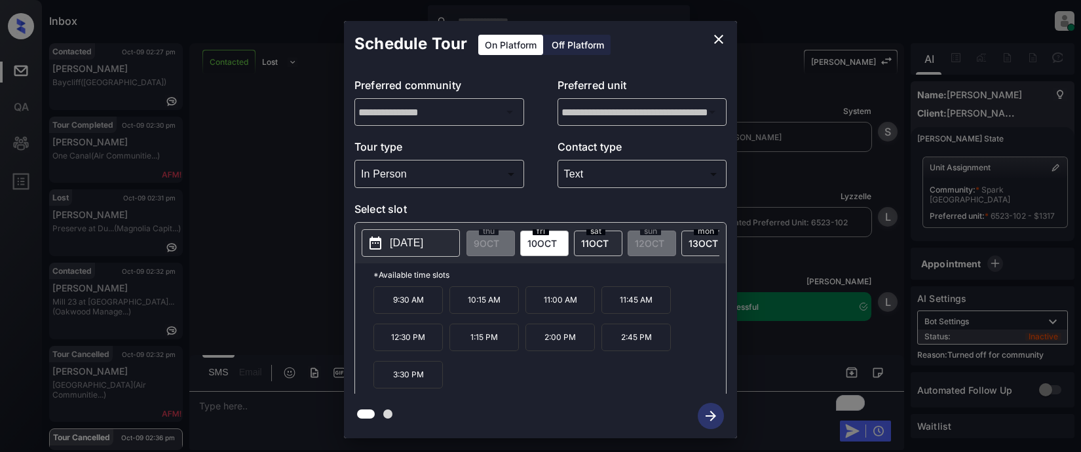
click at [407, 243] on p "2025-10-10" at bounding box center [406, 243] width 33 height 16
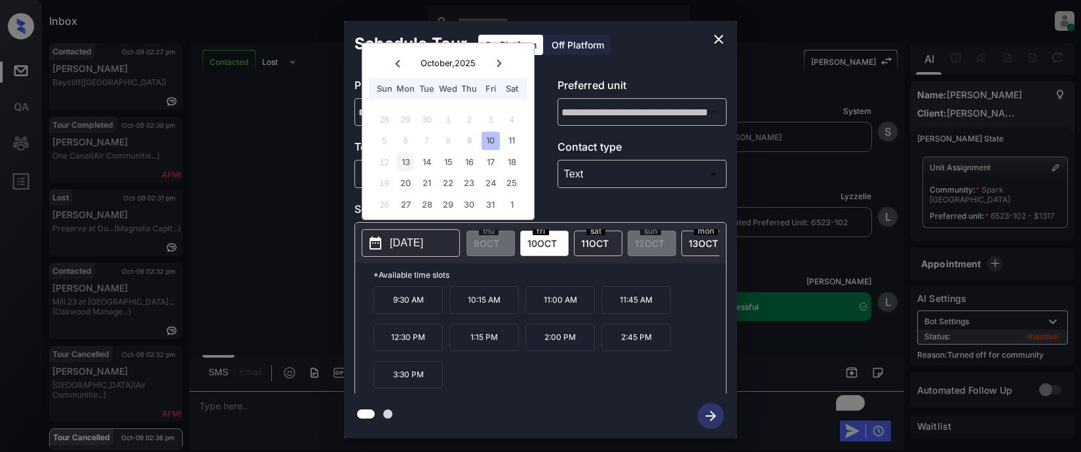
click at [409, 162] on div "13" at bounding box center [405, 162] width 18 height 18
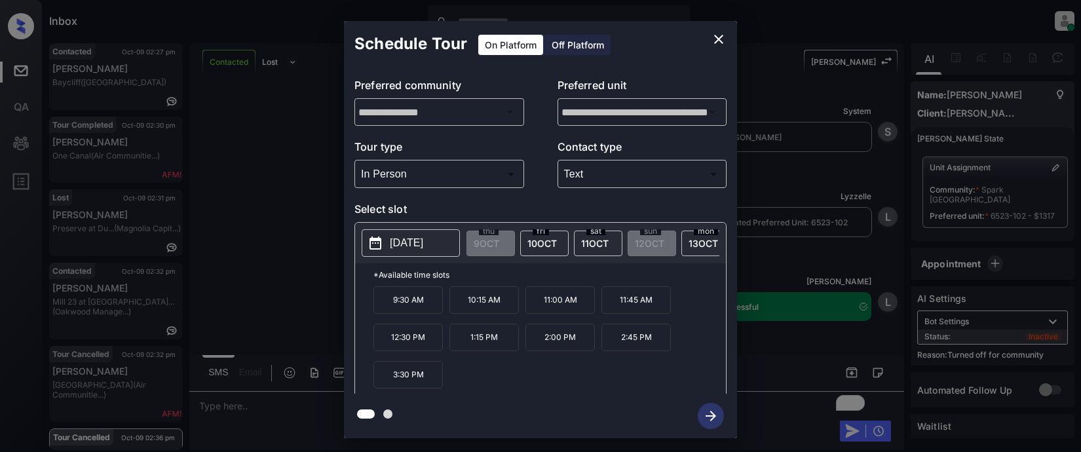
click at [562, 312] on p "11:00 AM" at bounding box center [559, 300] width 69 height 28
click at [711, 419] on icon "button" at bounding box center [710, 416] width 26 height 26
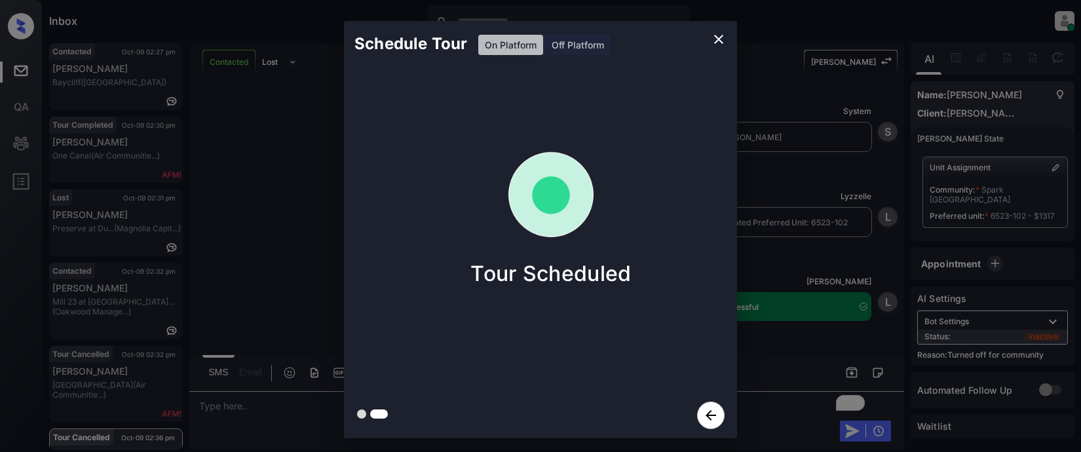
click at [719, 41] on icon "close" at bounding box center [719, 39] width 16 height 16
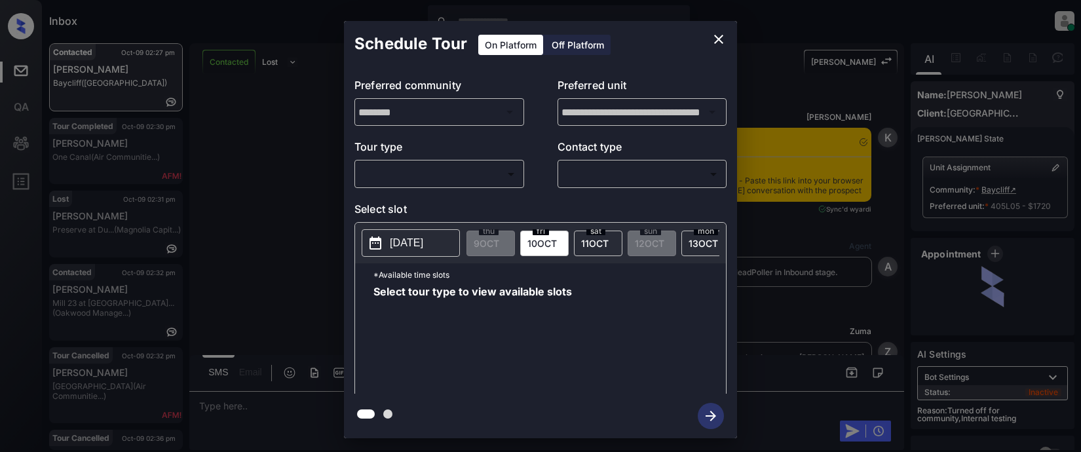
scroll to position [5791, 0]
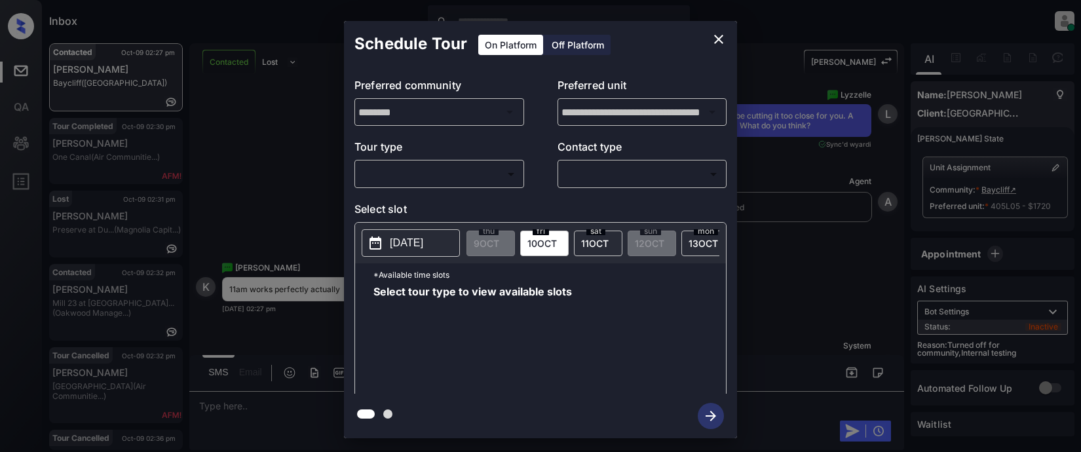
click at [716, 35] on icon "close" at bounding box center [719, 39] width 16 height 16
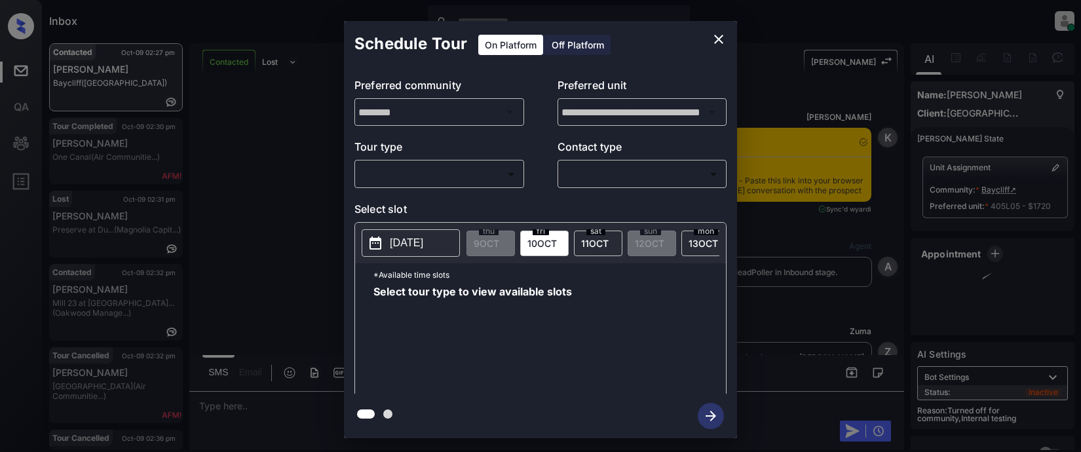
scroll to position [4350, 0]
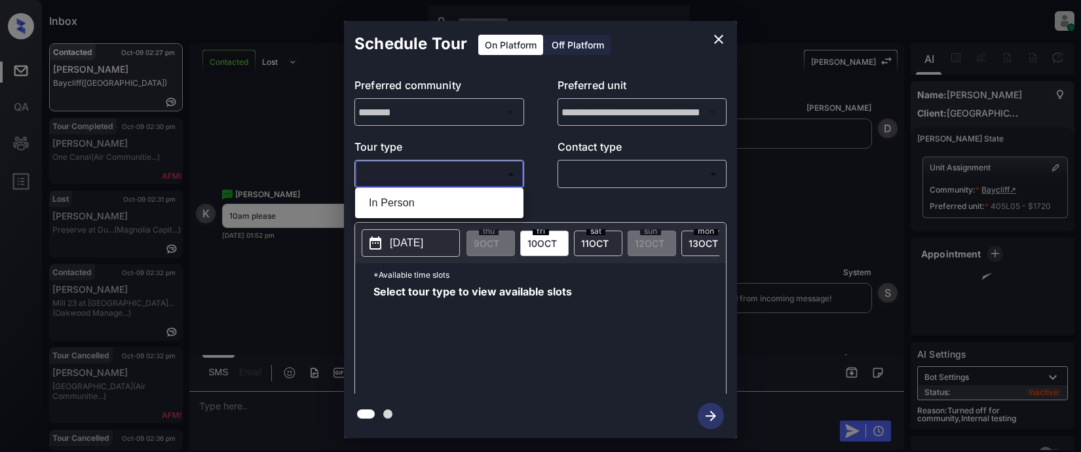
drag, startPoint x: 396, startPoint y: 171, endPoint x: 407, endPoint y: 172, distance: 11.2
click at [400, 171] on body "Inbox Lyzzelle M. Ceralde Online Set yourself offline Set yourself on break Pro…" at bounding box center [540, 226] width 1081 height 452
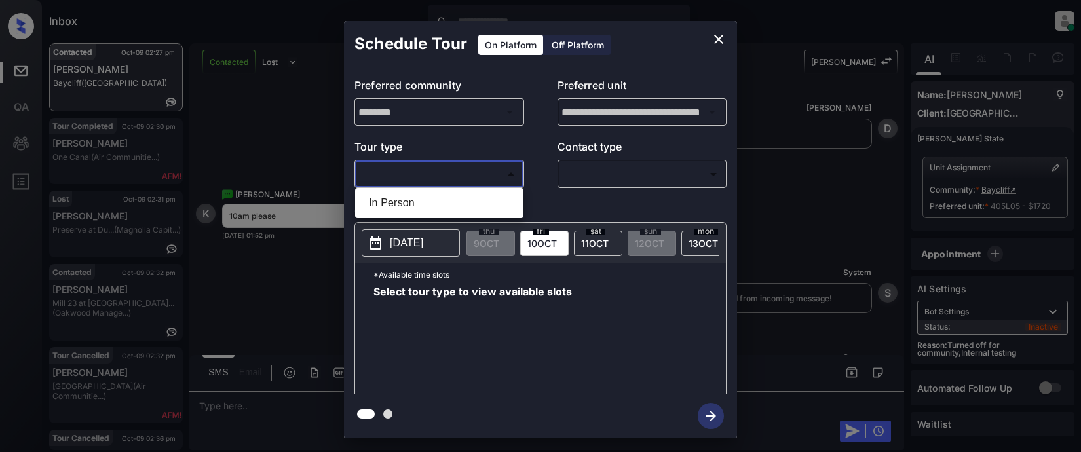
drag, startPoint x: 403, startPoint y: 200, endPoint x: 477, endPoint y: 202, distance: 74.7
click at [409, 200] on li "In Person" at bounding box center [439, 203] width 162 height 24
type input "********"
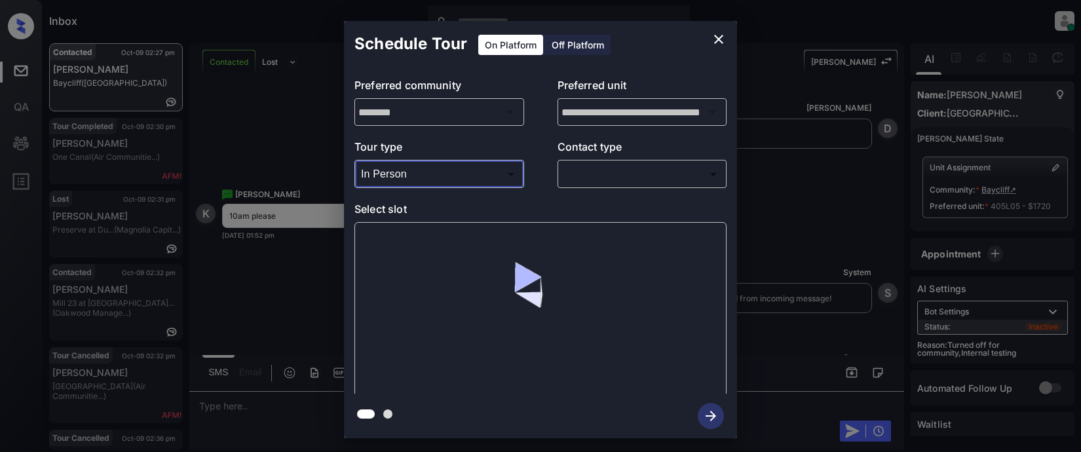
click at [625, 184] on body "Inbox Lyzzelle M. Ceralde Online Set yourself offline Set yourself on break Pro…" at bounding box center [540, 226] width 1081 height 452
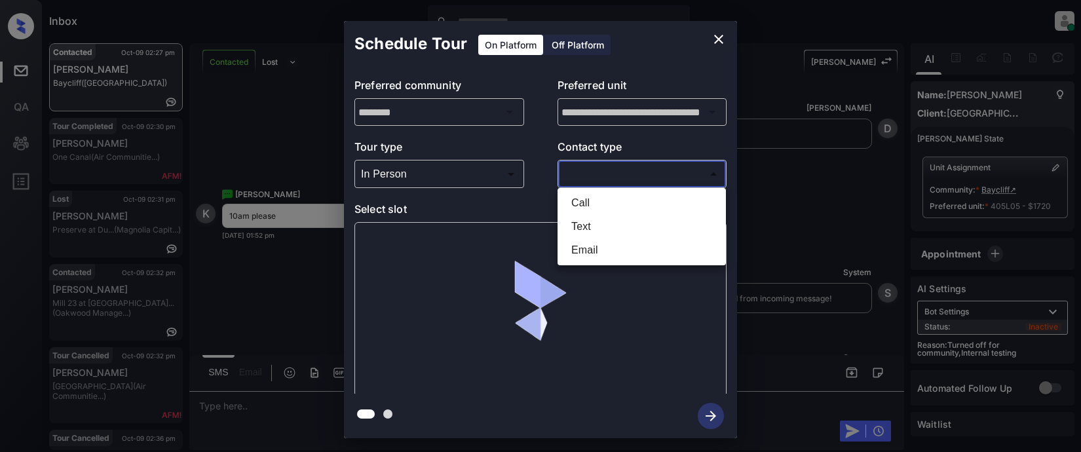
click at [592, 225] on li "Text" at bounding box center [642, 227] width 162 height 24
type input "****"
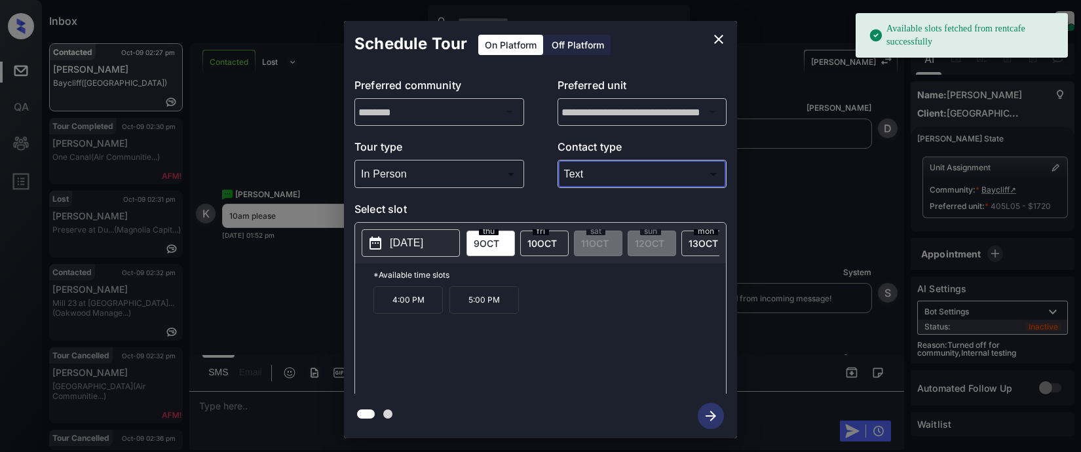
click at [417, 249] on p "[DATE]" at bounding box center [406, 243] width 33 height 16
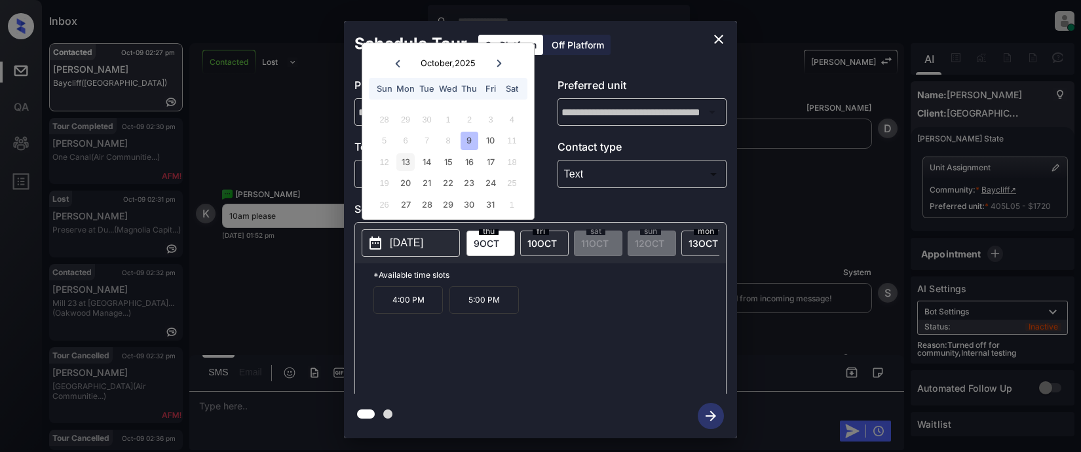
click at [407, 165] on div "13" at bounding box center [405, 162] width 18 height 18
click at [481, 305] on p "11:00 AM" at bounding box center [483, 300] width 69 height 28
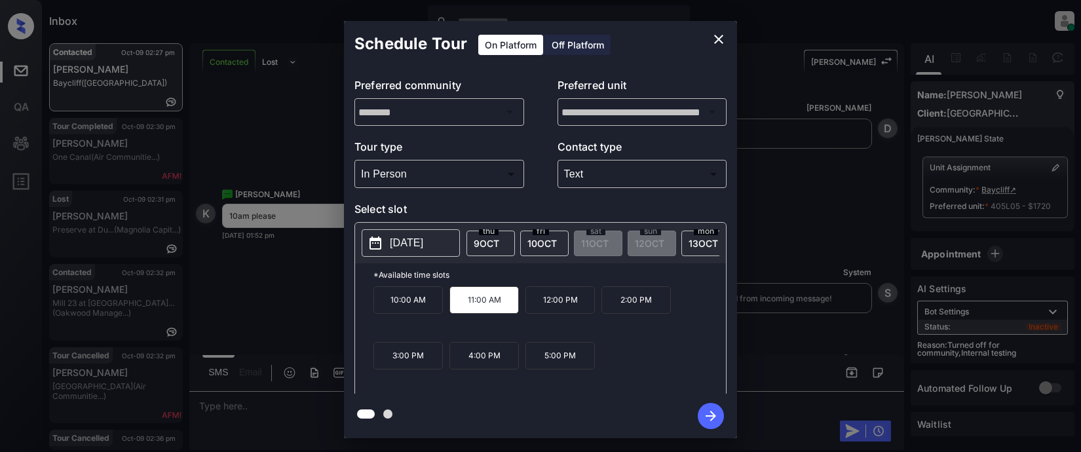
click at [711, 416] on icon "button" at bounding box center [710, 416] width 10 height 10
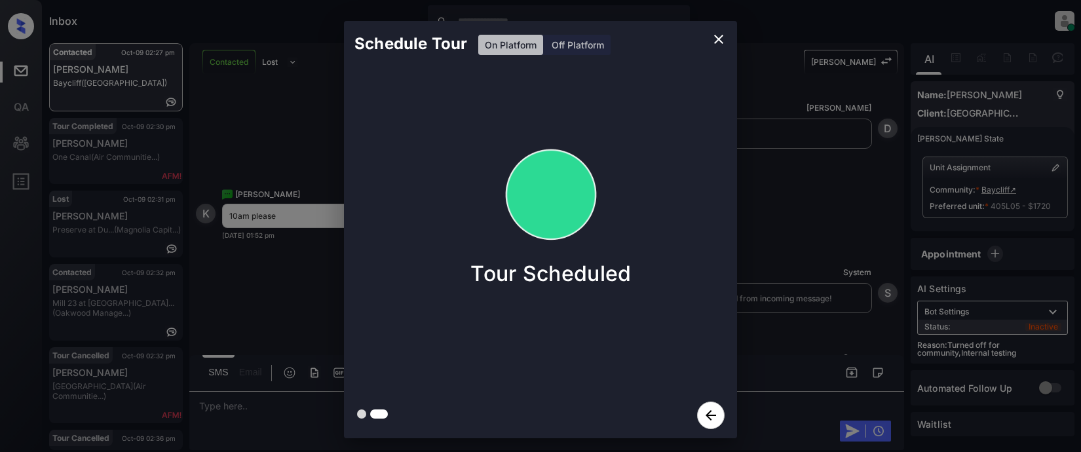
click at [719, 39] on icon "close" at bounding box center [718, 39] width 9 height 9
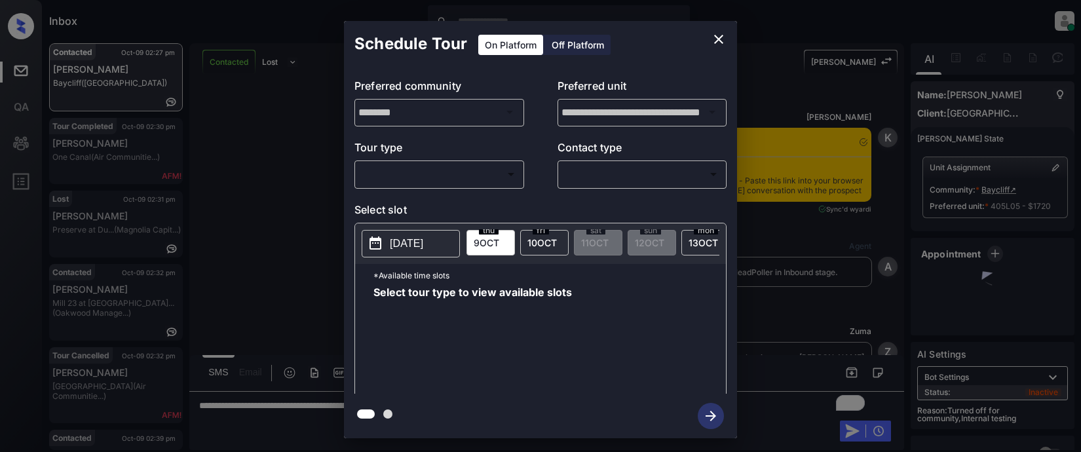
scroll to position [5857, 0]
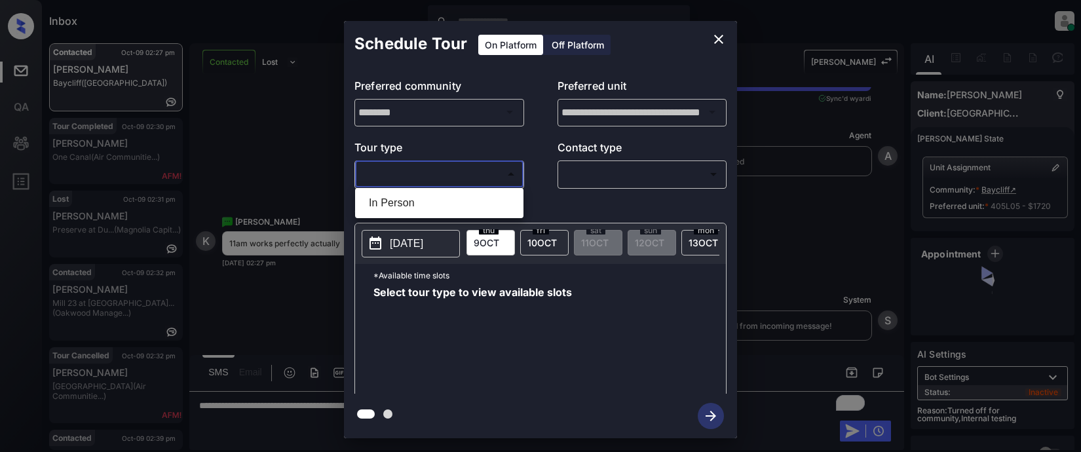
click at [459, 174] on body "Inbox Lyzzelle [PERSON_NAME] Online Set yourself offline Set yourself on break …" at bounding box center [540, 226] width 1081 height 452
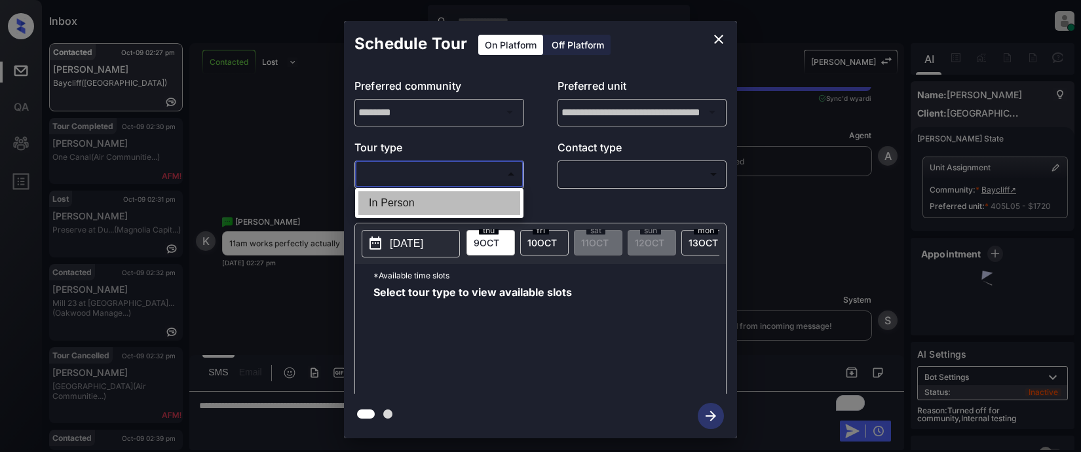
drag, startPoint x: 439, startPoint y: 202, endPoint x: 464, endPoint y: 205, distance: 25.1
click at [441, 203] on li "In Person" at bounding box center [439, 203] width 162 height 24
type input "********"
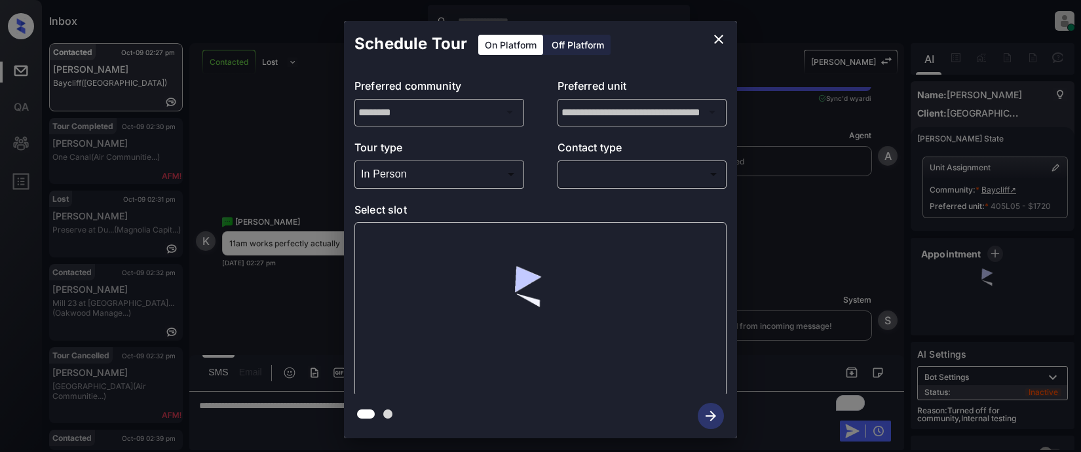
drag, startPoint x: 595, startPoint y: 186, endPoint x: 609, endPoint y: 184, distance: 14.5
click at [600, 185] on div "​ ​" at bounding box center [642, 174] width 170 height 28
click at [602, 177] on body "Inbox Lyzzelle [PERSON_NAME] Online Set yourself offline Set yourself on break …" at bounding box center [540, 226] width 1081 height 452
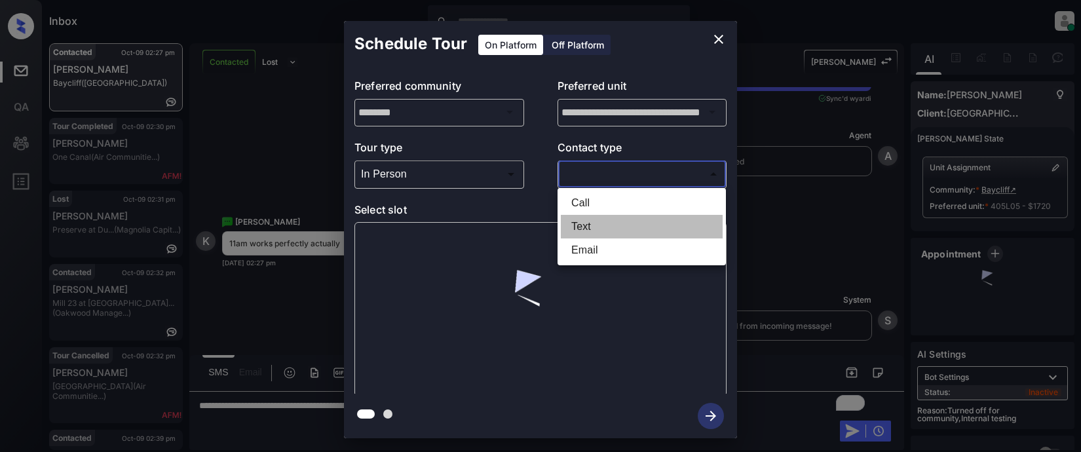
click at [581, 230] on li "Text" at bounding box center [642, 227] width 162 height 24
type input "****"
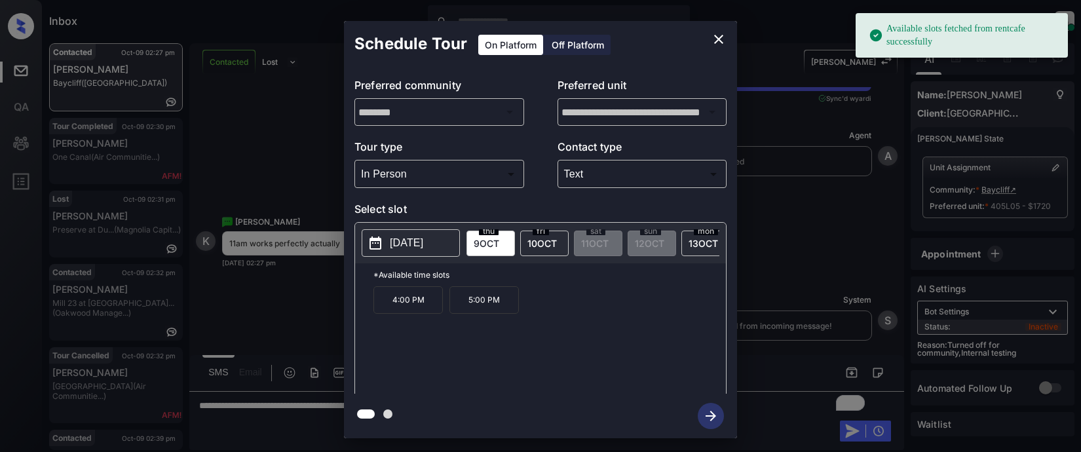
click at [414, 248] on p "[DATE]" at bounding box center [406, 243] width 33 height 16
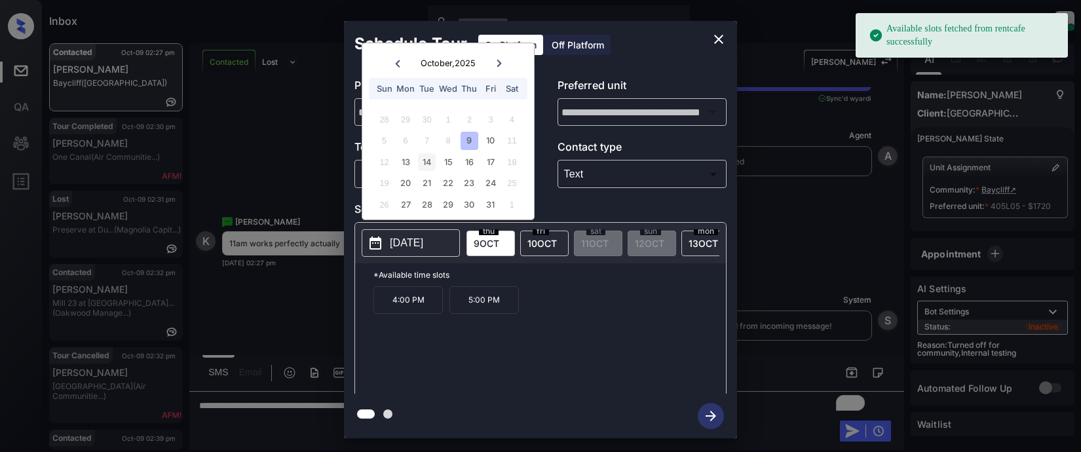
click at [431, 162] on div "14" at bounding box center [427, 162] width 18 height 18
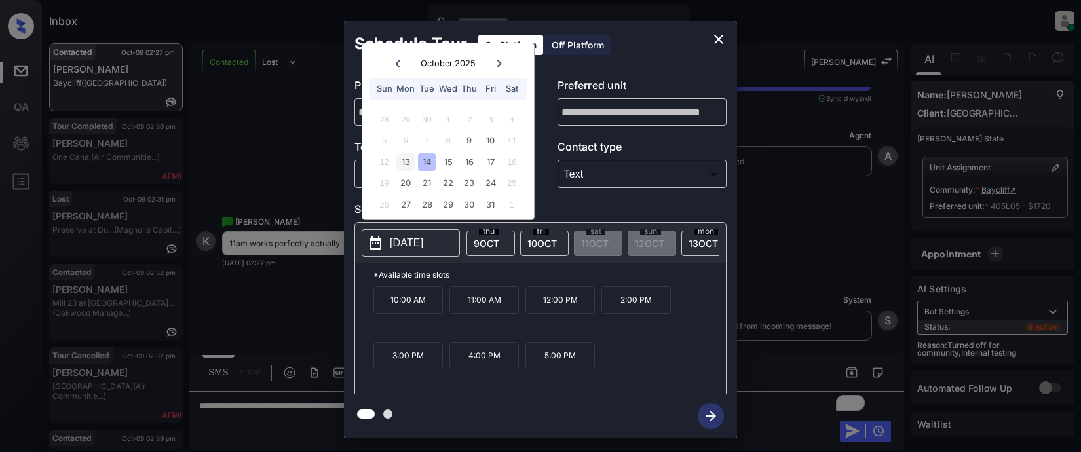
click at [401, 161] on div "13" at bounding box center [405, 162] width 18 height 18
click at [724, 38] on icon "close" at bounding box center [719, 39] width 16 height 16
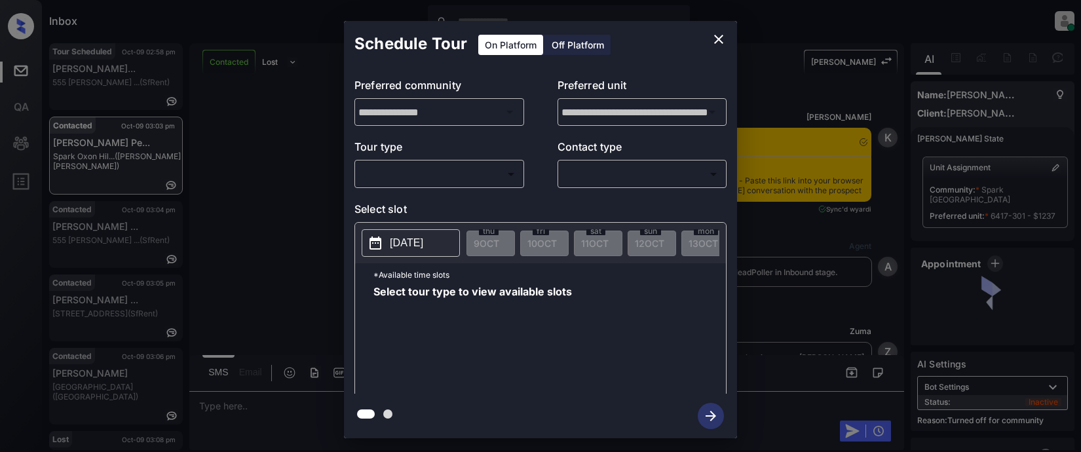
scroll to position [1510, 0]
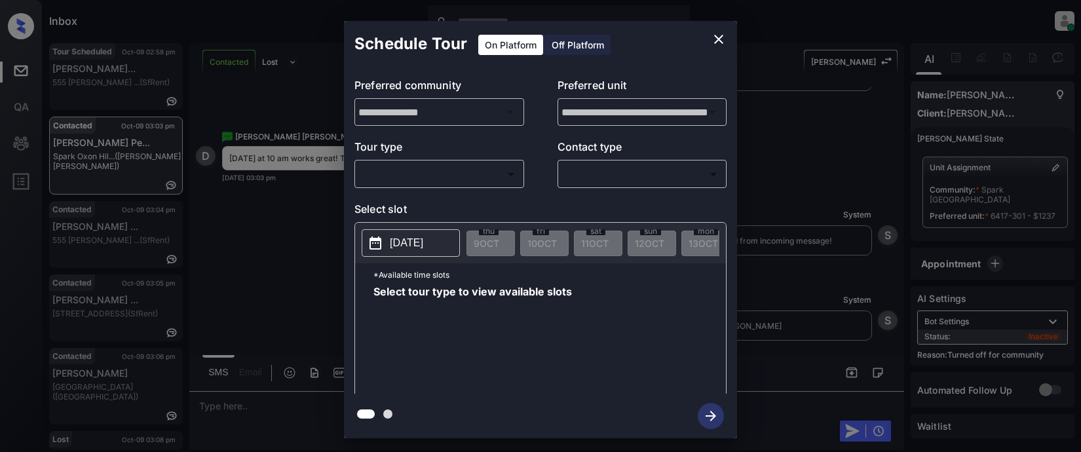
click at [466, 176] on body "Inbox Lyzzelle [PERSON_NAME] Online Set yourself offline Set yourself on break …" at bounding box center [540, 226] width 1081 height 452
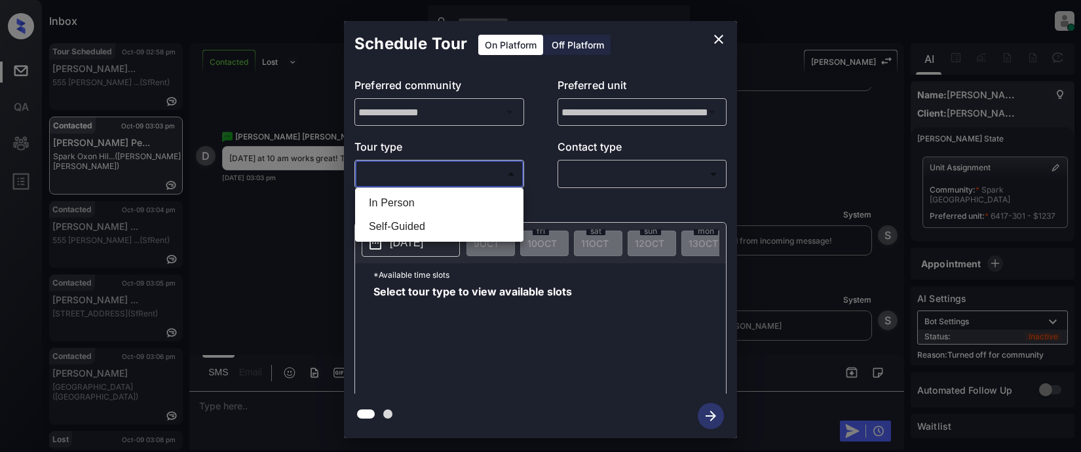
drag, startPoint x: 418, startPoint y: 203, endPoint x: 443, endPoint y: 204, distance: 24.9
click at [420, 202] on li "In Person" at bounding box center [439, 203] width 162 height 24
type input "********"
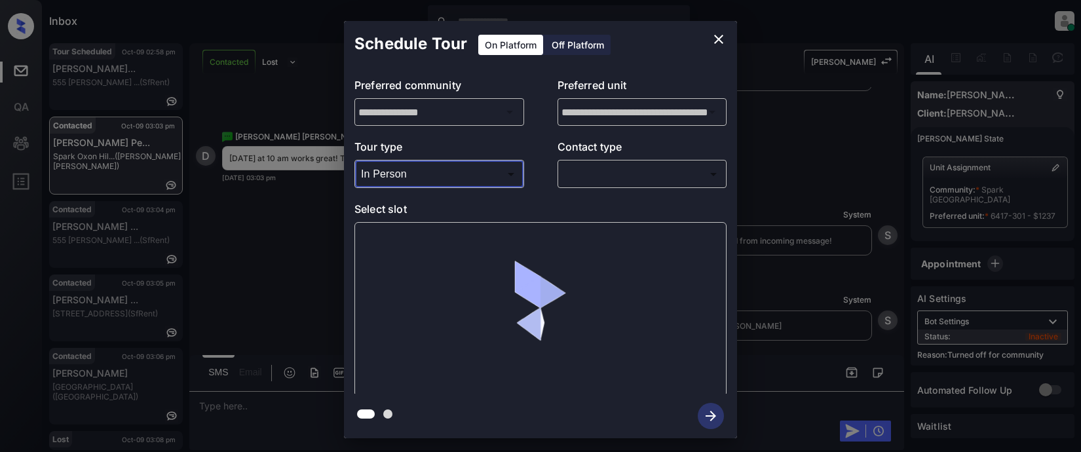
click at [601, 182] on body "Inbox Lyzzelle M. Ceralde Online Set yourself offline Set yourself on break Pro…" at bounding box center [540, 226] width 1081 height 452
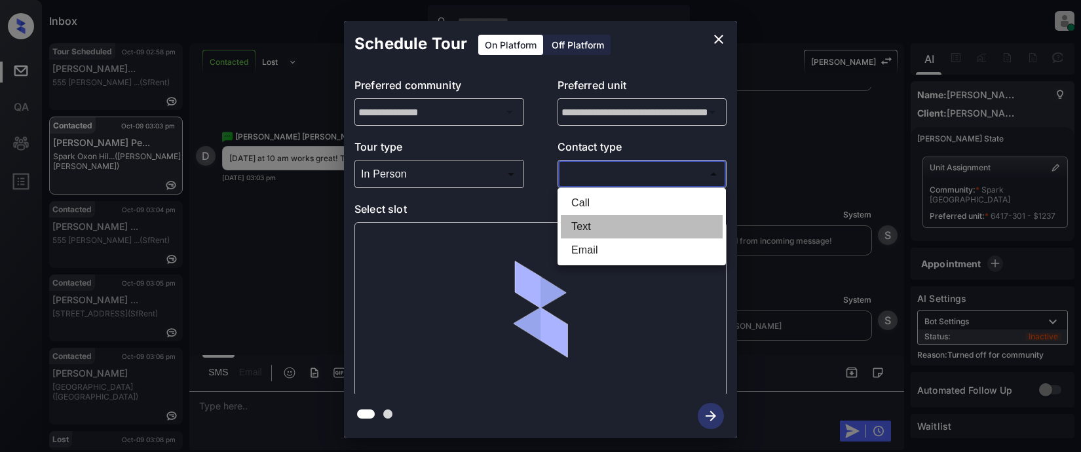
click at [585, 227] on li "Text" at bounding box center [642, 227] width 162 height 24
type input "****"
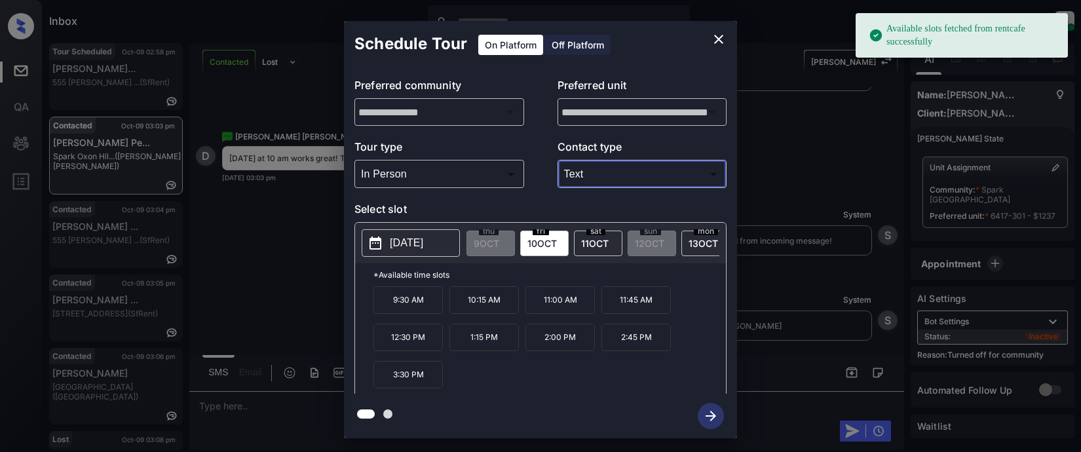
click at [423, 250] on p "[DATE]" at bounding box center [406, 243] width 33 height 16
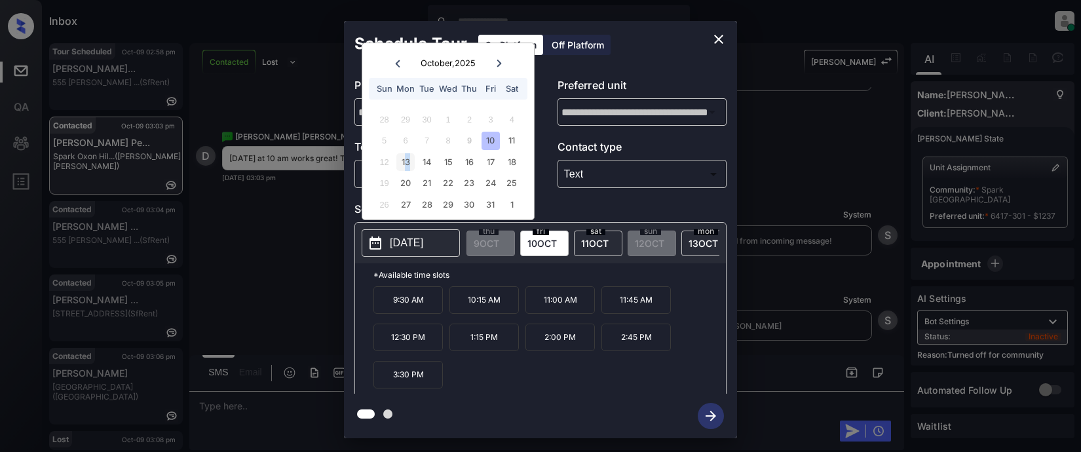
click at [407, 159] on div "13" at bounding box center [405, 162] width 18 height 18
click at [401, 163] on div "13" at bounding box center [405, 162] width 18 height 18
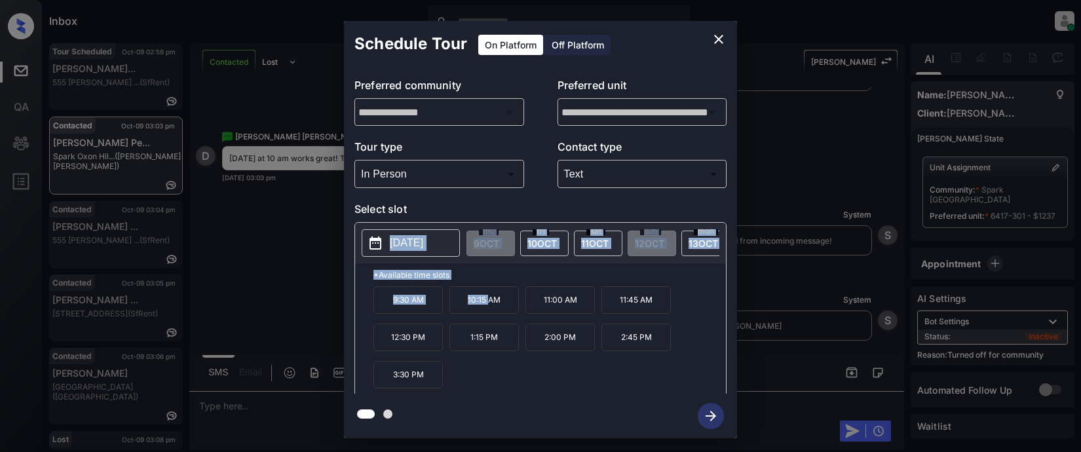
drag, startPoint x: 489, startPoint y: 311, endPoint x: 447, endPoint y: 200, distance: 118.3
click at [447, 200] on div "**********" at bounding box center [540, 230] width 393 height 327
click at [423, 241] on p "2025-10-13" at bounding box center [406, 243] width 33 height 16
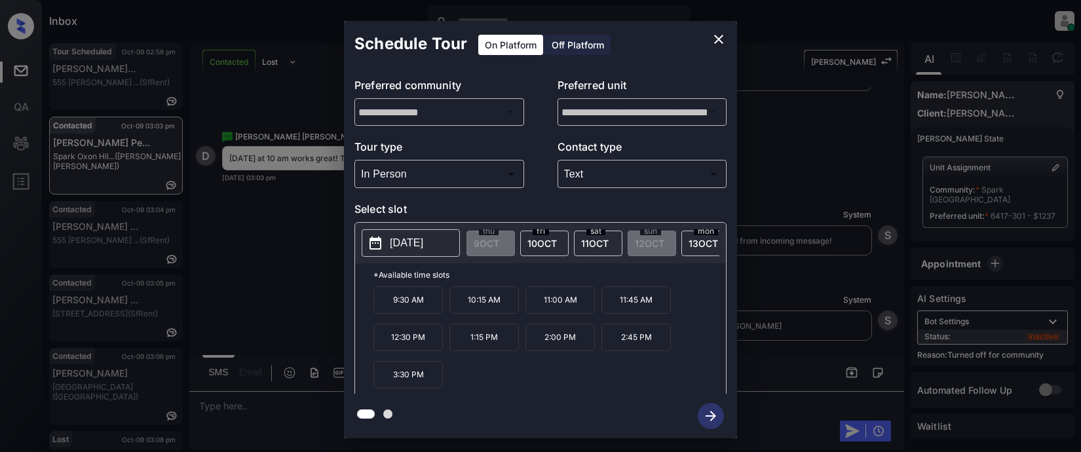
click at [773, 117] on div "**********" at bounding box center [540, 229] width 1081 height 459
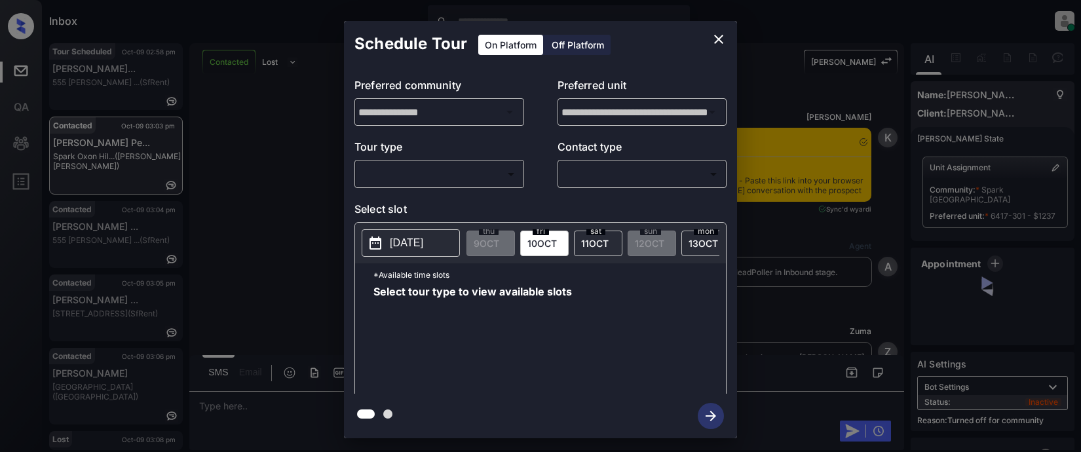
scroll to position [1510, 0]
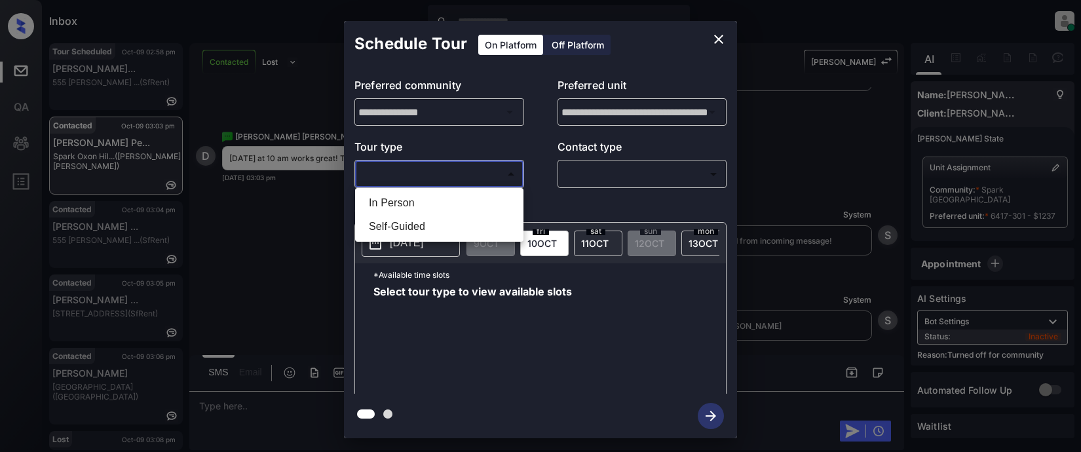
click at [453, 175] on body "Inbox Lyzzelle [PERSON_NAME] Online Set yourself offline Set yourself on break …" at bounding box center [540, 226] width 1081 height 452
drag, startPoint x: 400, startPoint y: 205, endPoint x: 468, endPoint y: 198, distance: 67.8
click at [403, 205] on li "In Person" at bounding box center [439, 203] width 162 height 24
type input "********"
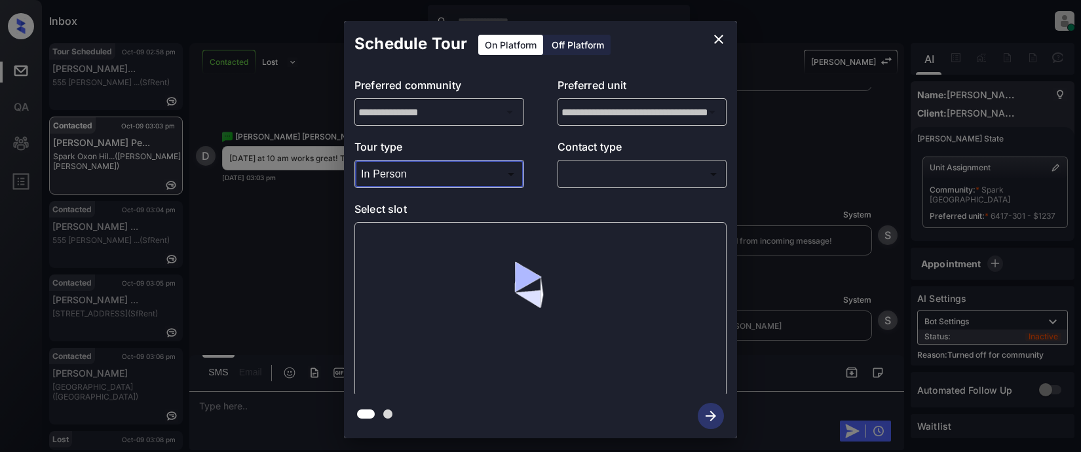
click at [599, 172] on body "Inbox Lyzzelle [PERSON_NAME] Online Set yourself offline Set yourself on break …" at bounding box center [540, 226] width 1081 height 452
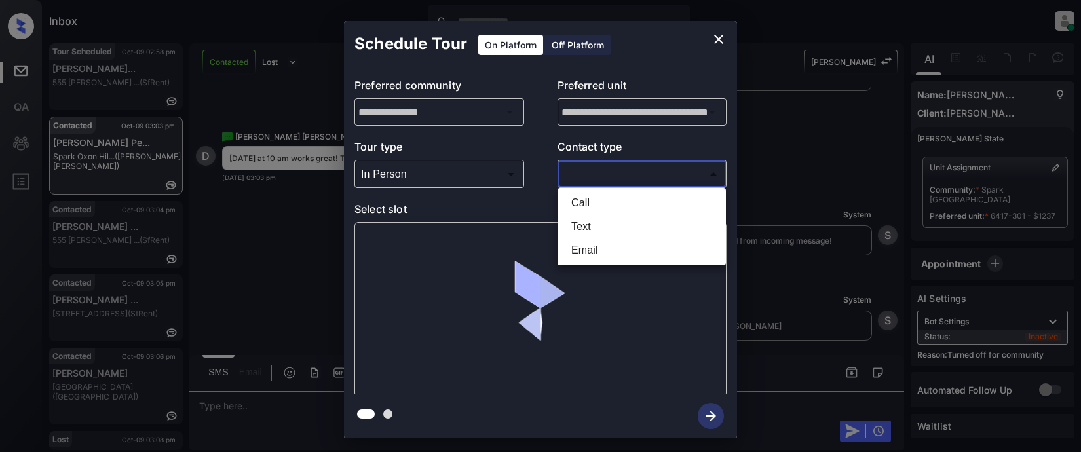
click at [576, 225] on li "Text" at bounding box center [642, 227] width 162 height 24
type input "****"
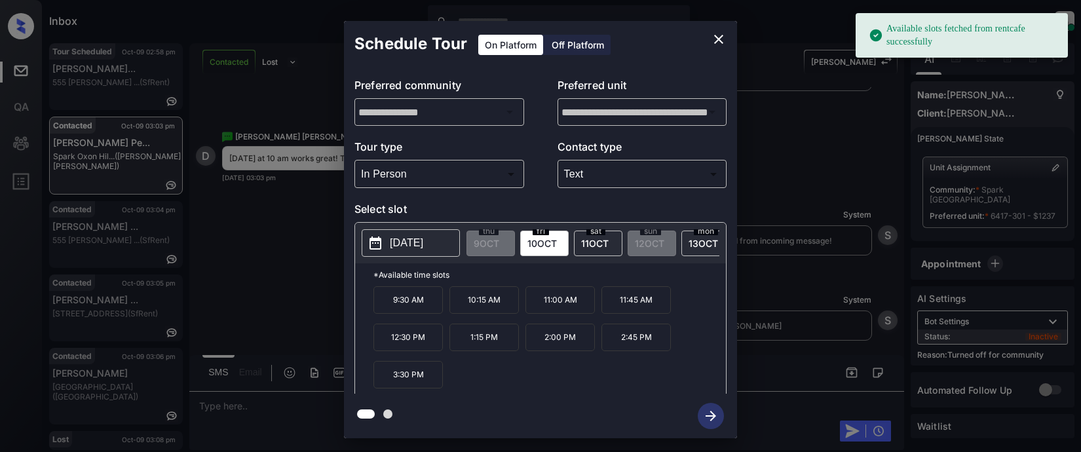
click at [423, 244] on p "[DATE]" at bounding box center [406, 243] width 33 height 16
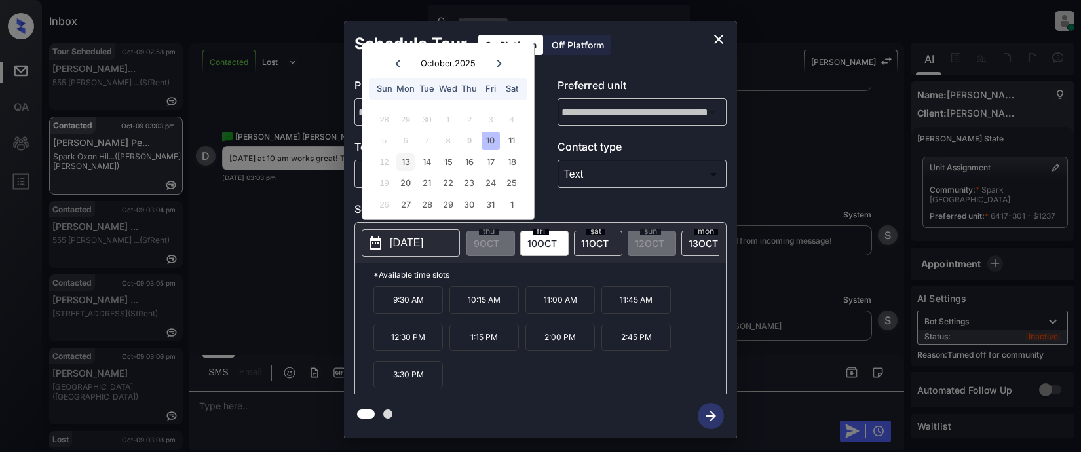
click at [399, 161] on div "13" at bounding box center [405, 162] width 18 height 18
click at [693, 243] on span "[DATE]" at bounding box center [702, 243] width 29 height 11
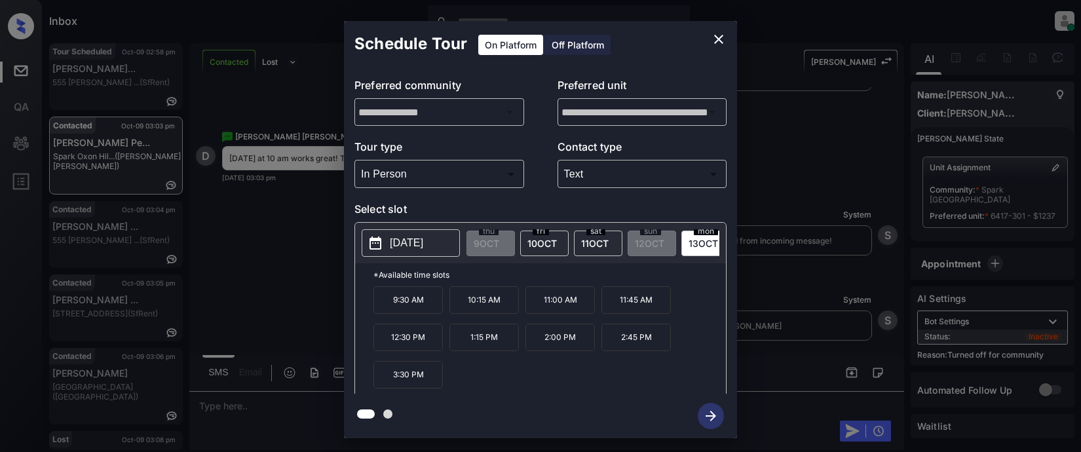
click at [491, 307] on p "10:15 AM" at bounding box center [483, 300] width 69 height 28
click at [707, 420] on icon "button" at bounding box center [710, 416] width 26 height 26
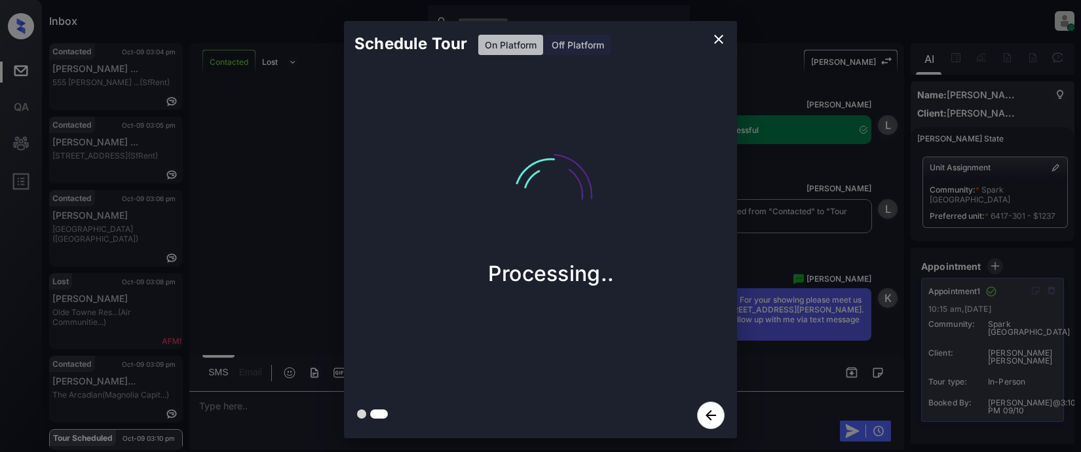
scroll to position [1875, 0]
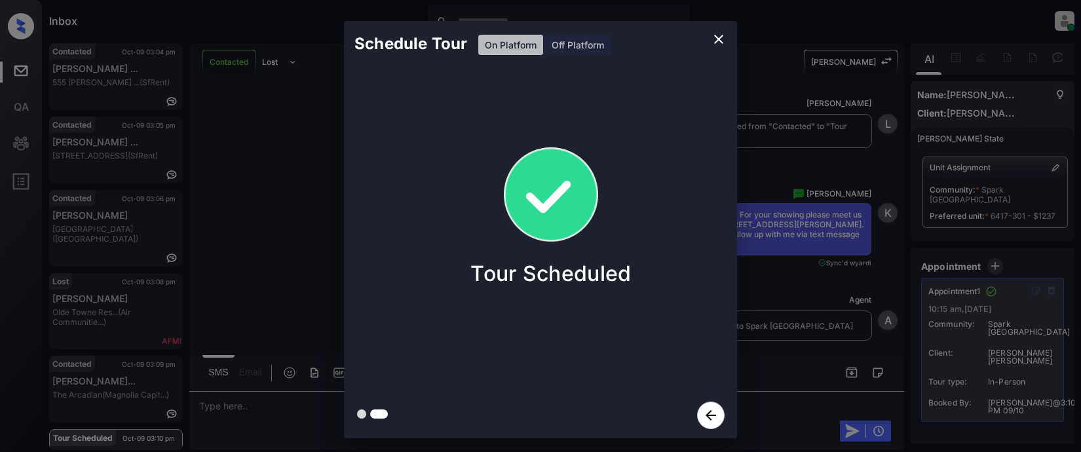
click at [240, 17] on div "Schedule Tour On Platform Off Platform Tour Scheduled" at bounding box center [540, 229] width 1081 height 459
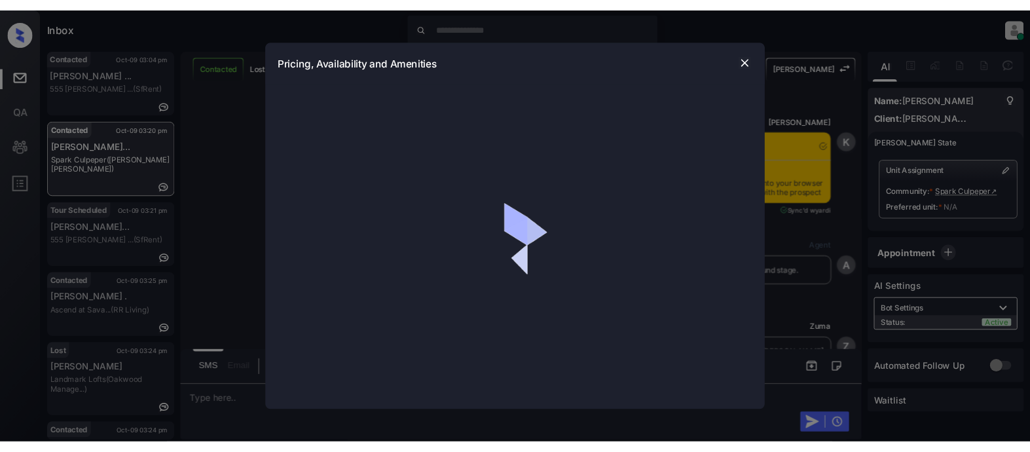
scroll to position [28, 0]
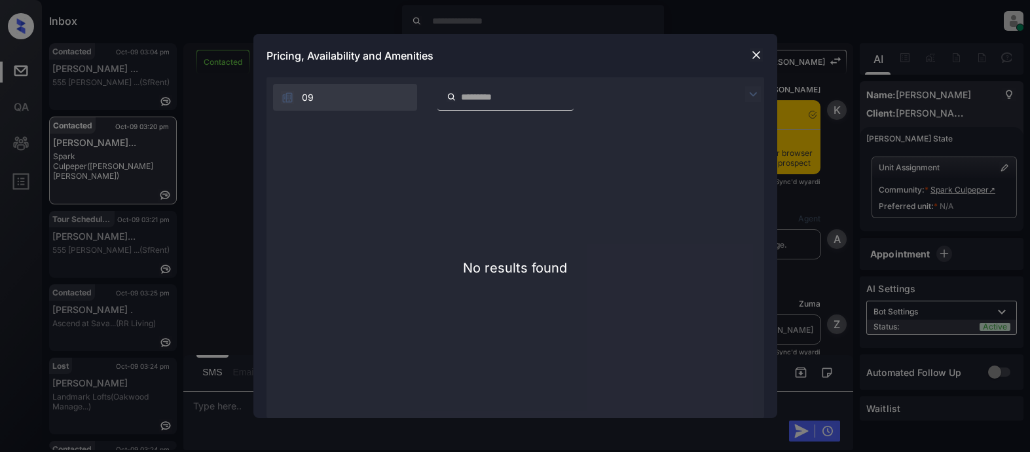
click at [754, 54] on img at bounding box center [756, 54] width 13 height 13
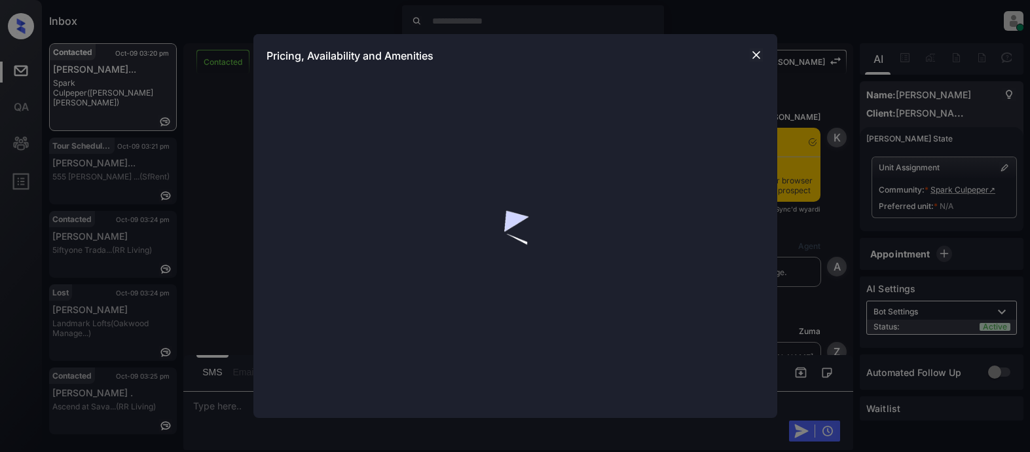
scroll to position [813, 0]
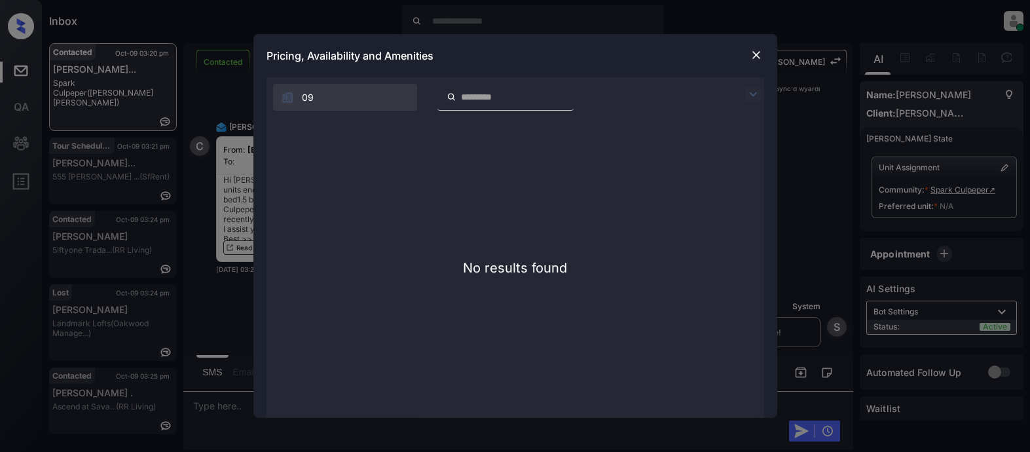
click at [755, 95] on img at bounding box center [753, 94] width 16 height 16
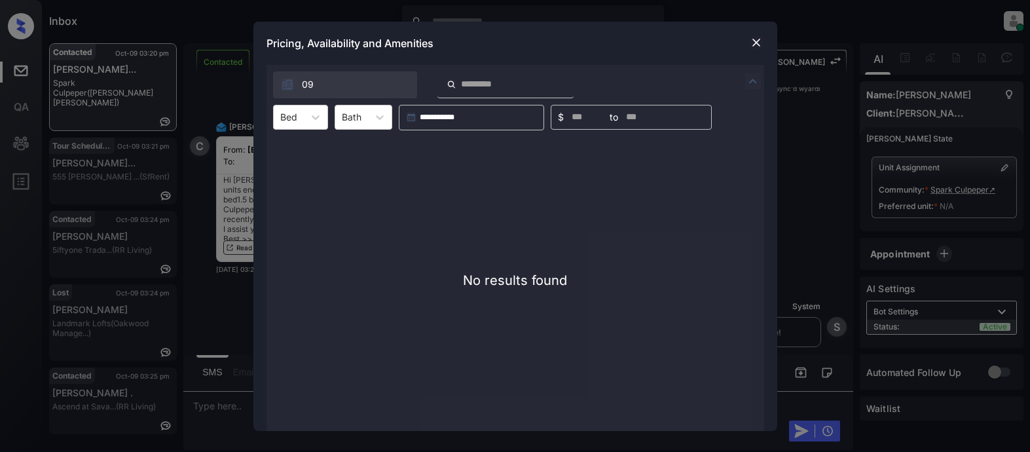
click at [755, 46] on img at bounding box center [756, 42] width 13 height 13
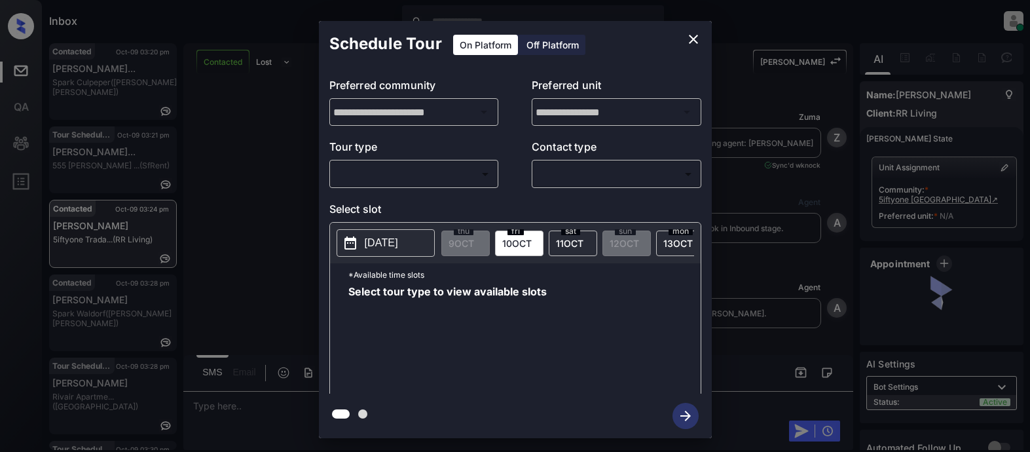
scroll to position [528, 0]
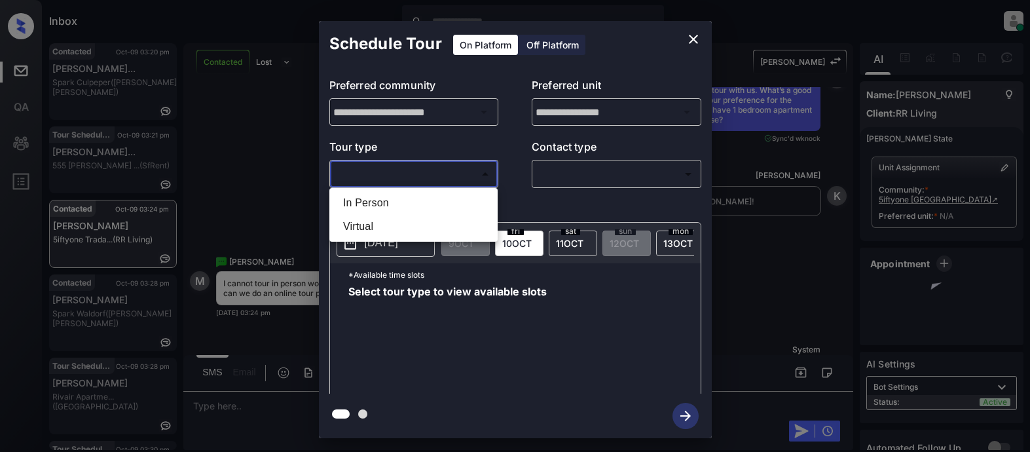
drag, startPoint x: 452, startPoint y: 181, endPoint x: 462, endPoint y: 178, distance: 10.2
click at [456, 179] on body "Inbox Lyzzelle M. Ceralde Online Set yourself offline Set yourself on break Pro…" at bounding box center [515, 226] width 1030 height 452
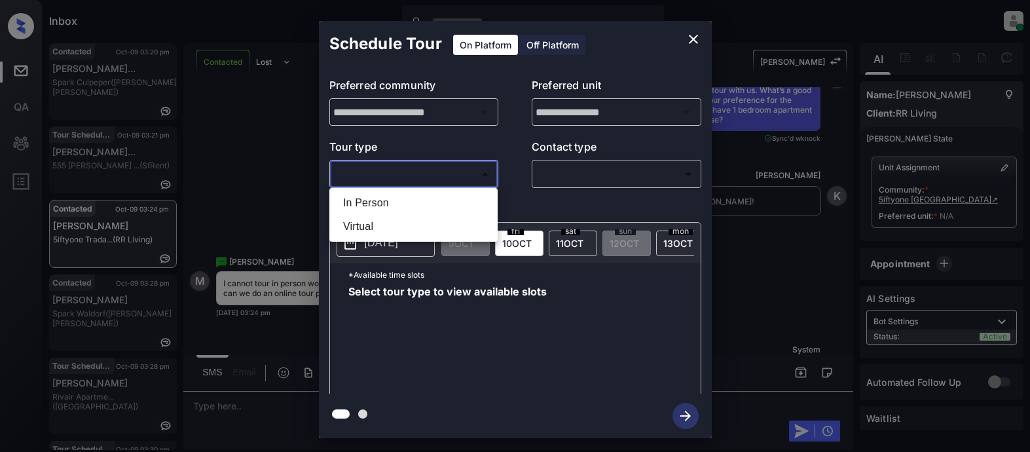
click at [462, 177] on div at bounding box center [515, 226] width 1030 height 452
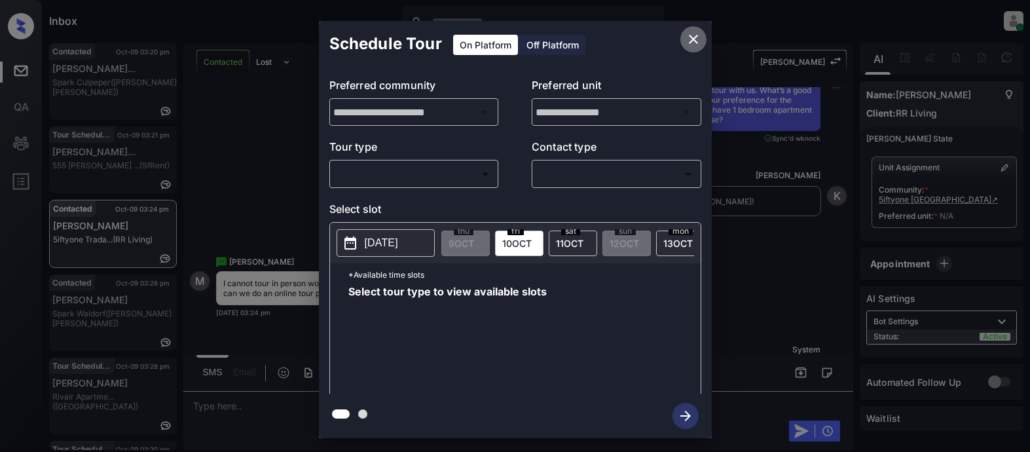
click at [695, 40] on icon "close" at bounding box center [694, 39] width 16 height 16
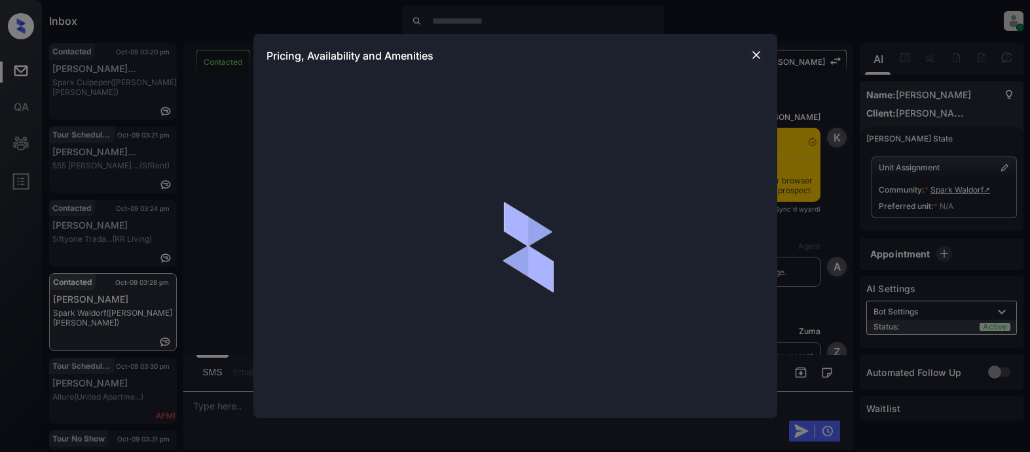
scroll to position [580, 0]
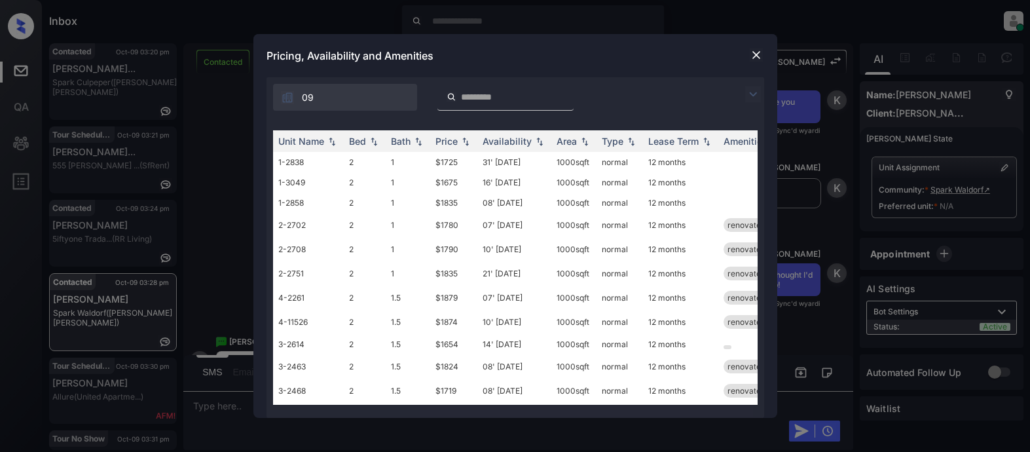
click at [754, 94] on img at bounding box center [753, 94] width 16 height 16
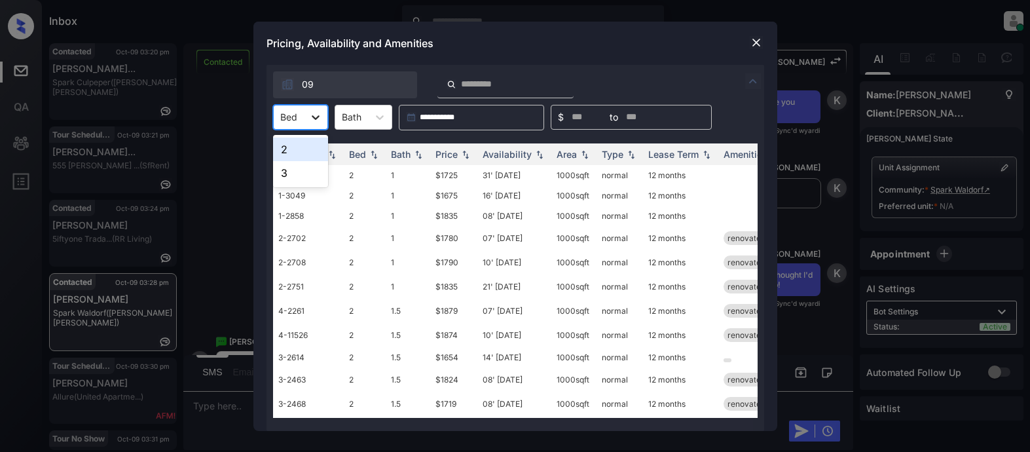
click at [320, 121] on icon at bounding box center [315, 117] width 13 height 13
drag, startPoint x: 299, startPoint y: 149, endPoint x: 308, endPoint y: 148, distance: 9.2
click at [300, 149] on div "2" at bounding box center [300, 150] width 55 height 24
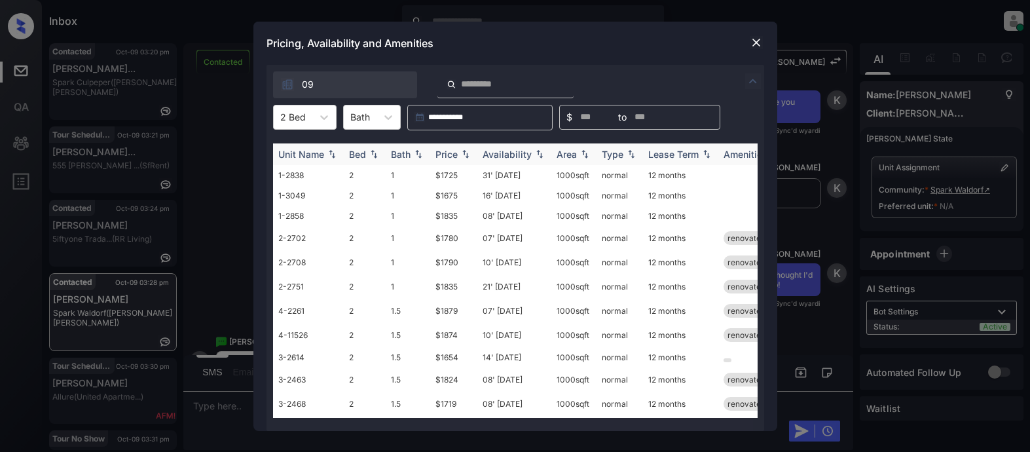
click at [449, 149] on div "Price" at bounding box center [447, 154] width 22 height 11
click at [450, 149] on div "Price" at bounding box center [447, 154] width 22 height 11
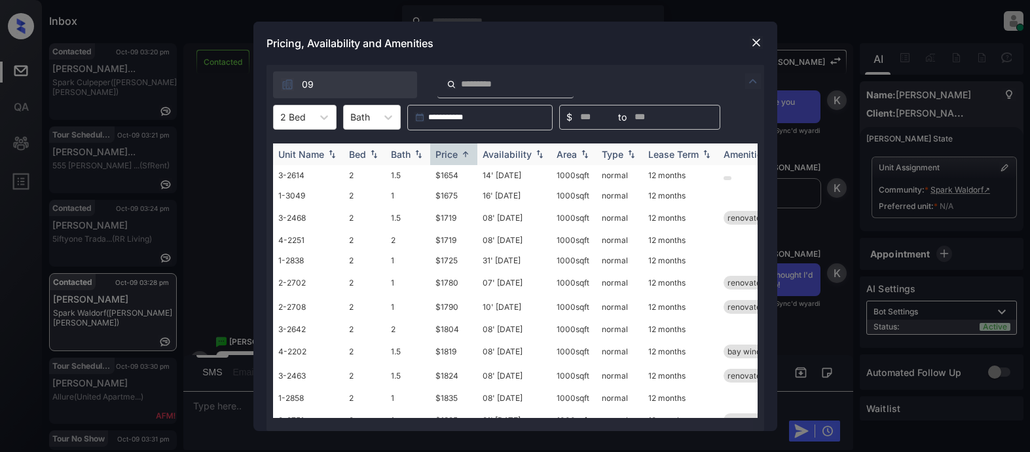
click at [508, 153] on div "Availability" at bounding box center [507, 154] width 49 height 11
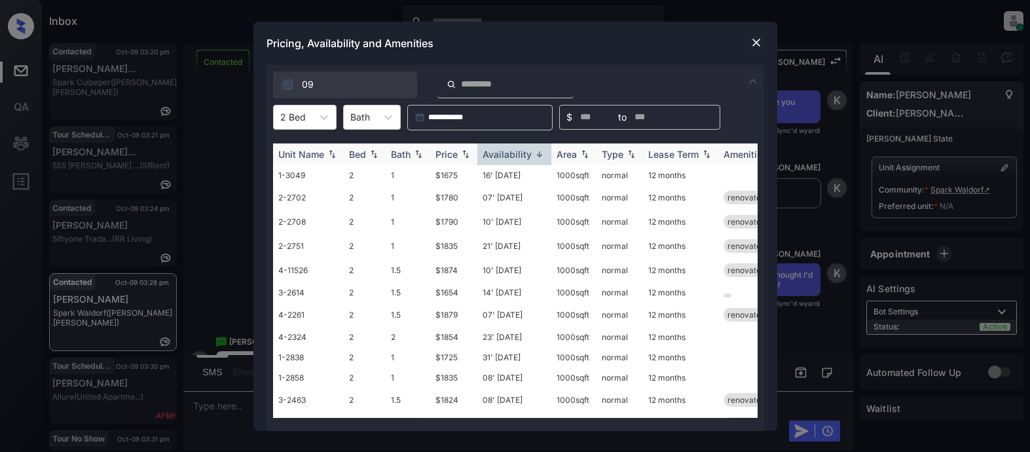
click at [508, 153] on div "Availability" at bounding box center [507, 154] width 49 height 11
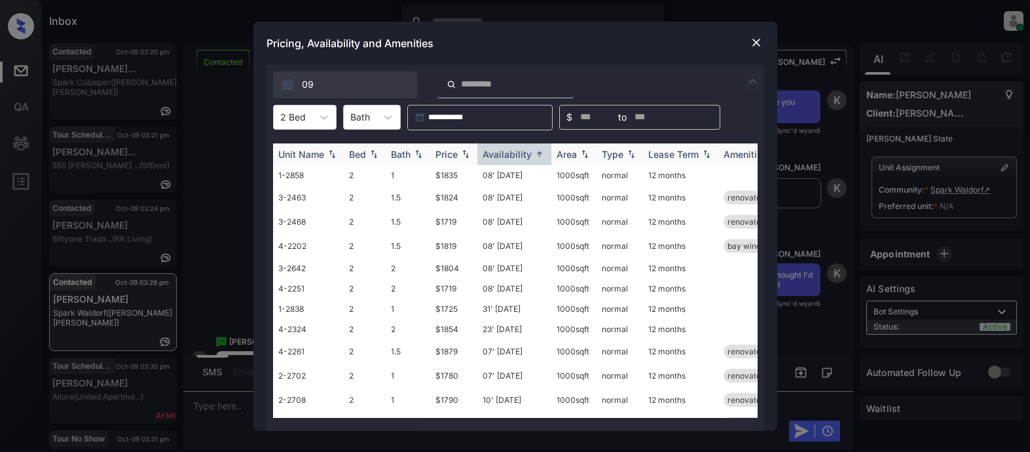
click at [509, 150] on div "Availability" at bounding box center [507, 154] width 49 height 11
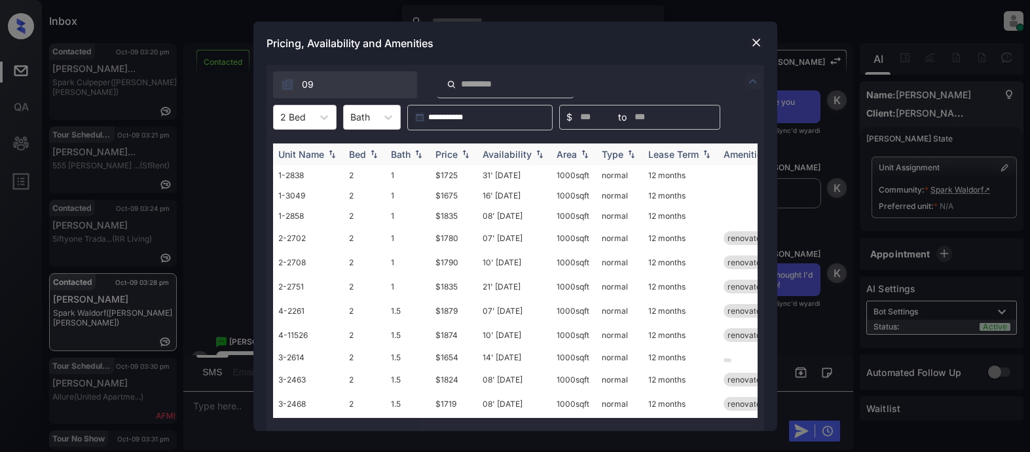
click at [509, 150] on div "Availability" at bounding box center [507, 154] width 49 height 11
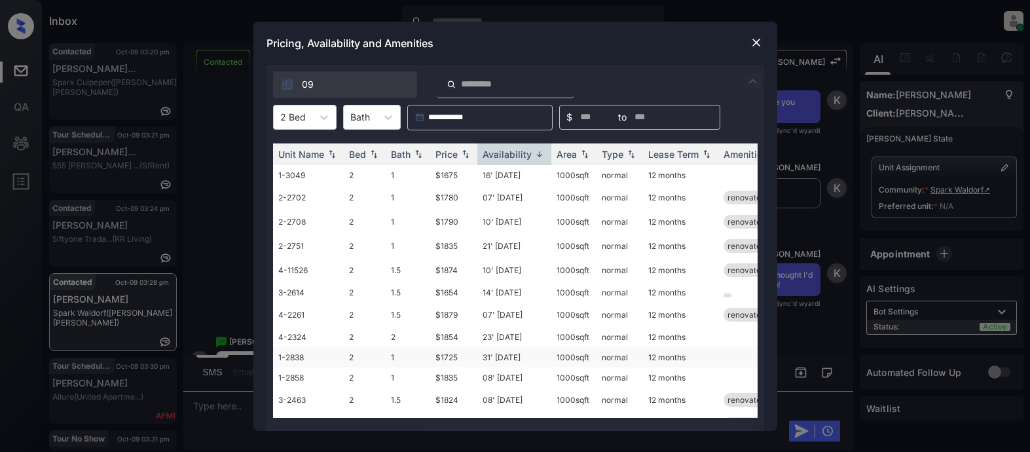
click at [451, 361] on td "$1725" at bounding box center [453, 357] width 47 height 20
click at [451, 360] on td "$1725" at bounding box center [453, 357] width 47 height 20
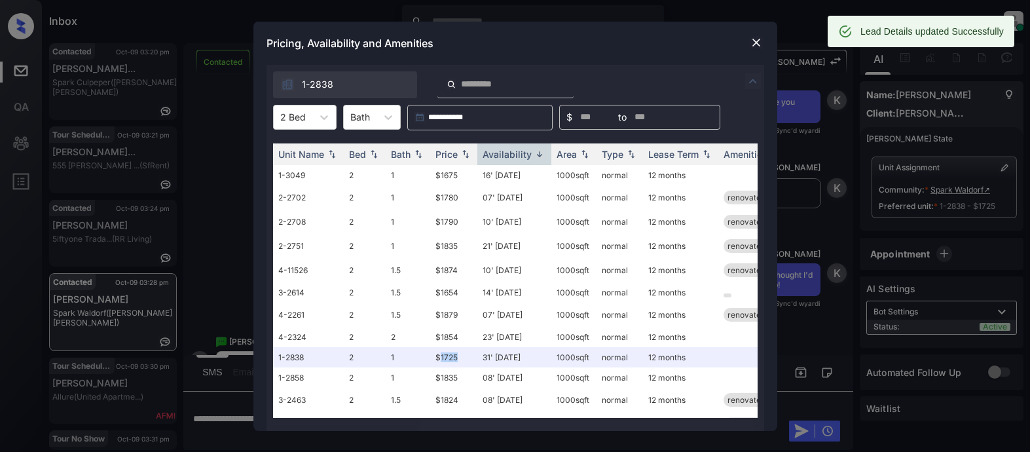
click at [753, 39] on img at bounding box center [756, 42] width 13 height 13
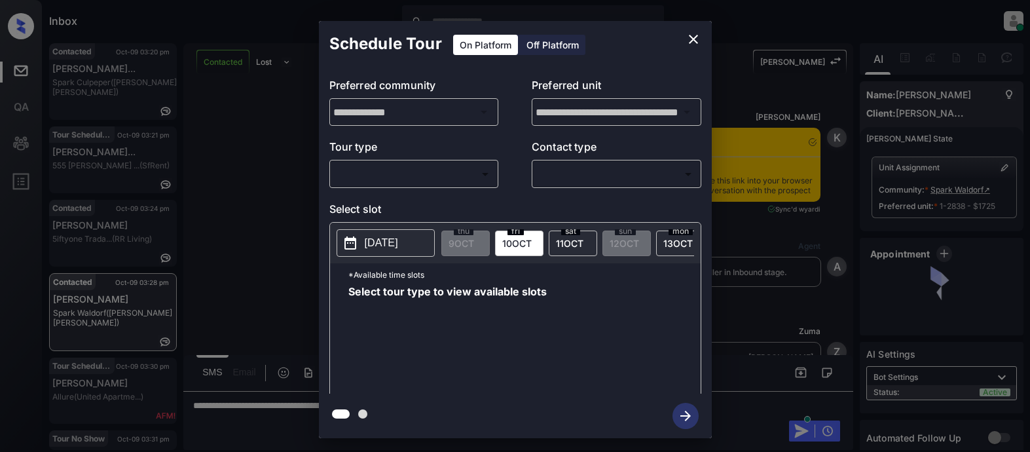
scroll to position [1538, 0]
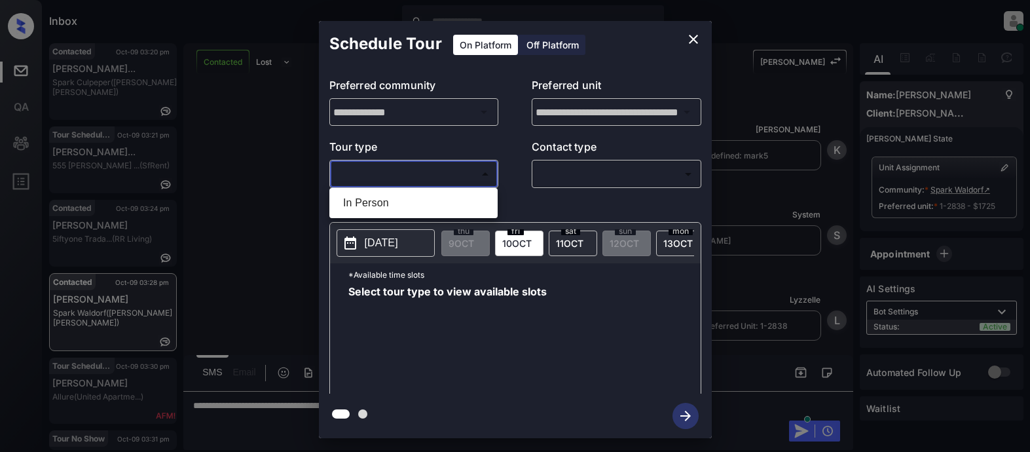
click at [422, 177] on body "Inbox Lyzzelle [PERSON_NAME] Online Set yourself offline Set yourself on break …" at bounding box center [515, 226] width 1030 height 452
drag, startPoint x: 360, startPoint y: 200, endPoint x: 594, endPoint y: 176, distance: 235.0
click at [369, 200] on li "In Person" at bounding box center [414, 203] width 162 height 24
type input "********"
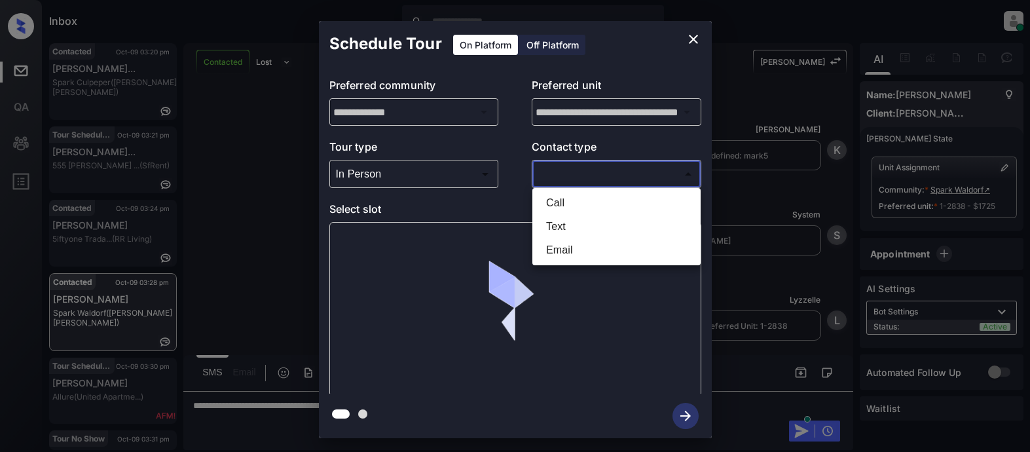
click at [594, 175] on body "Inbox Lyzzelle [PERSON_NAME] Online Set yourself offline Set yourself on break …" at bounding box center [515, 226] width 1030 height 452
click at [560, 226] on li "Text" at bounding box center [617, 227] width 162 height 24
type input "****"
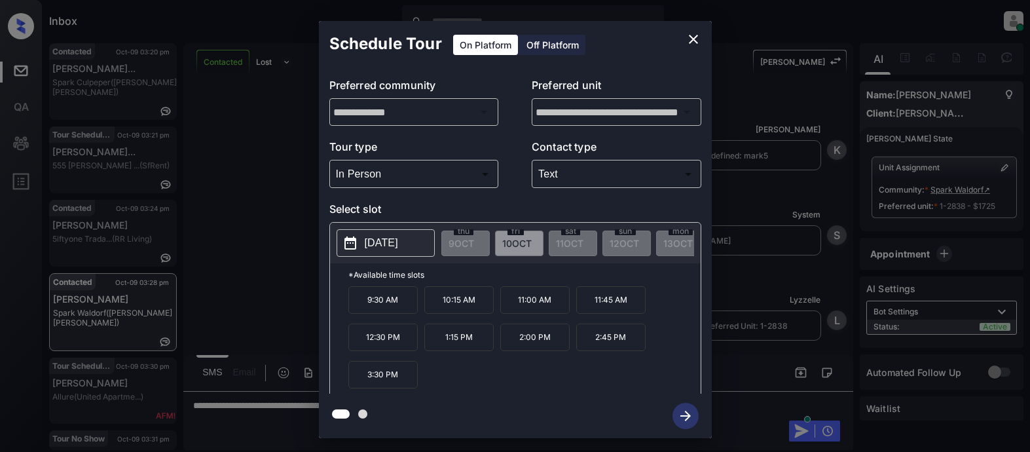
click at [388, 236] on p "[DATE]" at bounding box center [381, 243] width 33 height 16
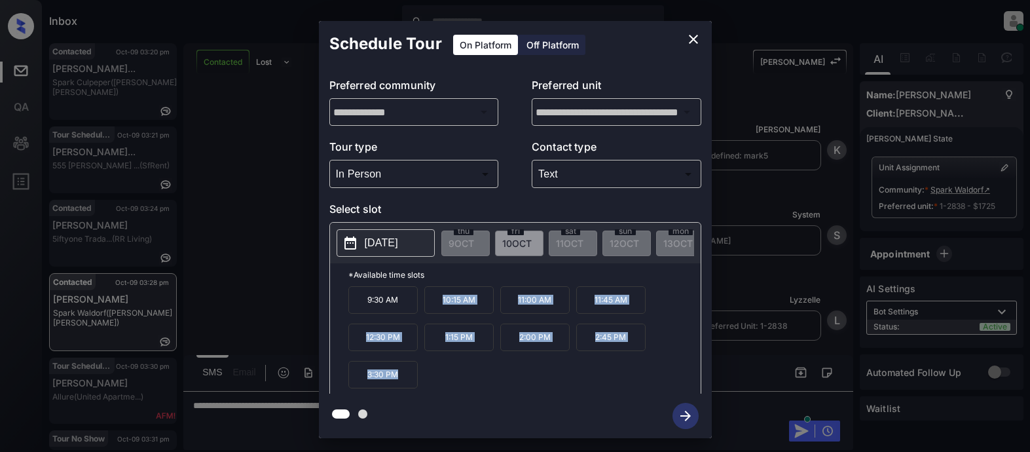
drag, startPoint x: 439, startPoint y: 312, endPoint x: 600, endPoint y: 412, distance: 189.2
click at [600, 412] on div "**********" at bounding box center [515, 229] width 393 height 417
copy div "10:15 AM 11:00 AM 11:45 AM 12:30 PM 1:15 PM 2:00 PM 2:45 PM 3:30 PM"
click at [690, 37] on icon "close" at bounding box center [693, 39] width 9 height 9
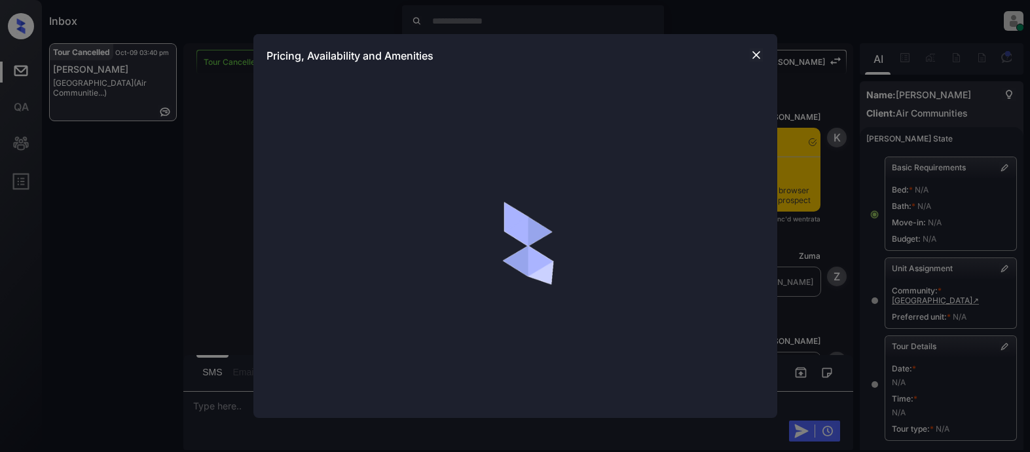
scroll to position [15515, 0]
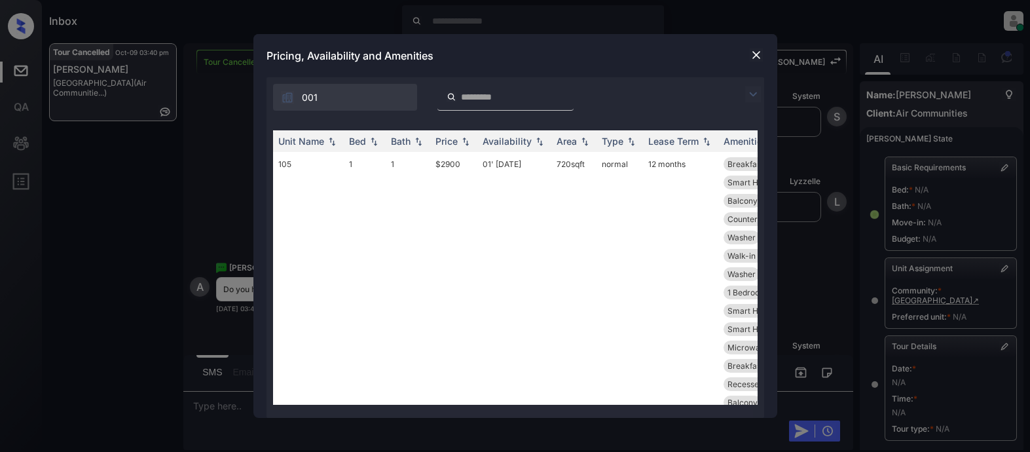
drag, startPoint x: 747, startPoint y: 95, endPoint x: 735, endPoint y: 79, distance: 19.8
click at [747, 95] on img at bounding box center [753, 94] width 16 height 16
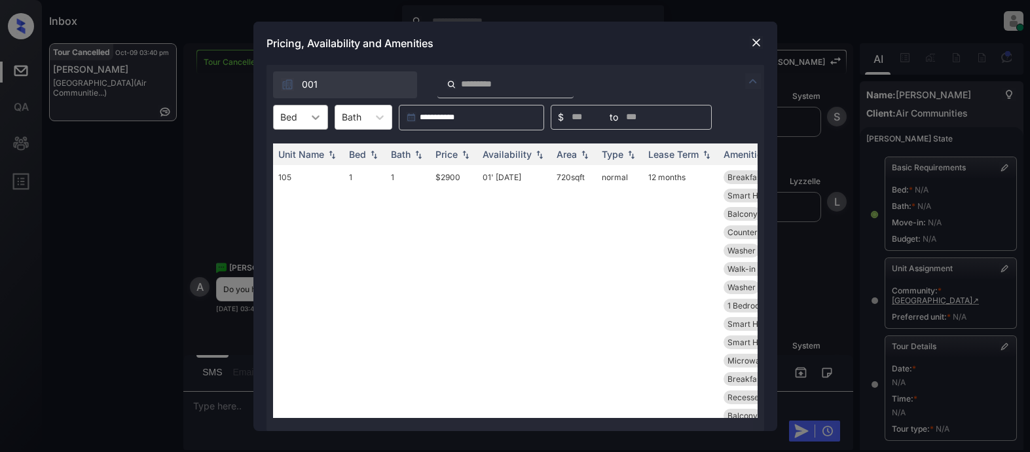
click at [315, 113] on icon at bounding box center [315, 117] width 13 height 13
click at [296, 145] on div "1" at bounding box center [300, 150] width 55 height 24
click at [461, 149] on div "Price" at bounding box center [454, 154] width 37 height 11
click at [461, 149] on img at bounding box center [465, 154] width 13 height 10
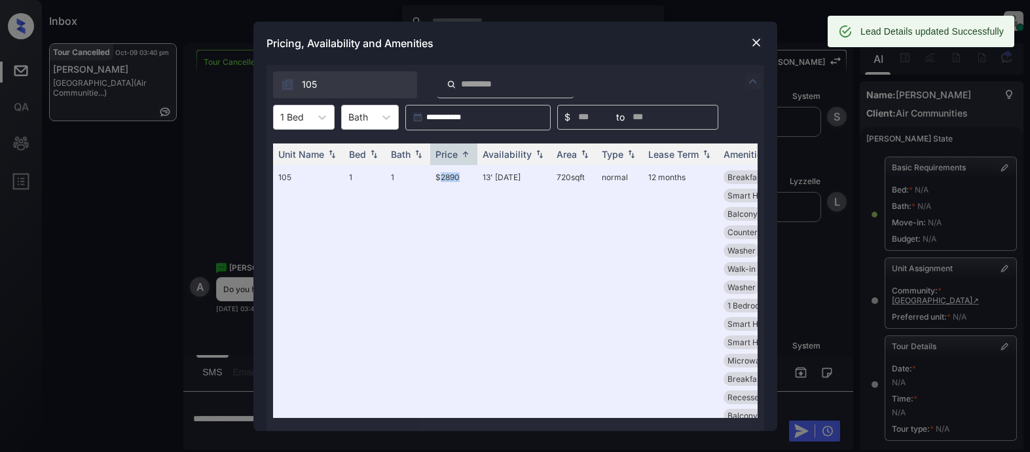
click at [760, 43] on img at bounding box center [756, 42] width 13 height 13
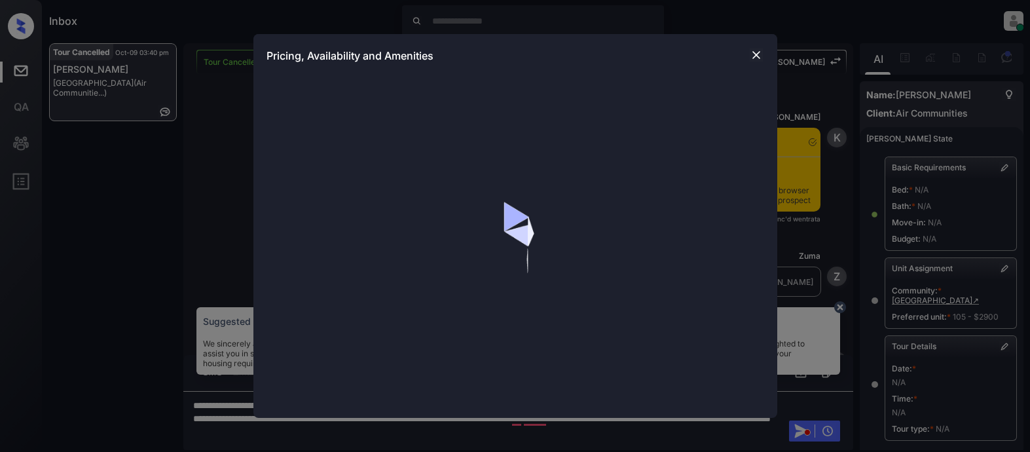
scroll to position [15515, 0]
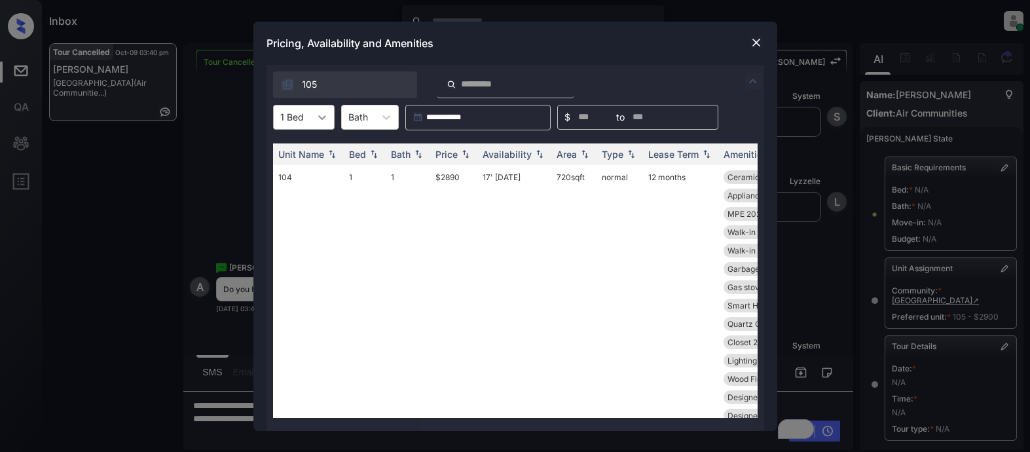
click at [325, 116] on icon at bounding box center [322, 117] width 13 height 13
click at [299, 175] on div "2" at bounding box center [304, 173] width 62 height 24
click at [462, 153] on img at bounding box center [465, 153] width 13 height 9
click at [462, 153] on img at bounding box center [465, 154] width 13 height 10
click at [758, 38] on img at bounding box center [756, 42] width 13 height 13
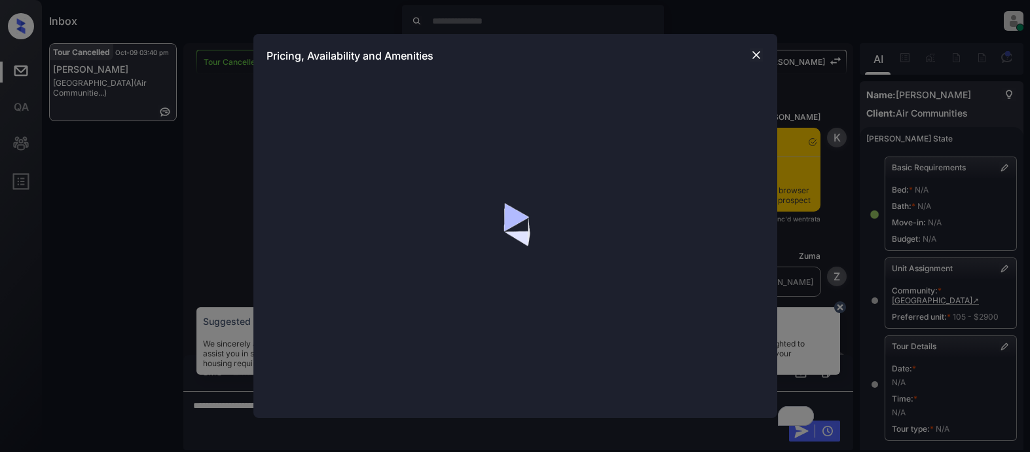
scroll to position [15515, 0]
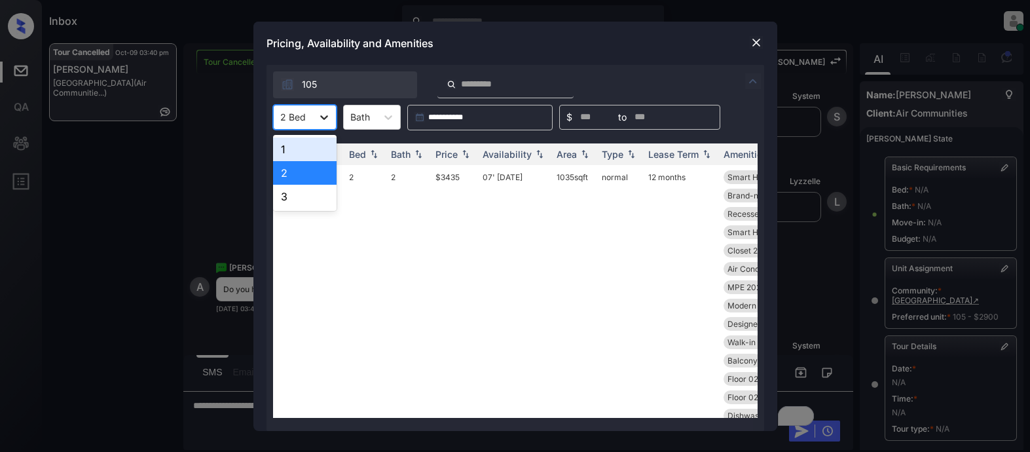
click at [327, 117] on icon at bounding box center [324, 117] width 13 height 13
drag, startPoint x: 290, startPoint y: 193, endPoint x: 316, endPoint y: 190, distance: 26.4
click at [297, 193] on div "3" at bounding box center [305, 197] width 64 height 24
click at [458, 152] on div "Price" at bounding box center [447, 154] width 22 height 11
drag, startPoint x: 458, startPoint y: 152, endPoint x: 470, endPoint y: 149, distance: 12.7
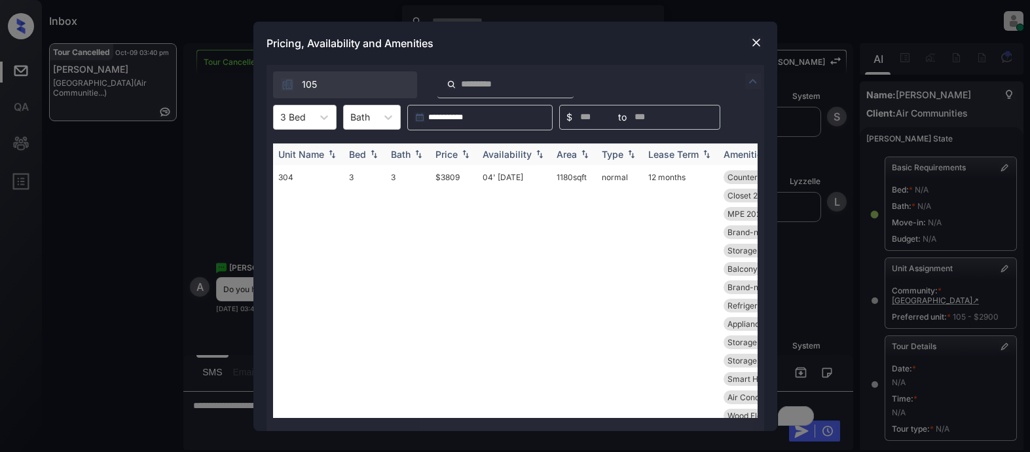
click at [460, 151] on div "Price" at bounding box center [454, 154] width 37 height 11
click at [755, 43] on img at bounding box center [756, 42] width 13 height 13
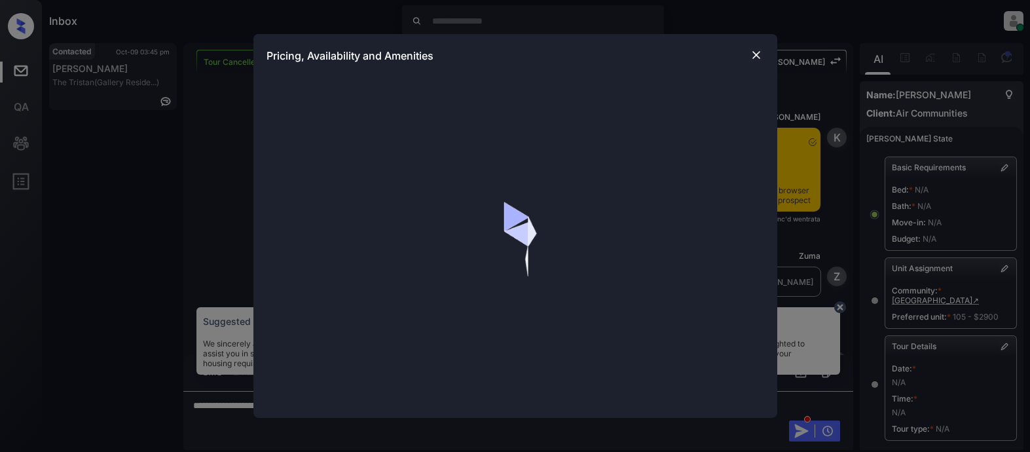
scroll to position [15515, 0]
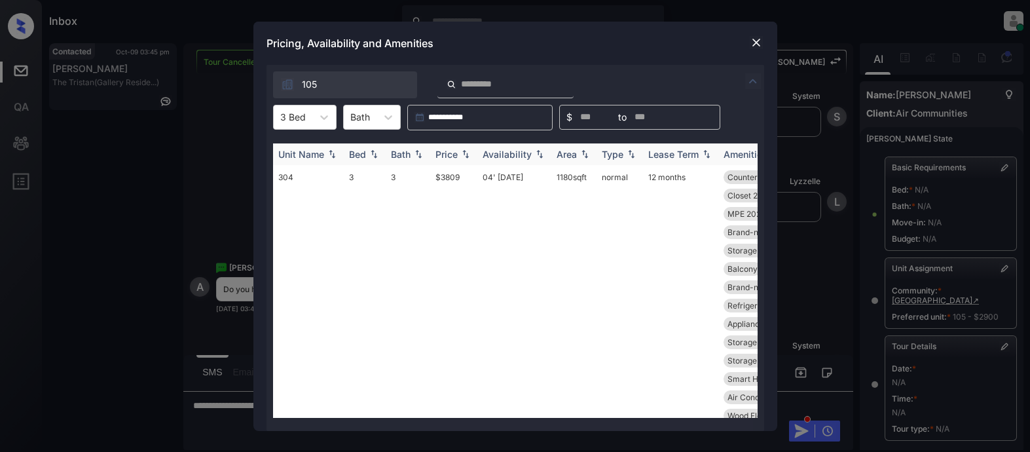
click at [453, 153] on div "Price" at bounding box center [447, 154] width 22 height 11
click at [759, 48] on img at bounding box center [756, 42] width 13 height 13
